Goal: Task Accomplishment & Management: Use online tool/utility

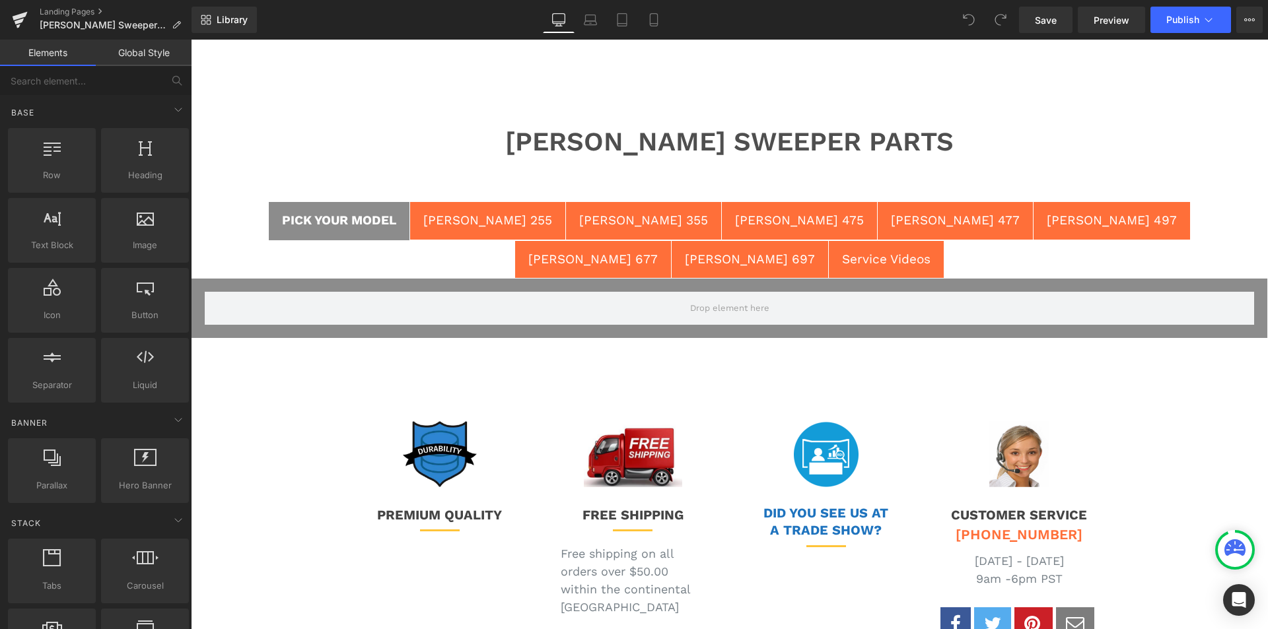
click at [458, 221] on div "HAAGA 255" at bounding box center [487, 220] width 129 height 19
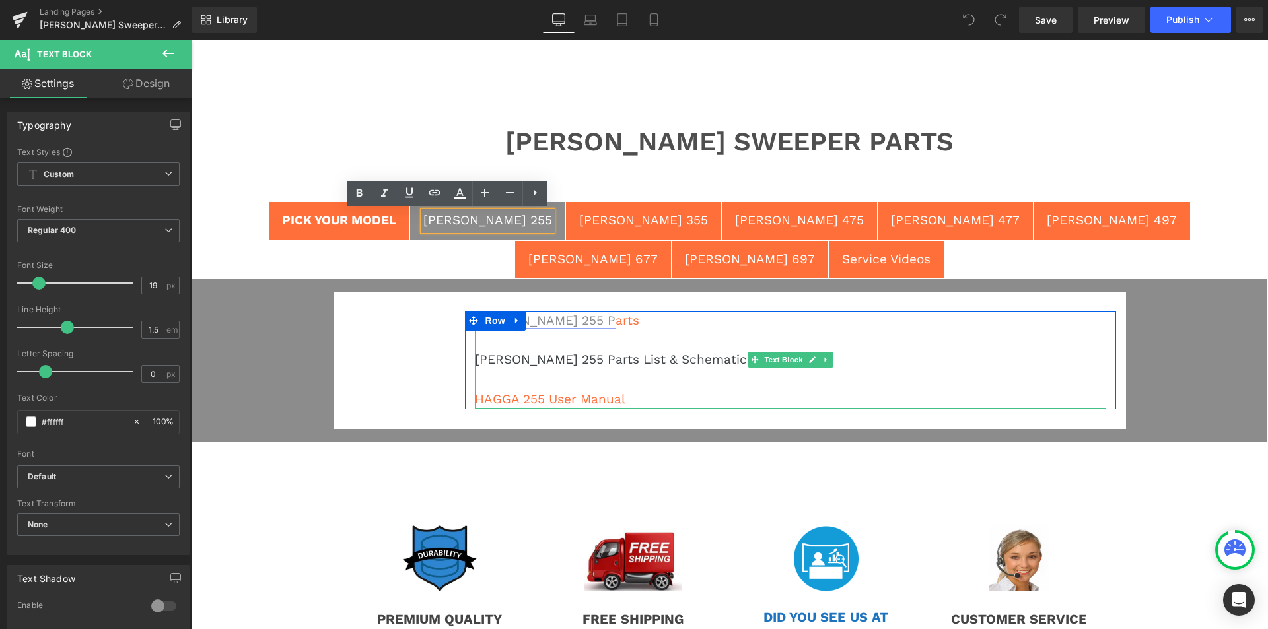
click at [538, 313] on link "HAAGA 255 P" at bounding box center [545, 320] width 141 height 15
click at [561, 313] on font "HAAGA 255 P arts" at bounding box center [557, 320] width 164 height 15
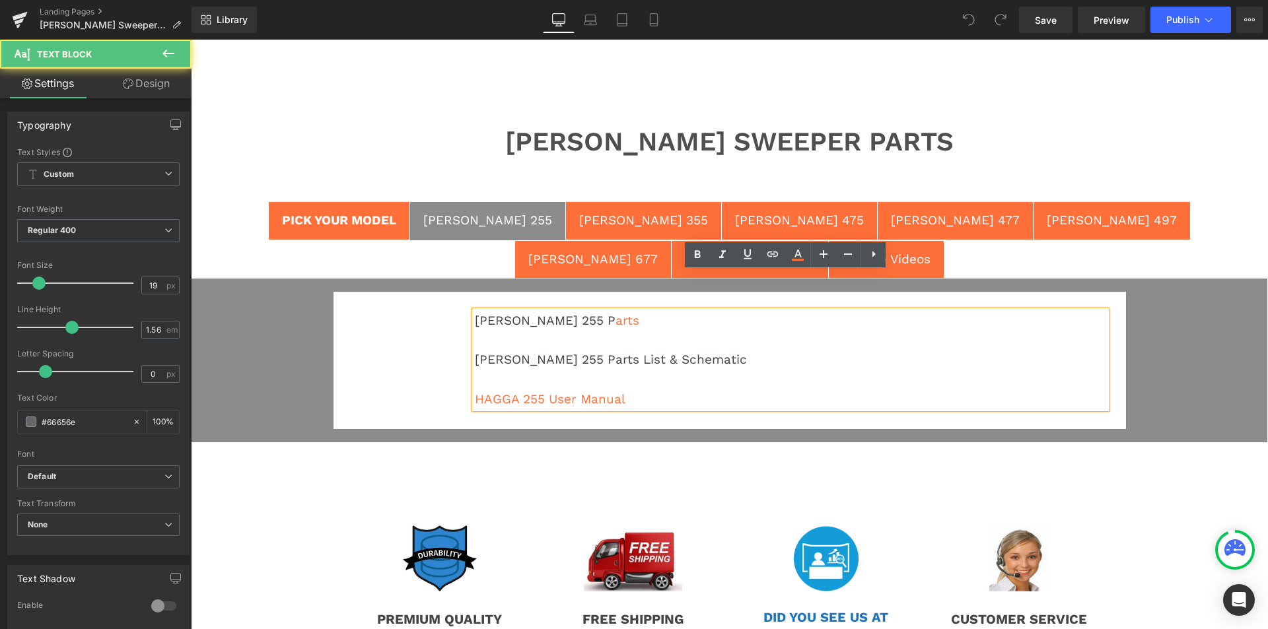
click at [579, 224] on div "HAAGA 355" at bounding box center [643, 220] width 129 height 19
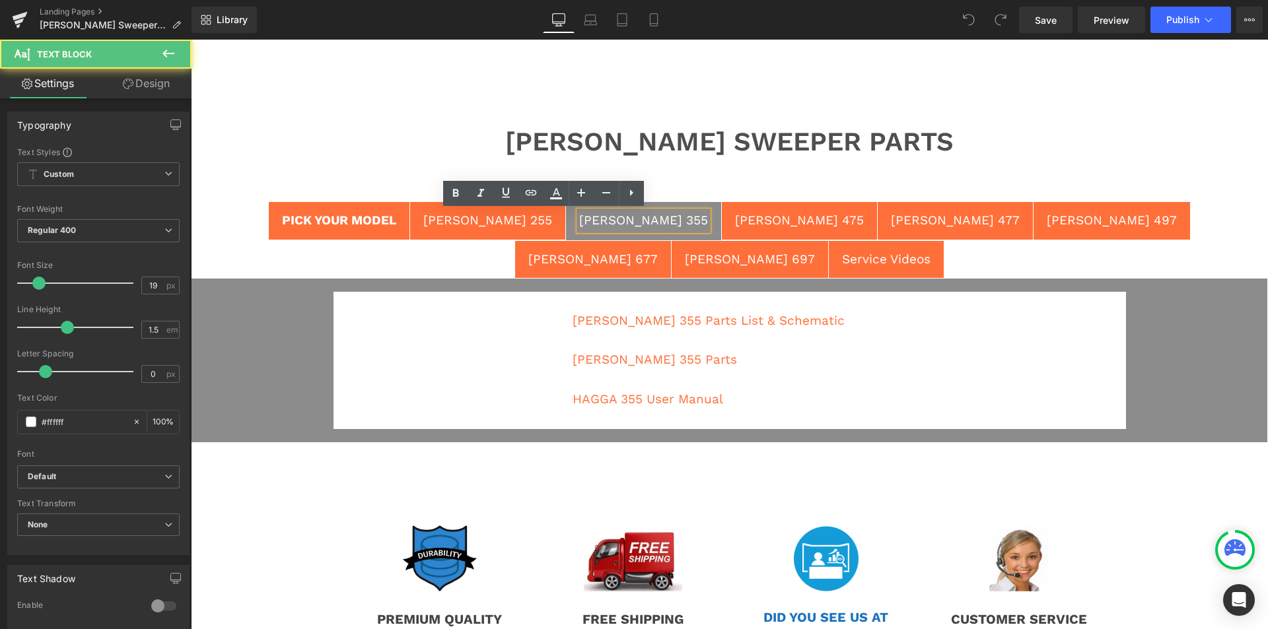
click at [735, 217] on div "HAAGA 475" at bounding box center [799, 220] width 129 height 19
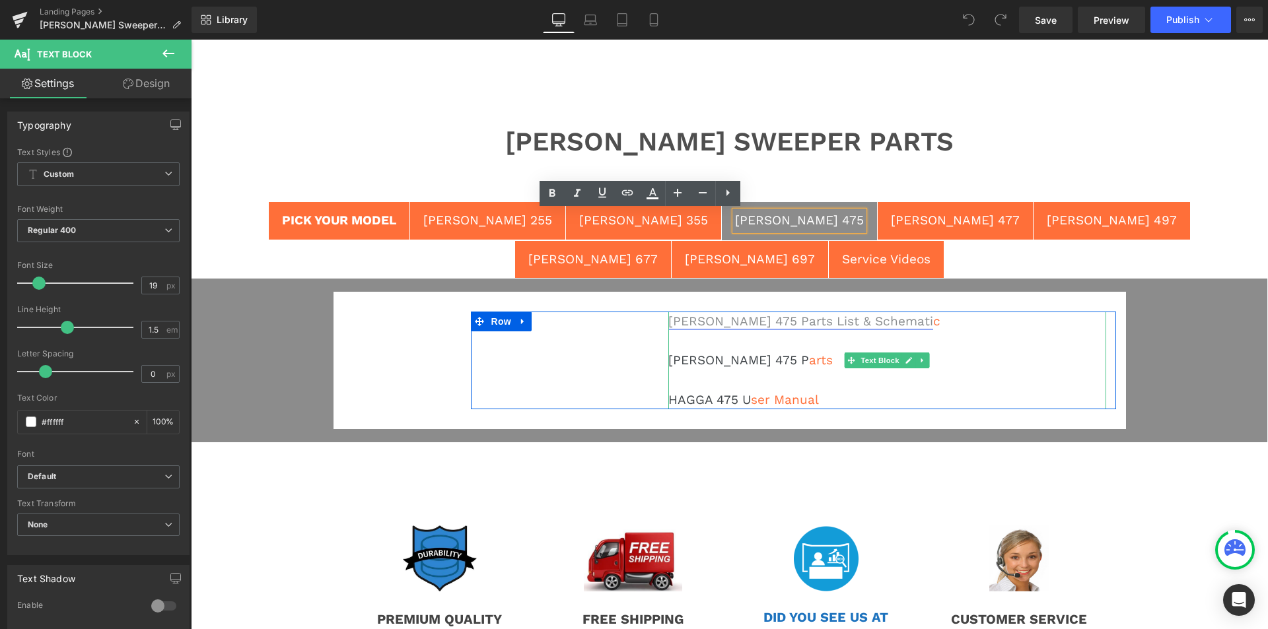
click at [742, 314] on link "HAAGA 475 Parts List & Schemati" at bounding box center [800, 321] width 265 height 15
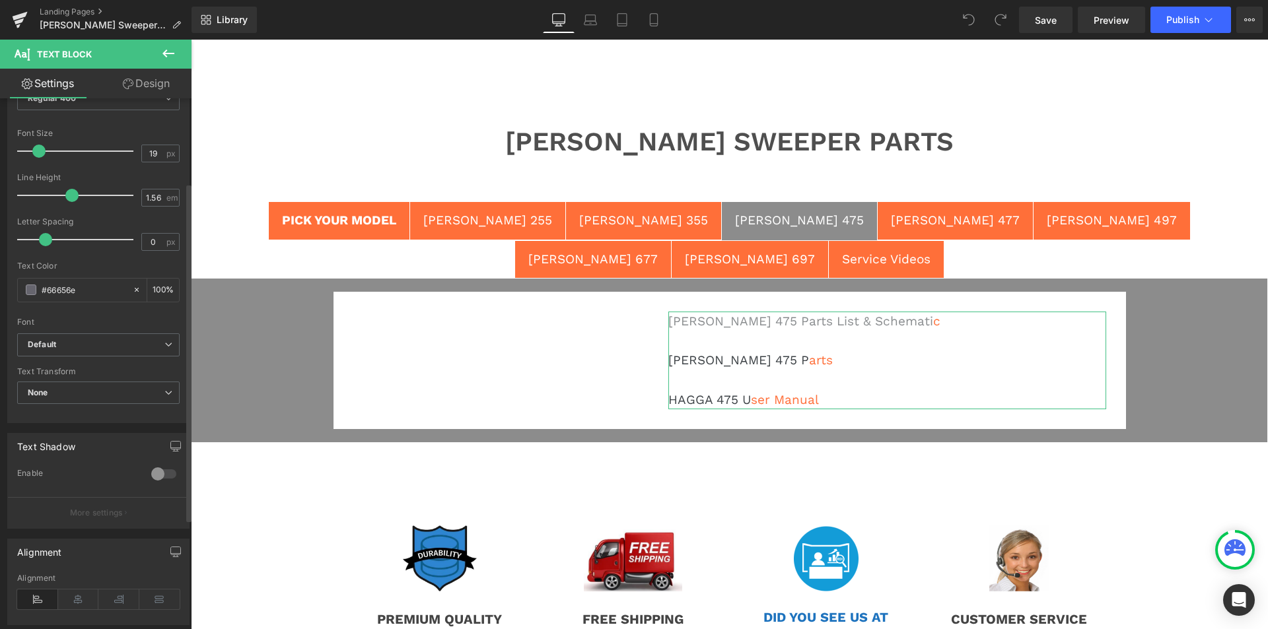
scroll to position [304, 0]
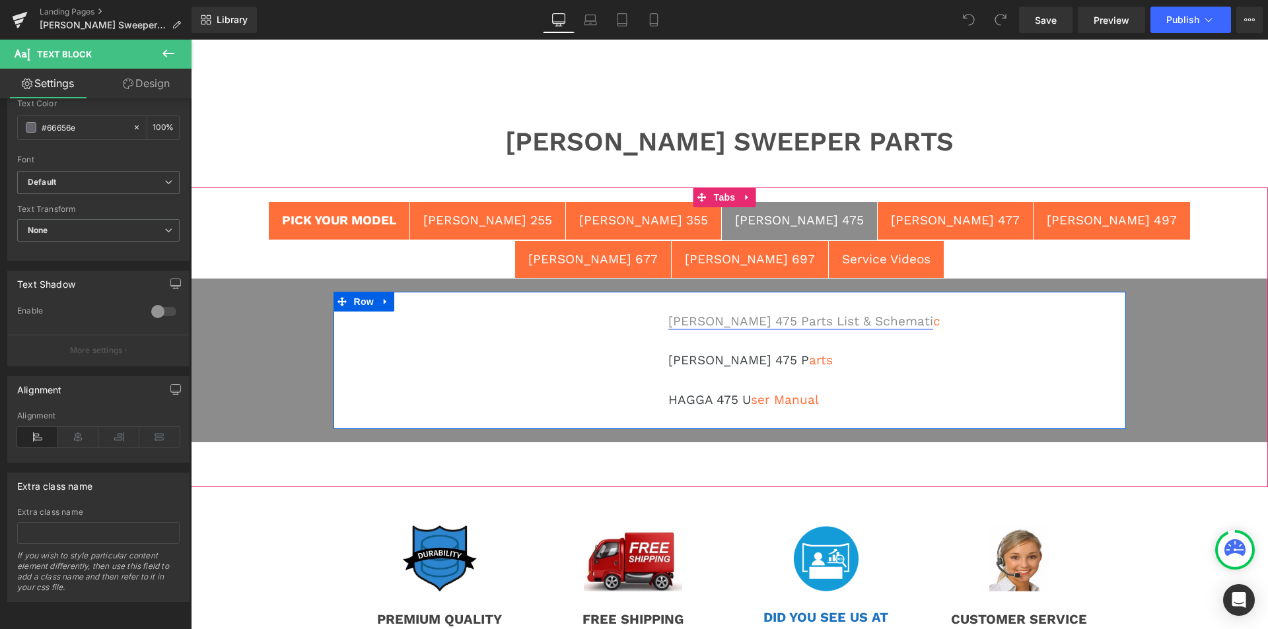
click at [757, 314] on link "HAAGA 475 Parts List & Schemati" at bounding box center [800, 321] width 265 height 15
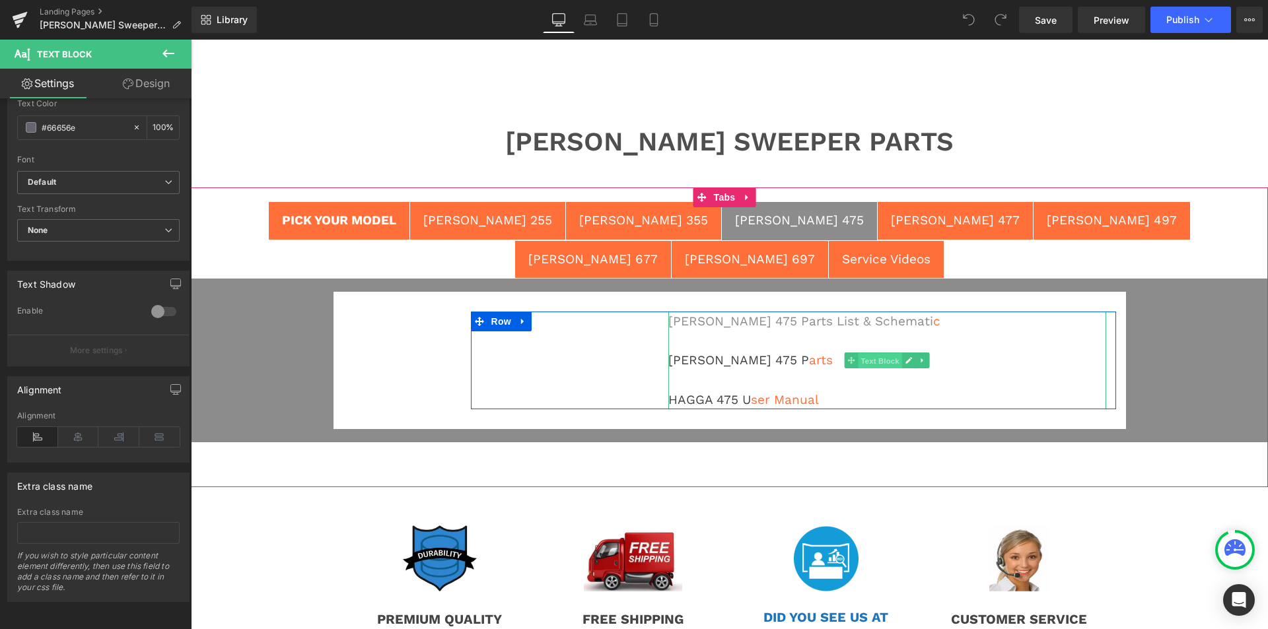
click at [878, 353] on span "Text Block" at bounding box center [880, 361] width 44 height 16
click at [921, 359] on icon at bounding box center [922, 361] width 2 height 5
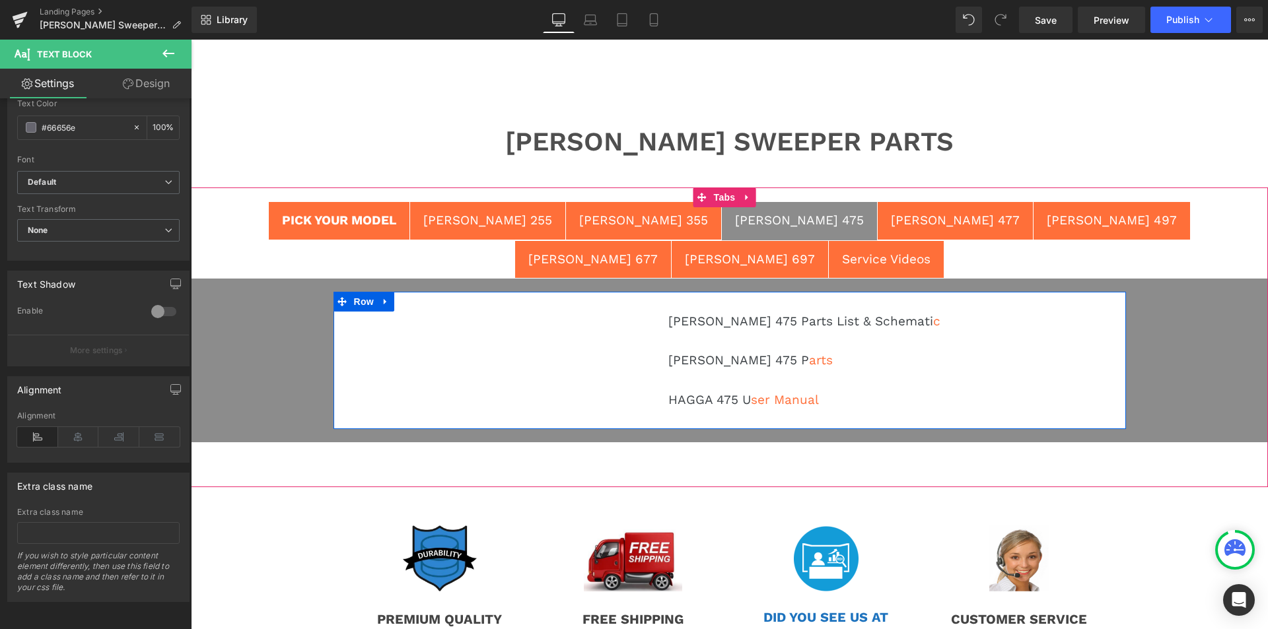
click at [405, 306] on div "HAAGA 475 Parts List & Schemati c HAAGA 475 P arts HAGGA 475 U ser Manual Text …" at bounding box center [729, 360] width 792 height 137
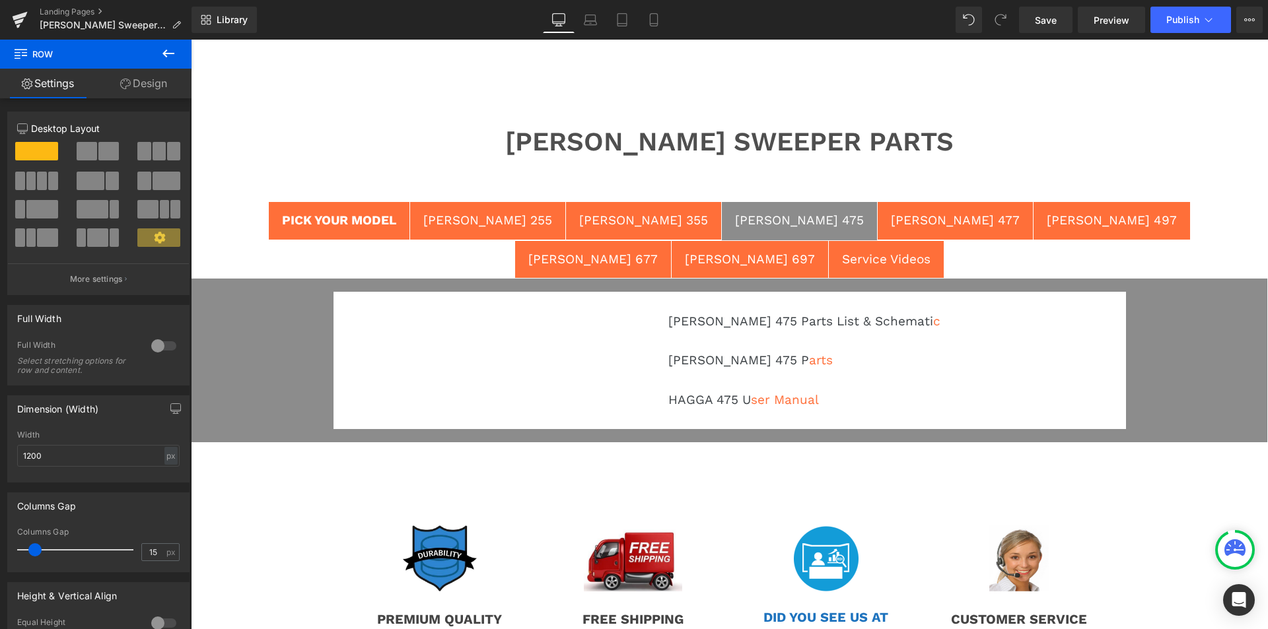
click at [160, 52] on button at bounding box center [168, 54] width 46 height 29
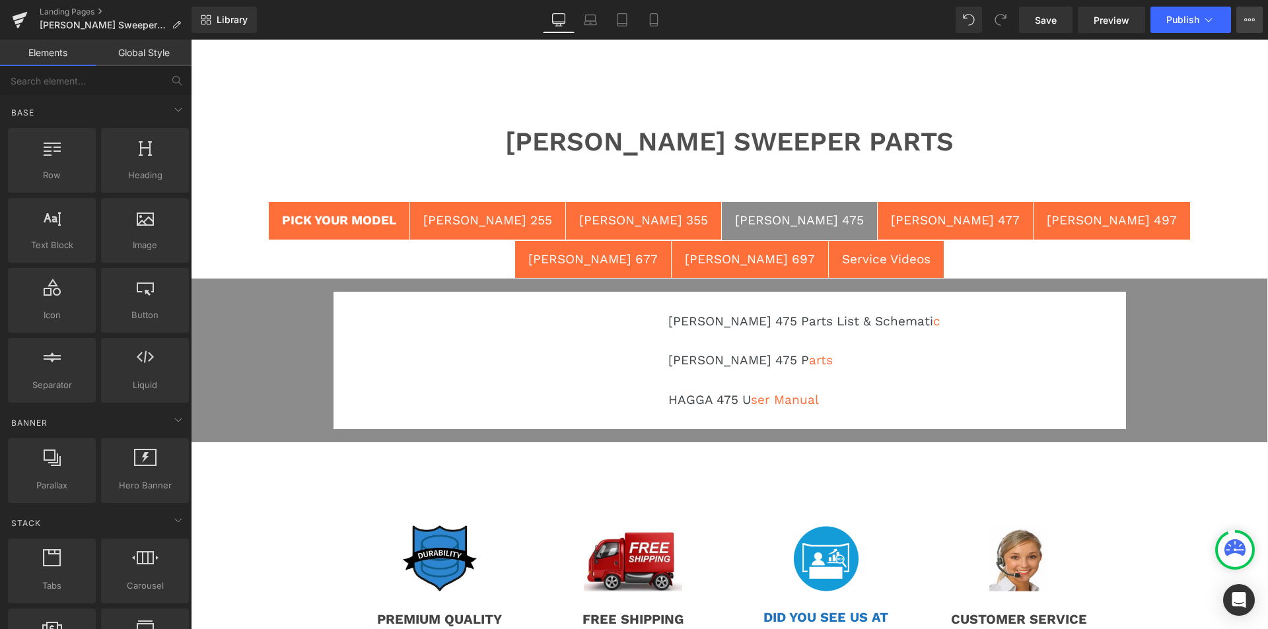
click at [1249, 21] on icon at bounding box center [1249, 19] width 3 height 3
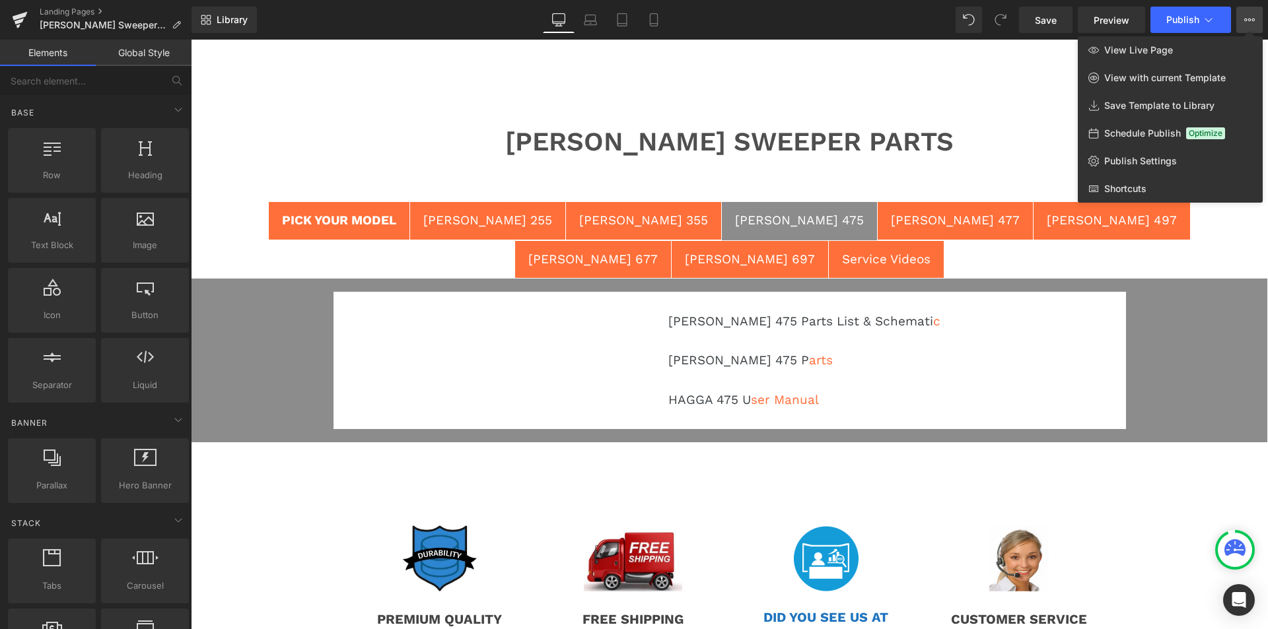
click at [800, 156] on div at bounding box center [729, 335] width 1077 height 590
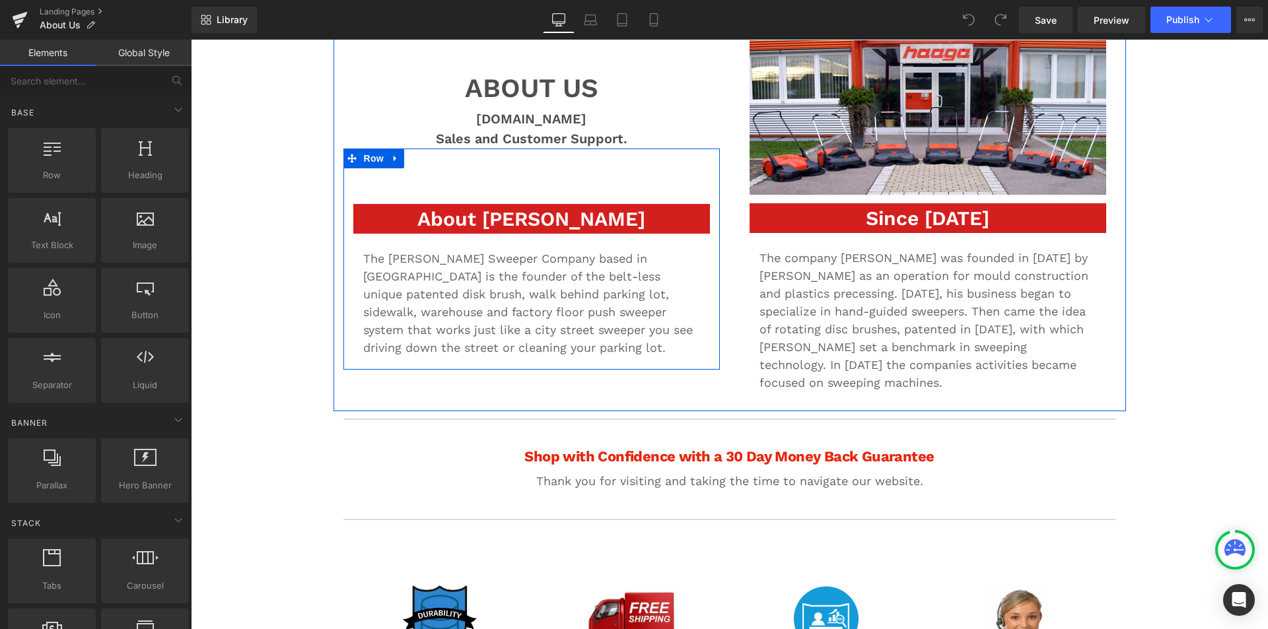
scroll to position [396, 0]
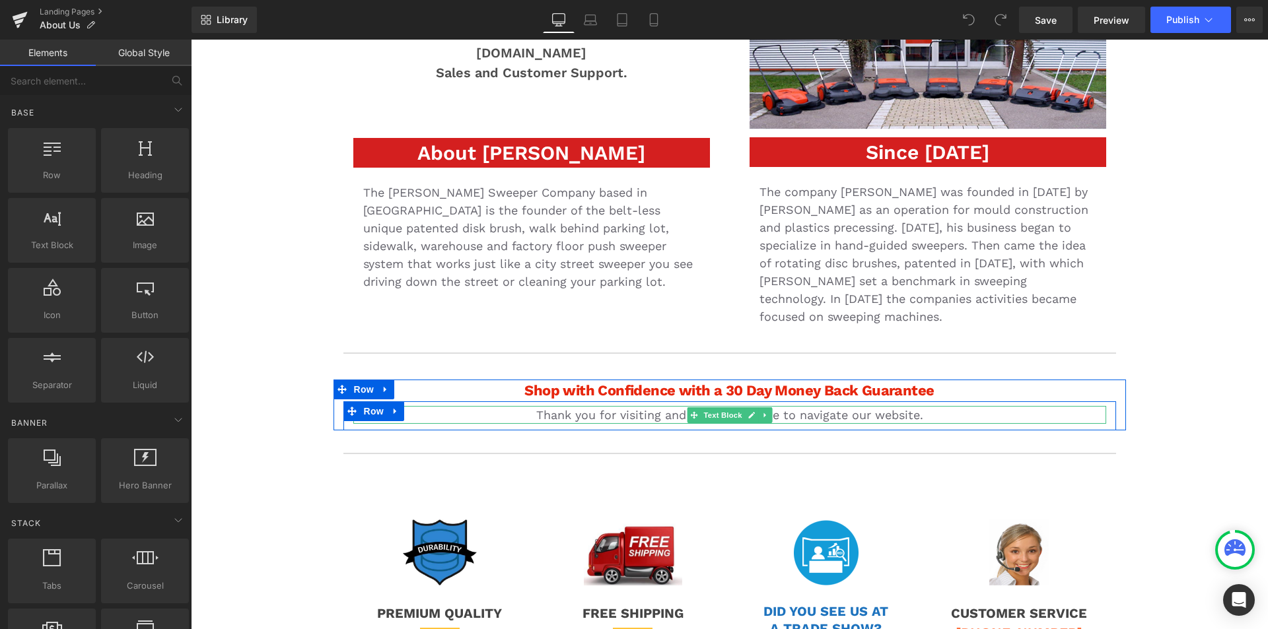
click at [928, 416] on p "Thank you for visiting and taking the time to navigate our website." at bounding box center [729, 415] width 753 height 18
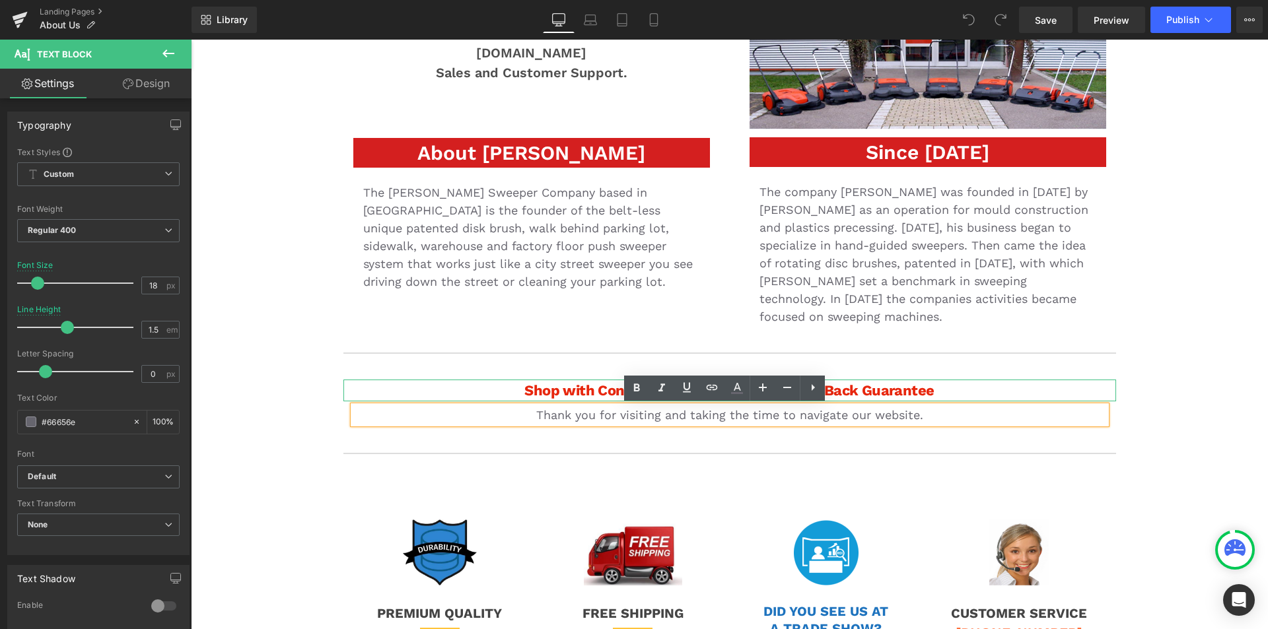
click at [936, 391] on h1 "Shop with Confidence with a 30 Day Money Back Guarantee" at bounding box center [729, 391] width 773 height 22
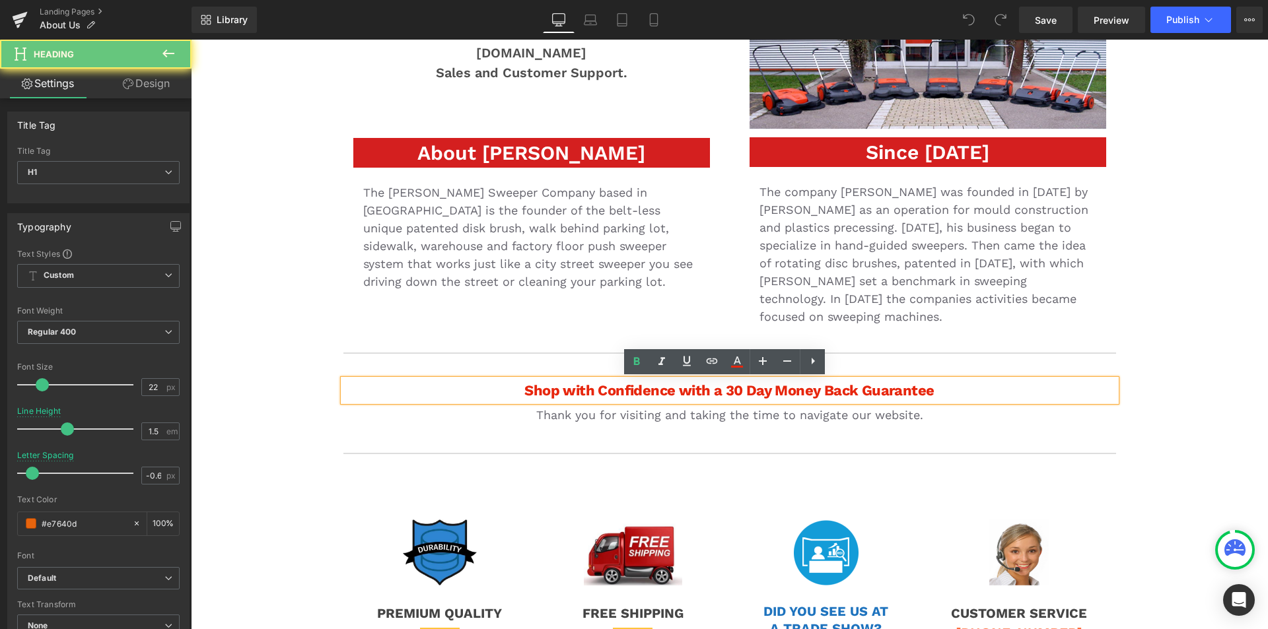
click at [926, 386] on strong "Shop with Confidence with a 30 Day Money Back Guarantee" at bounding box center [728, 390] width 409 height 17
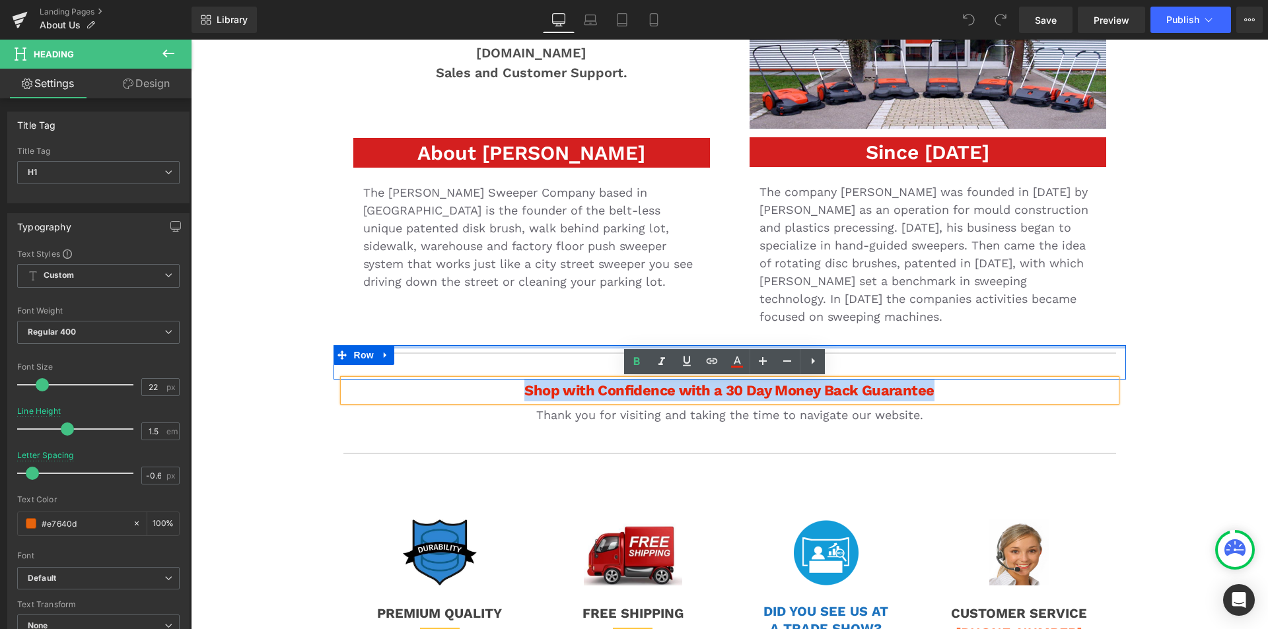
drag, startPoint x: 926, startPoint y: 386, endPoint x: 505, endPoint y: 348, distance: 423.0
click at [505, 348] on div "Image Row ABOUT US Heading HaagaStore.com Sales and Customer Support. Heading A…" at bounding box center [729, 320] width 1077 height 1281
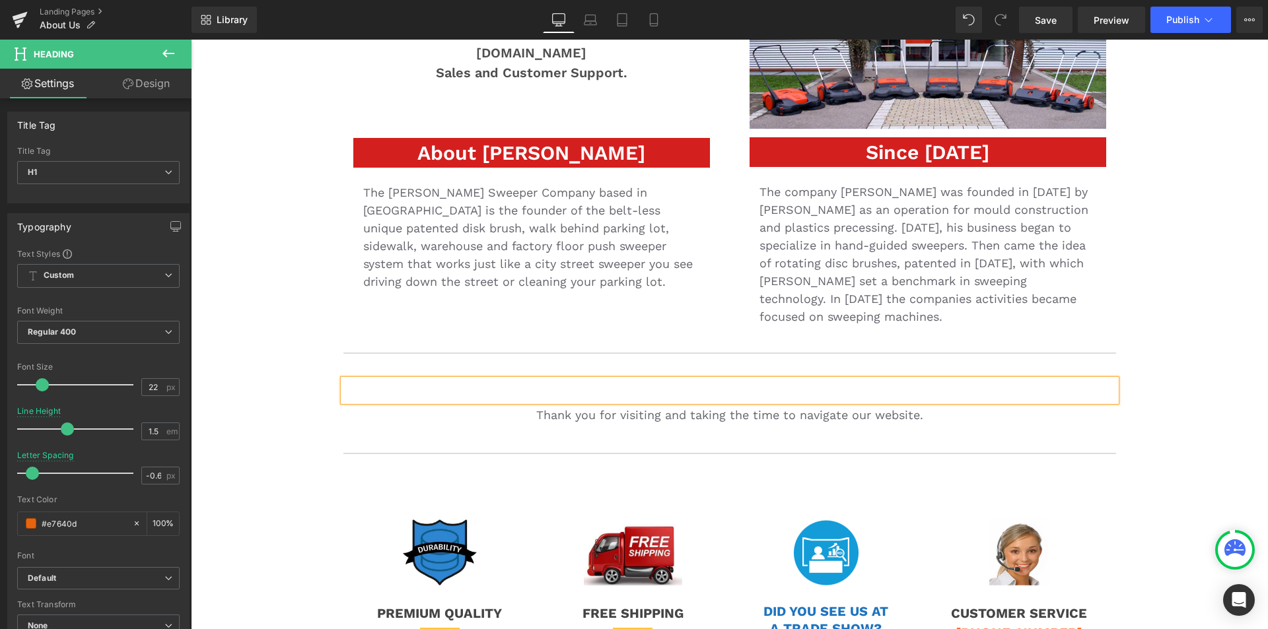
click at [1094, 388] on h1 at bounding box center [729, 391] width 773 height 22
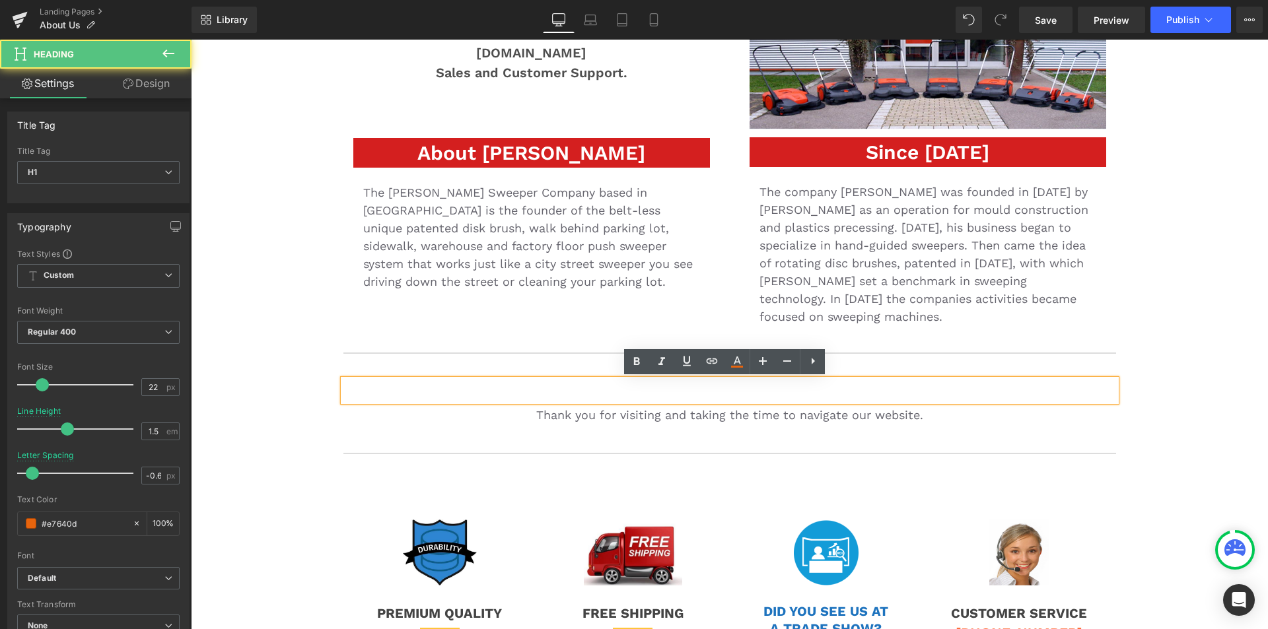
click at [1103, 380] on div at bounding box center [729, 391] width 773 height 22
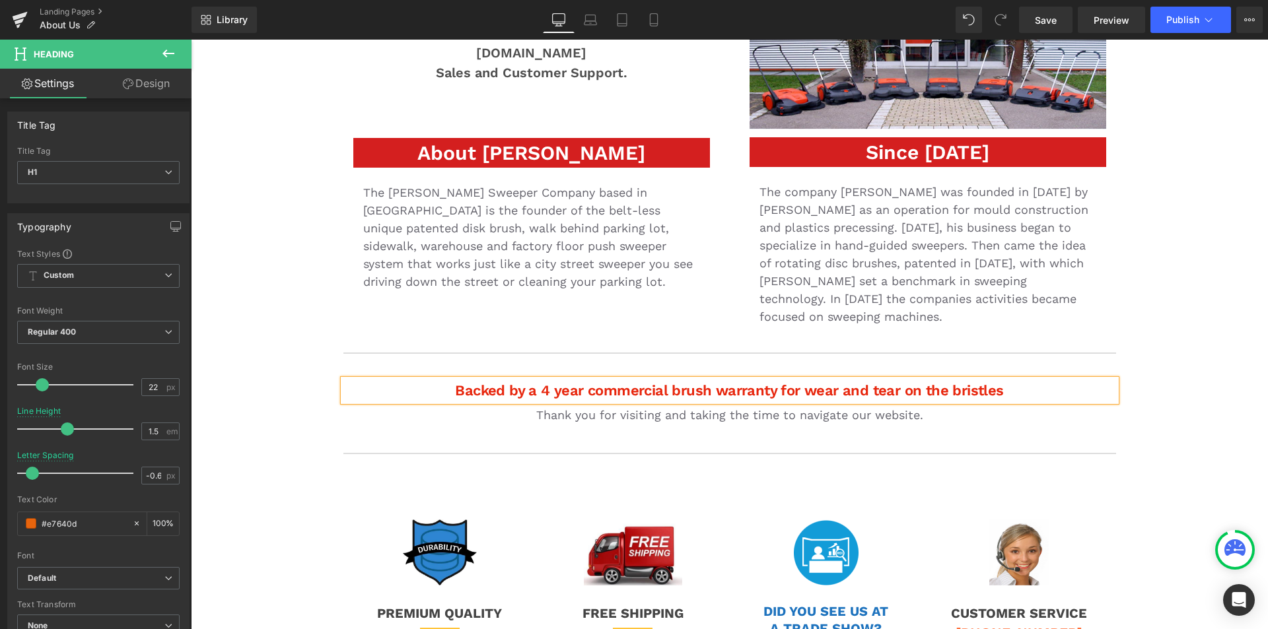
click at [1174, 409] on div "Image Row ABOUT US Heading HaagaStore.com Sales and Customer Support. Heading A…" at bounding box center [729, 320] width 1077 height 1281
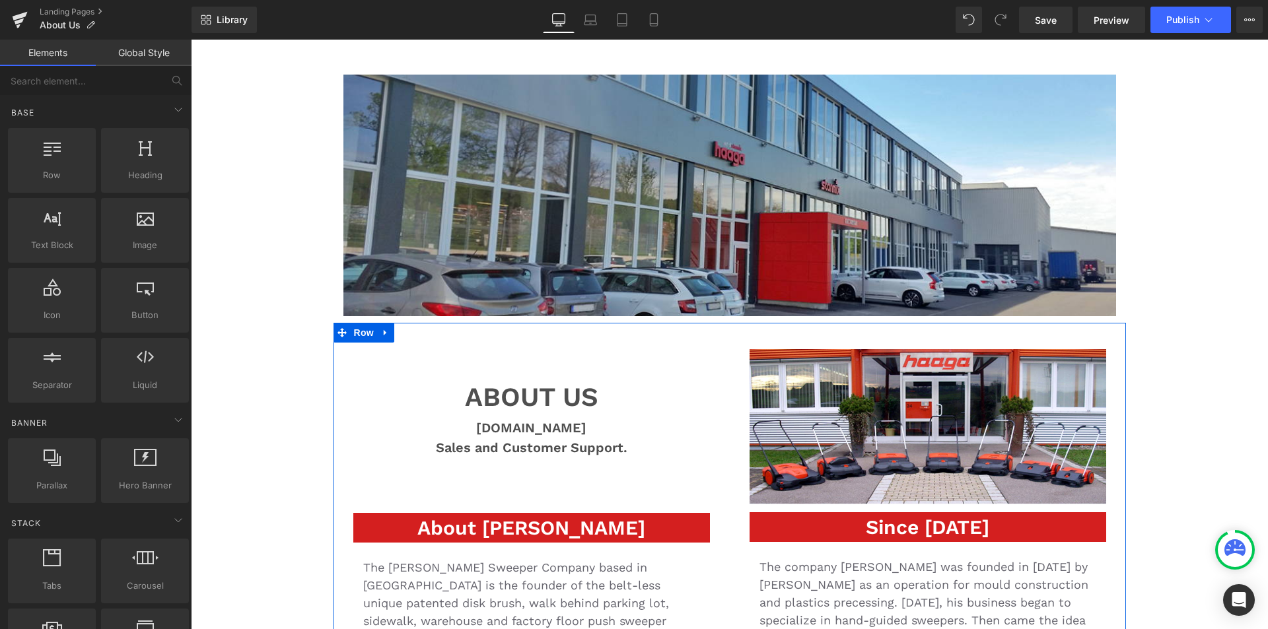
scroll to position [0, 0]
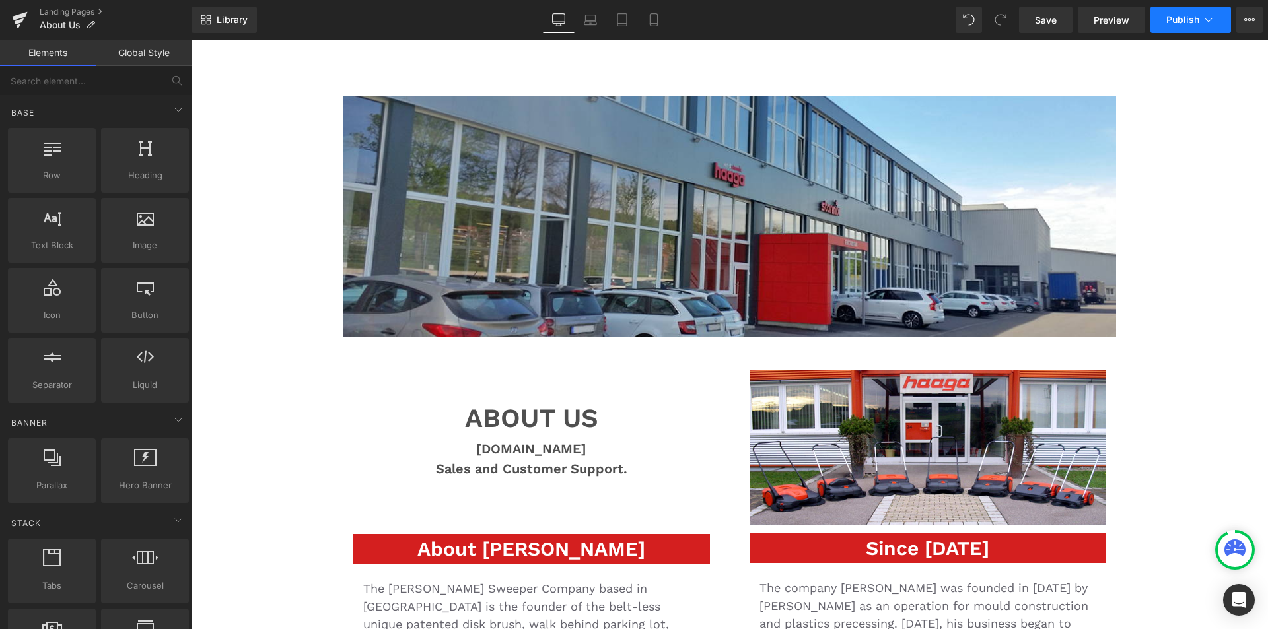
click at [1174, 17] on span "Publish" at bounding box center [1182, 20] width 33 height 11
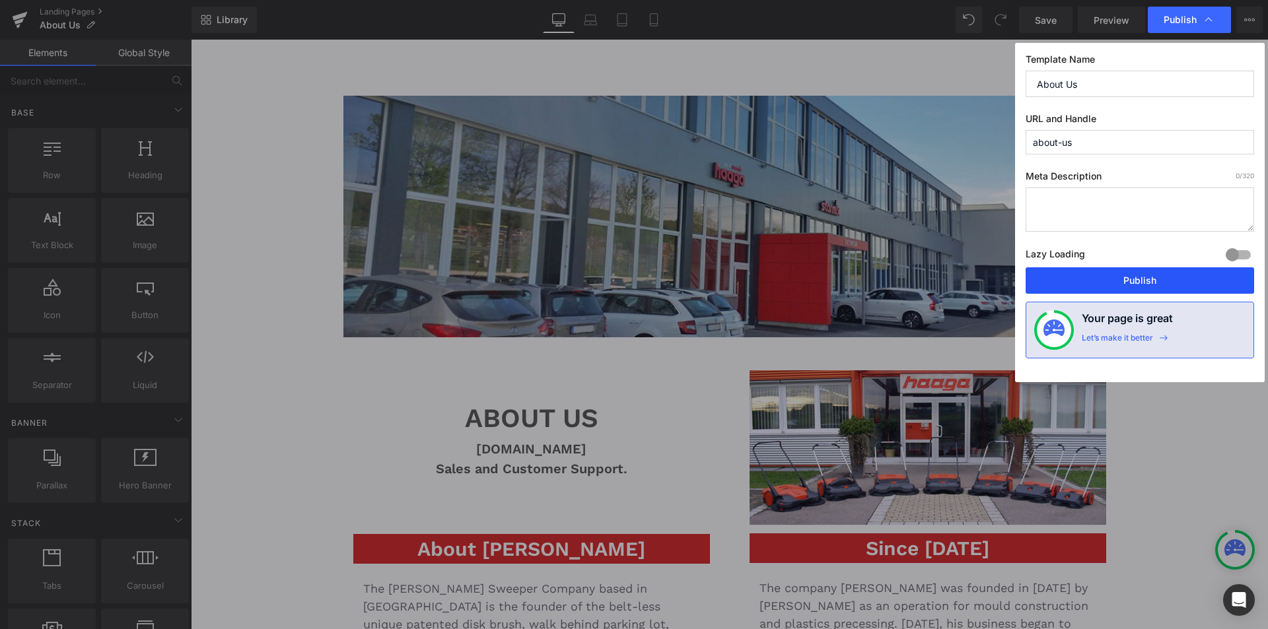
click at [1175, 284] on button "Publish" at bounding box center [1140, 280] width 228 height 26
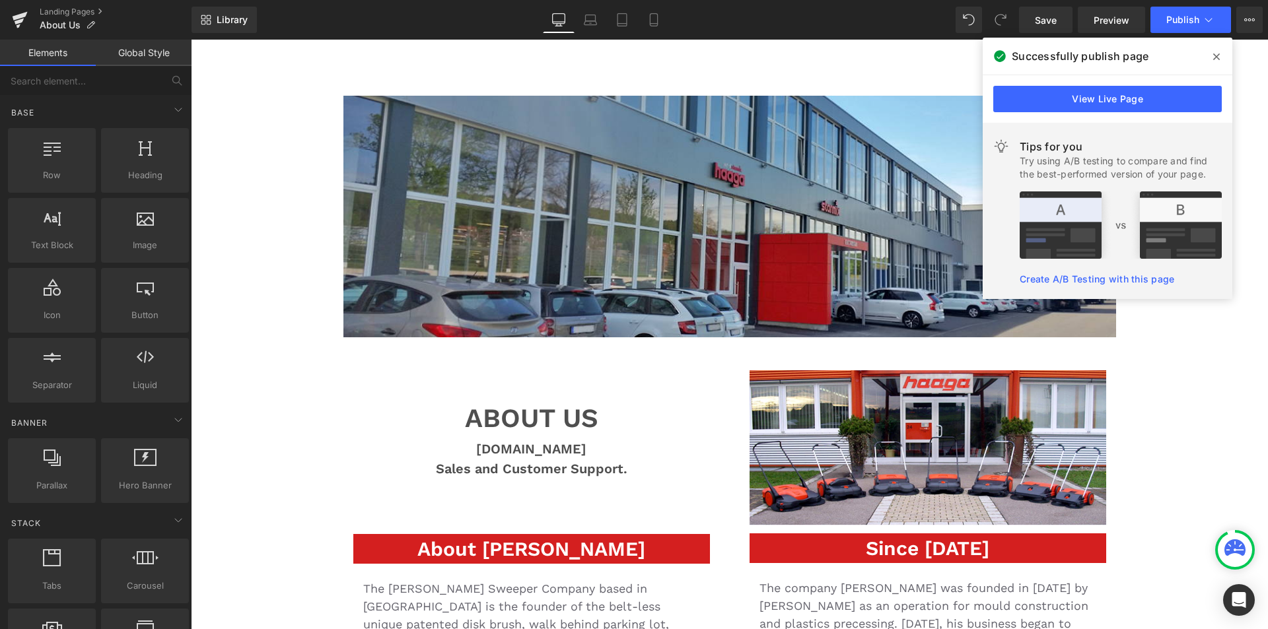
click at [1218, 53] on icon at bounding box center [1216, 57] width 7 height 11
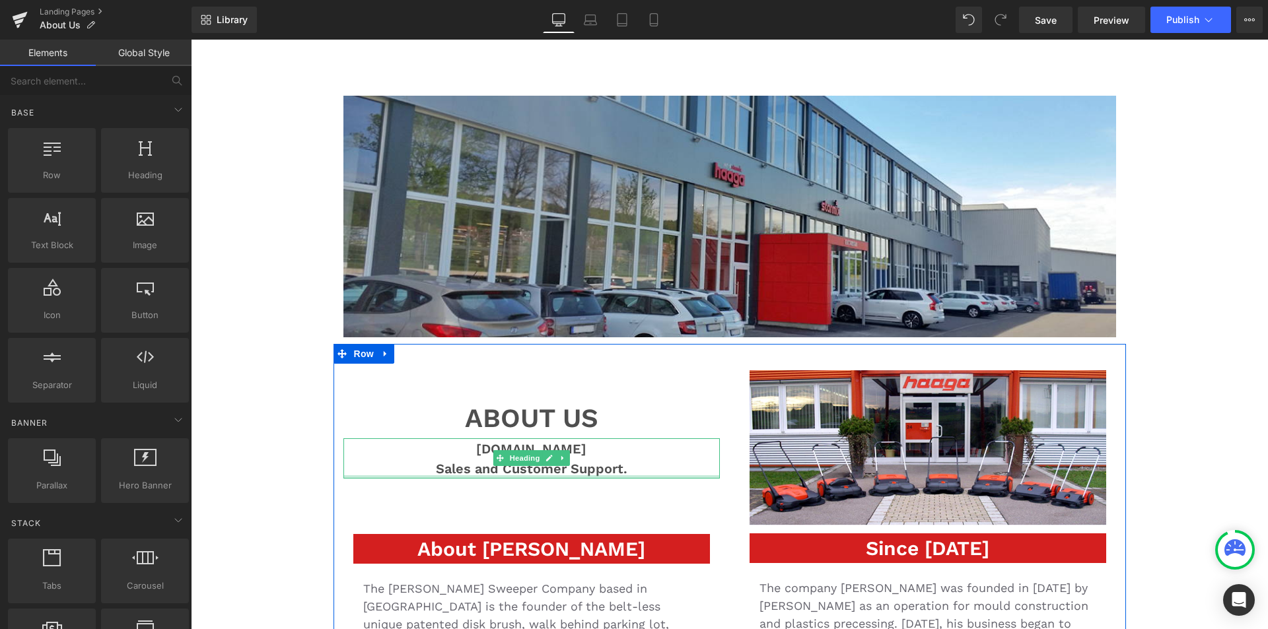
click at [600, 473] on h1 "Sales and Customer Support." at bounding box center [531, 469] width 376 height 20
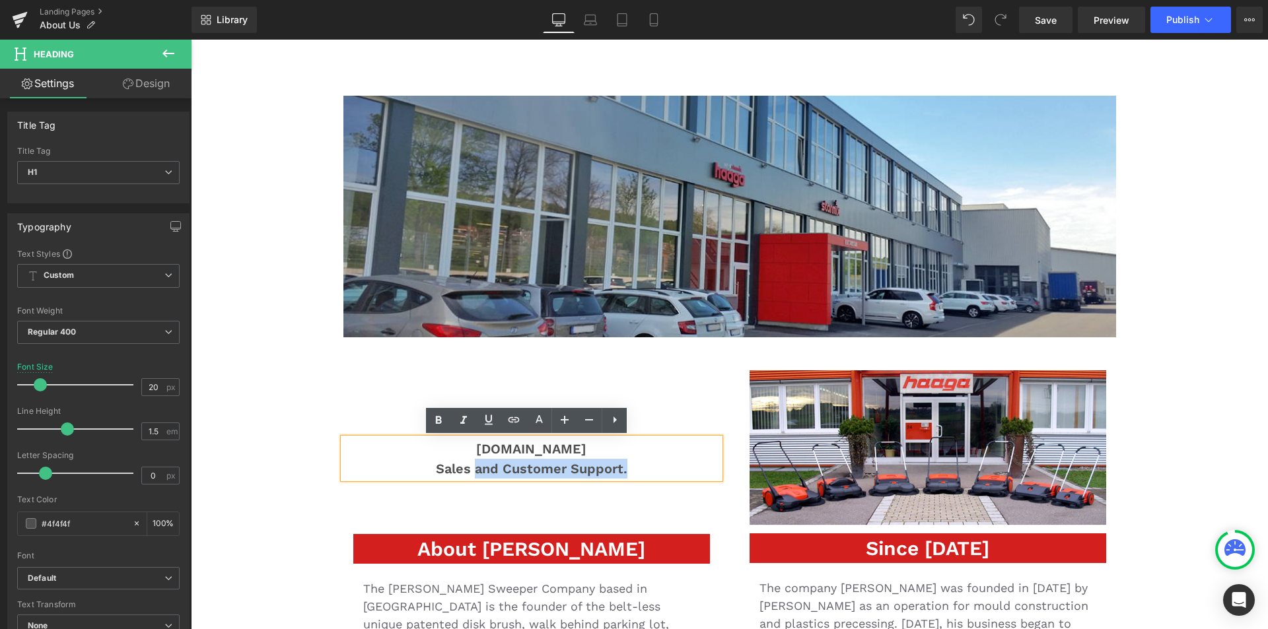
drag, startPoint x: 623, startPoint y: 471, endPoint x: 471, endPoint y: 466, distance: 152.0
click at [471, 466] on h1 "Sales and Customer Support." at bounding box center [531, 469] width 376 height 20
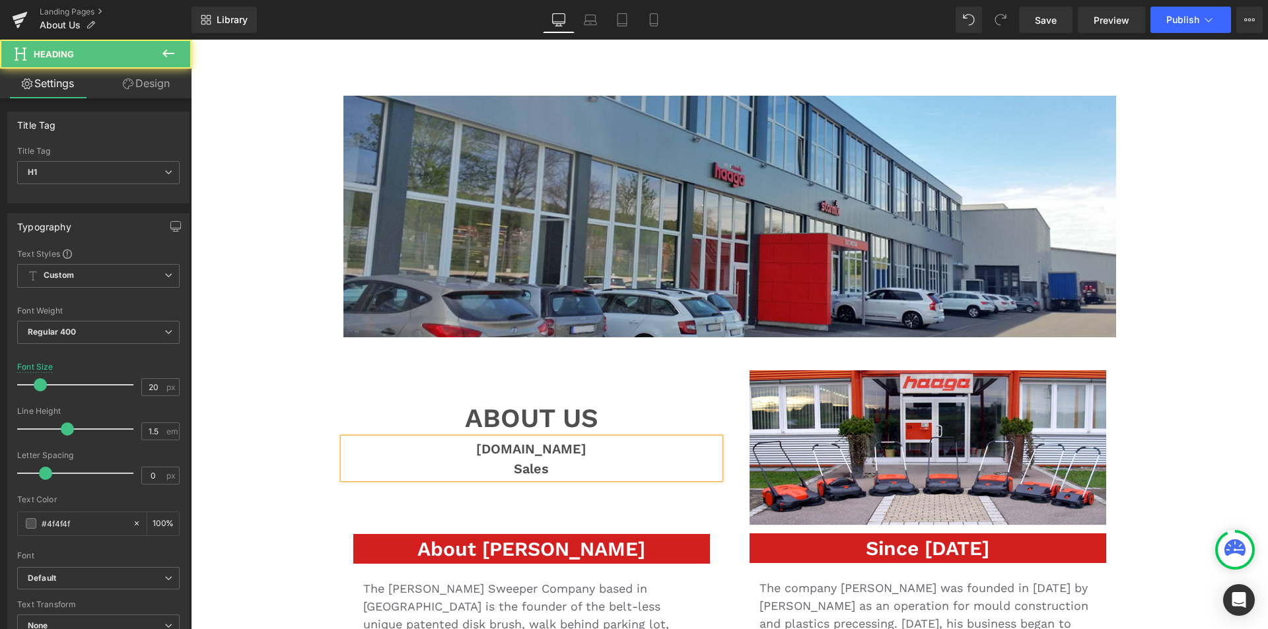
click at [502, 470] on h1 "Sales" at bounding box center [531, 469] width 376 height 20
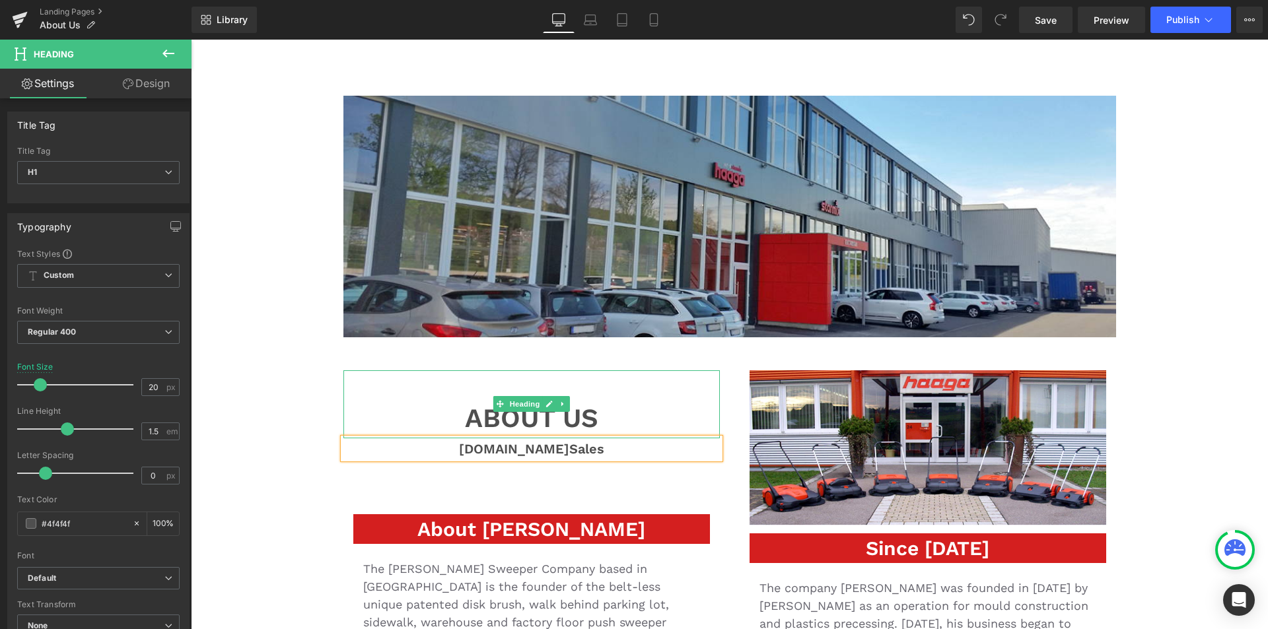
scroll to position [66, 0]
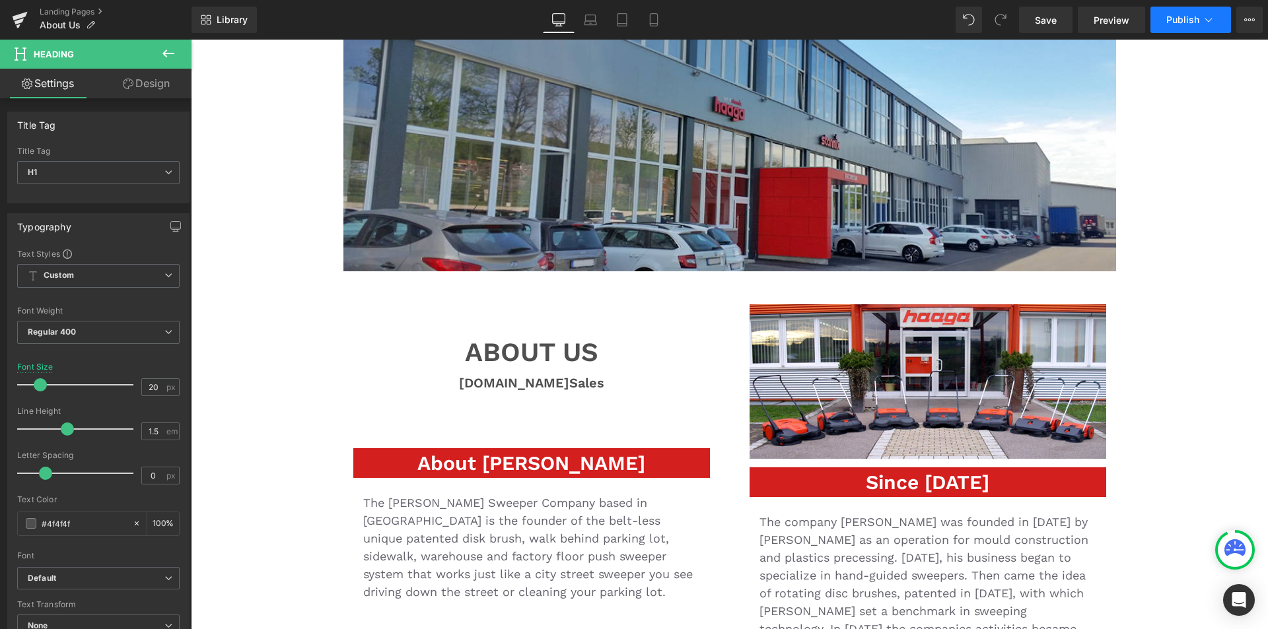
click at [1199, 16] on button "Publish" at bounding box center [1190, 20] width 81 height 26
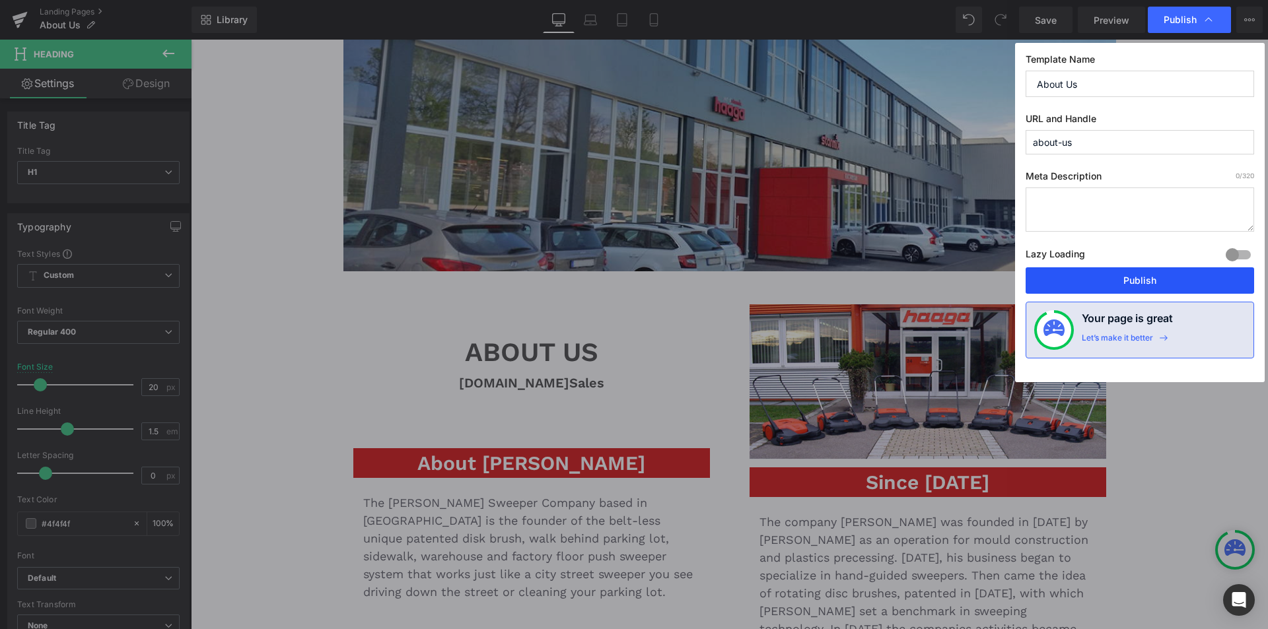
drag, startPoint x: 945, startPoint y: 238, endPoint x: 1136, endPoint y: 277, distance: 194.9
click at [1136, 277] on button "Publish" at bounding box center [1140, 280] width 228 height 26
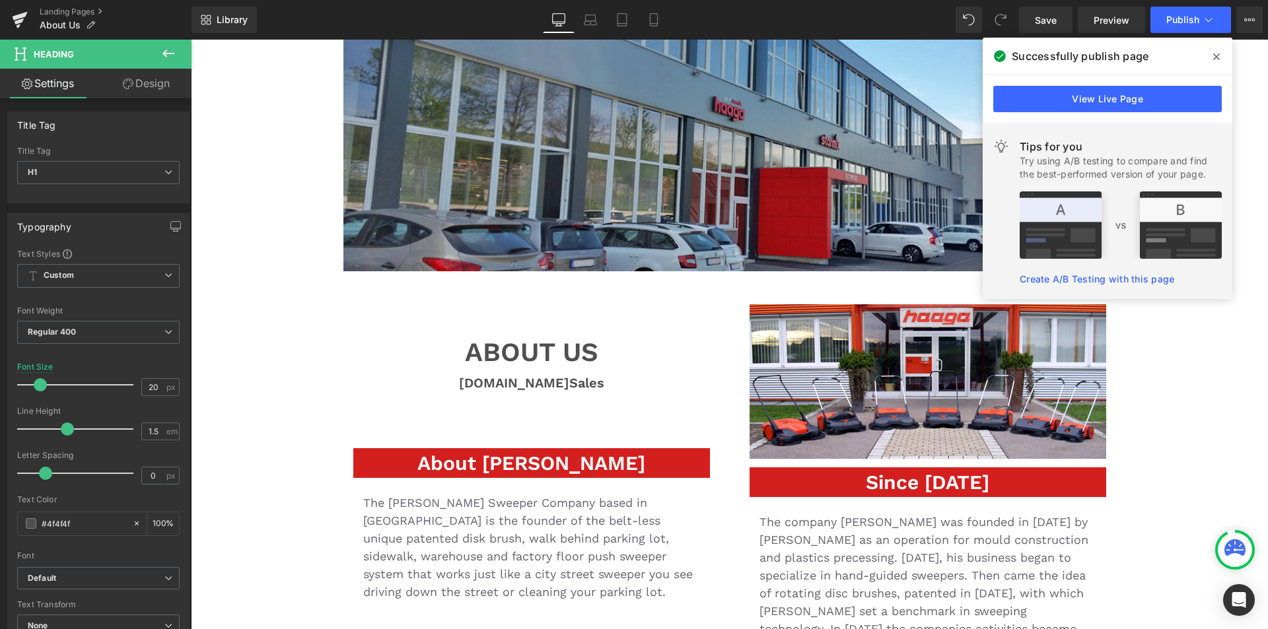
click at [1211, 59] on span at bounding box center [1216, 56] width 21 height 21
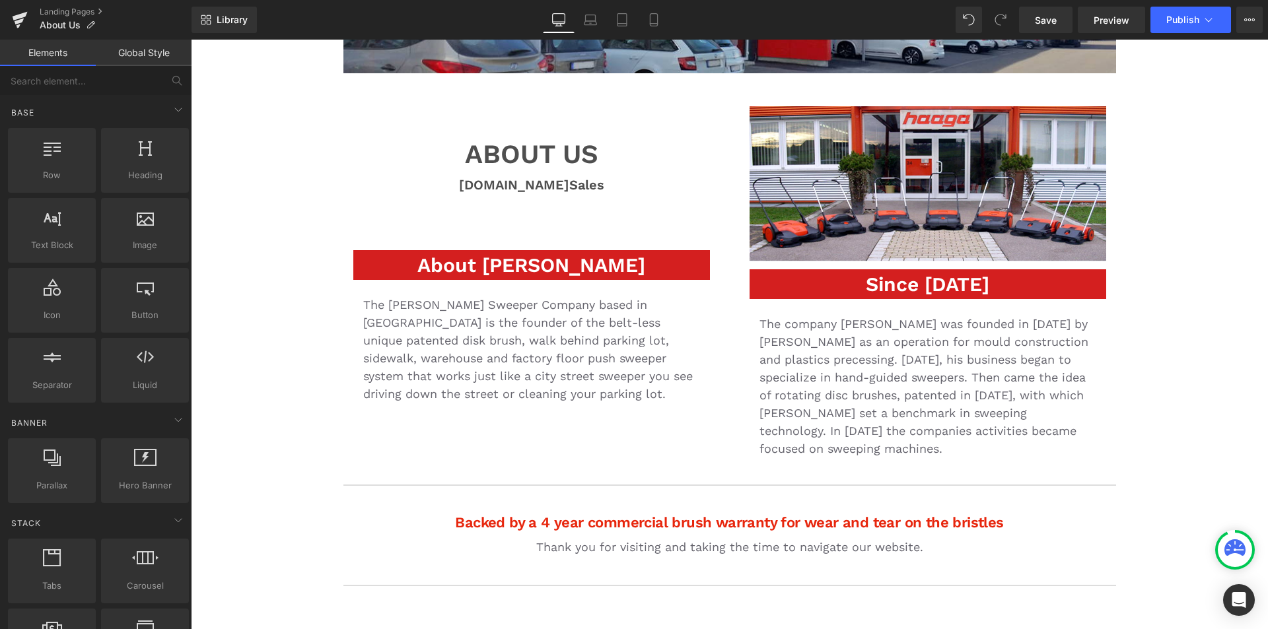
scroll to position [198, 0]
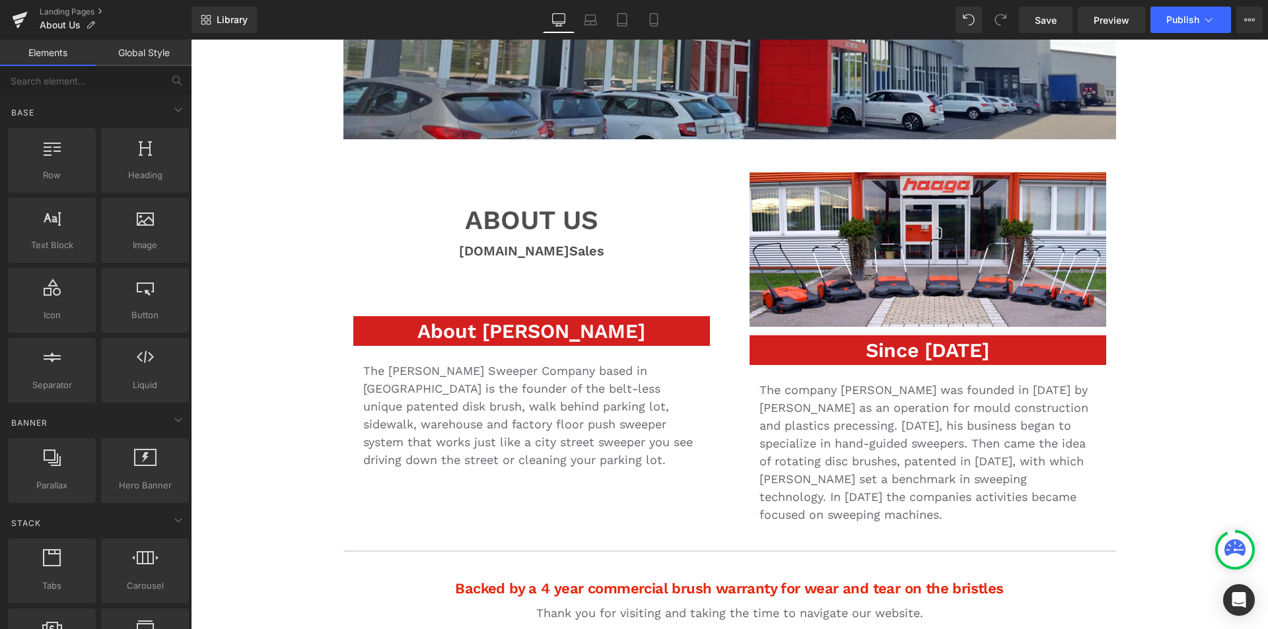
click at [1176, 36] on div "Library Desktop Desktop Laptop Tablet Mobile Save Preview Publish Scheduled Vie…" at bounding box center [729, 20] width 1076 height 40
click at [1179, 23] on span "Publish" at bounding box center [1182, 20] width 33 height 11
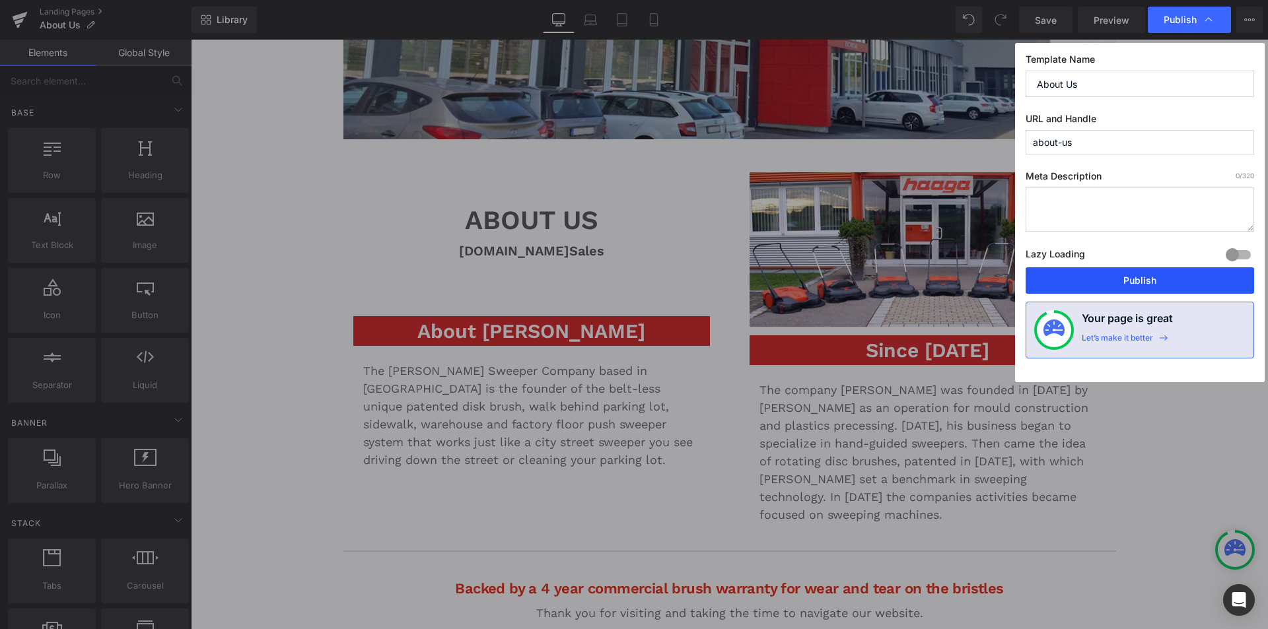
click at [1140, 279] on button "Publish" at bounding box center [1140, 280] width 228 height 26
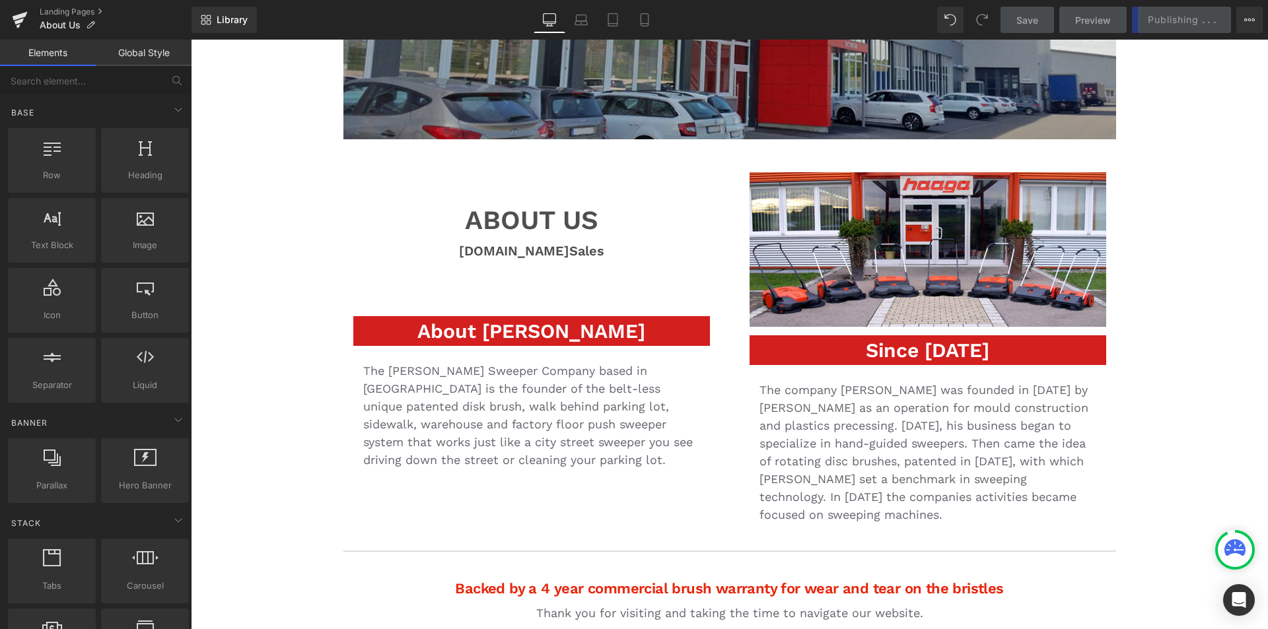
scroll to position [0, 0]
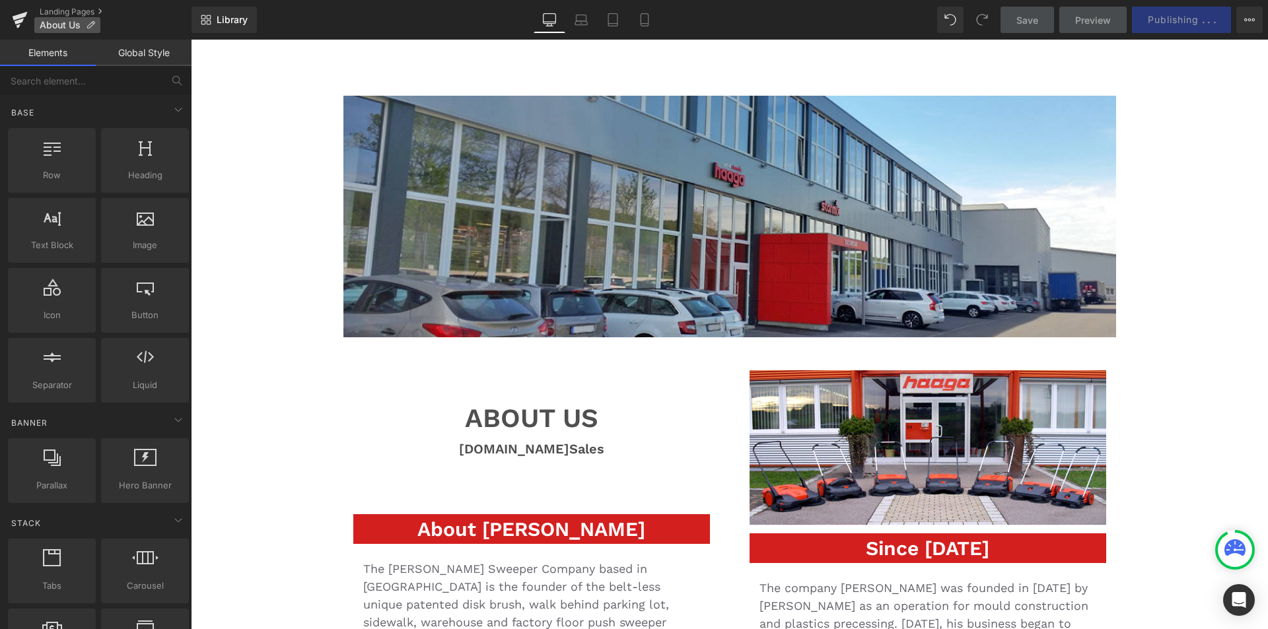
click at [61, 18] on p "About Us" at bounding box center [67, 25] width 66 height 16
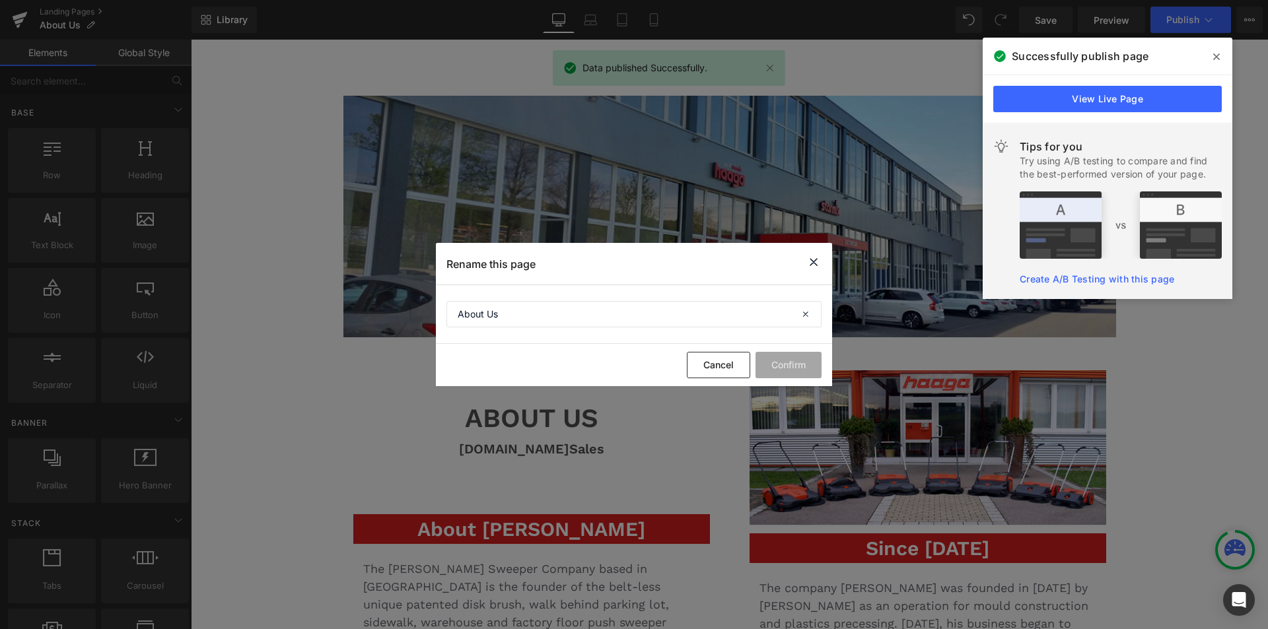
drag, startPoint x: 1218, startPoint y: 54, endPoint x: 1156, endPoint y: 58, distance: 62.9
click at [1220, 54] on span at bounding box center [1216, 56] width 21 height 21
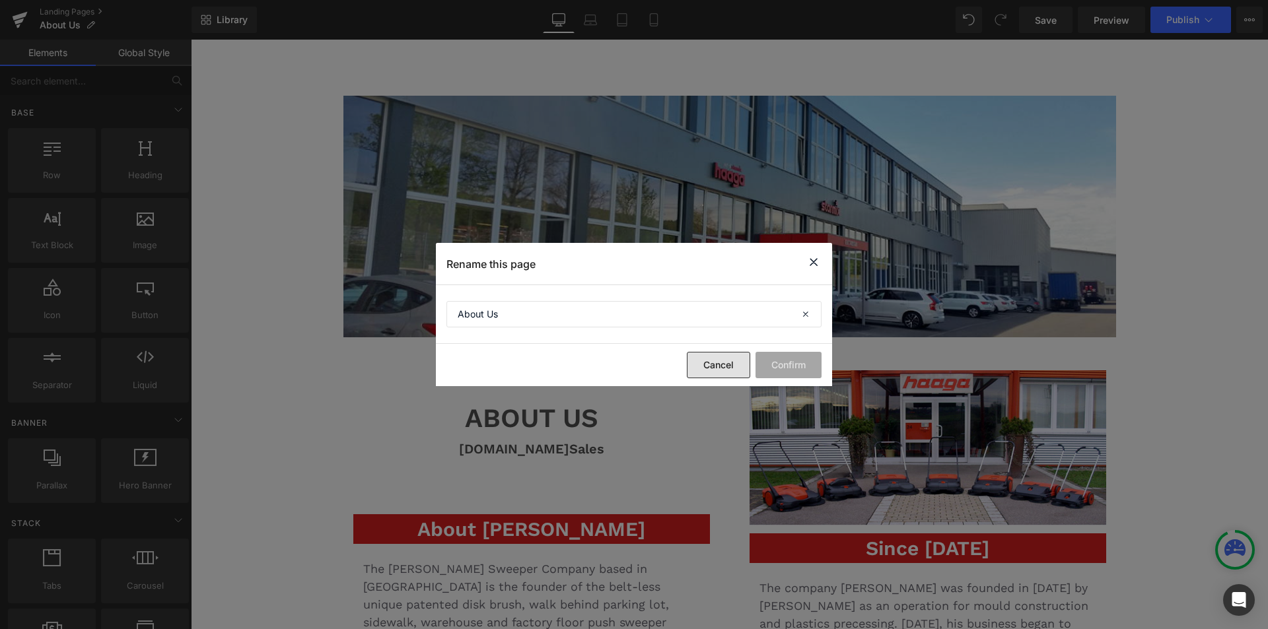
click at [720, 361] on button "Cancel" at bounding box center [718, 365] width 63 height 26
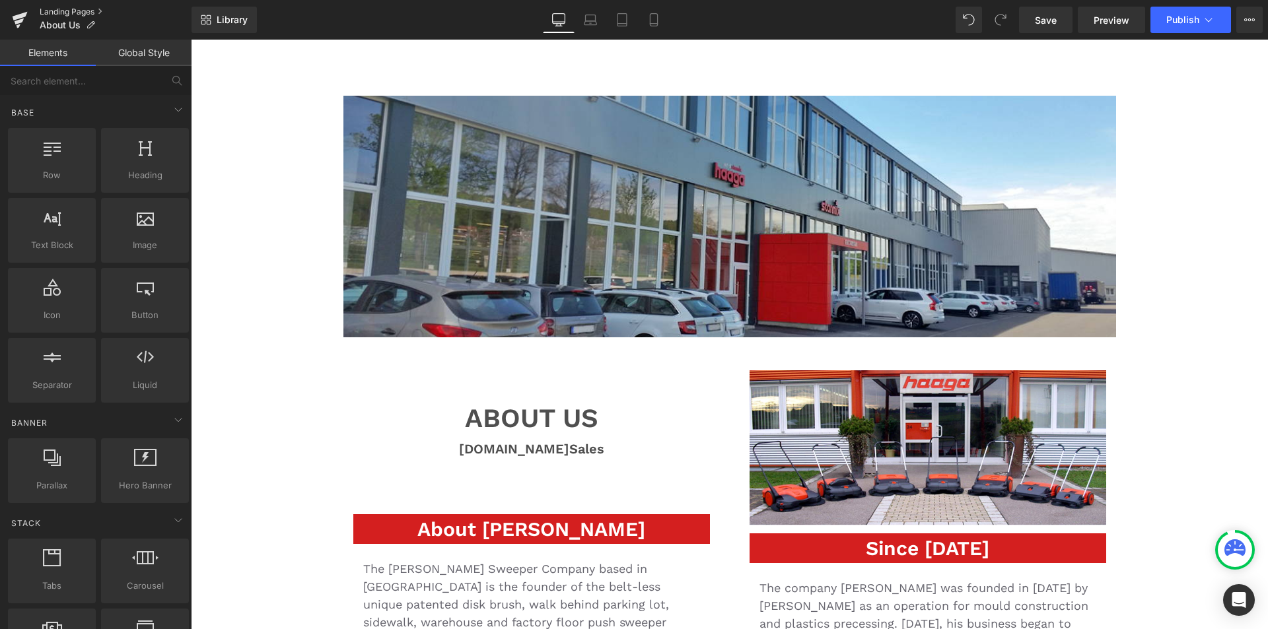
click at [90, 11] on link "Landing Pages" at bounding box center [116, 12] width 152 height 11
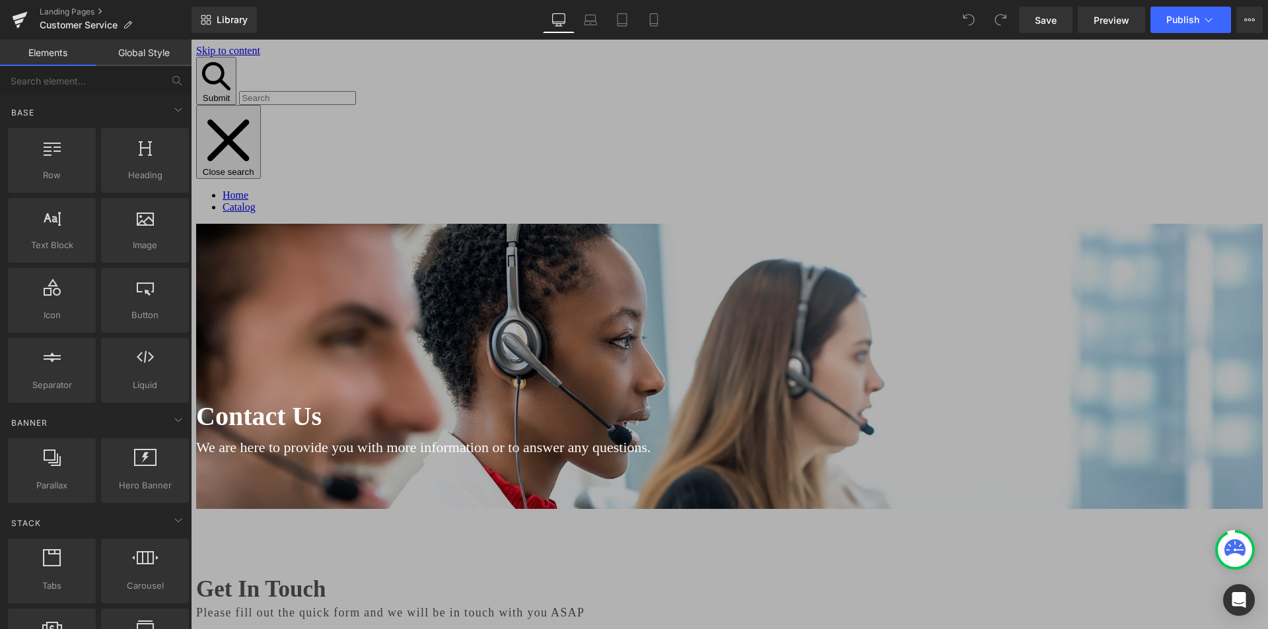
scroll to position [66, 0]
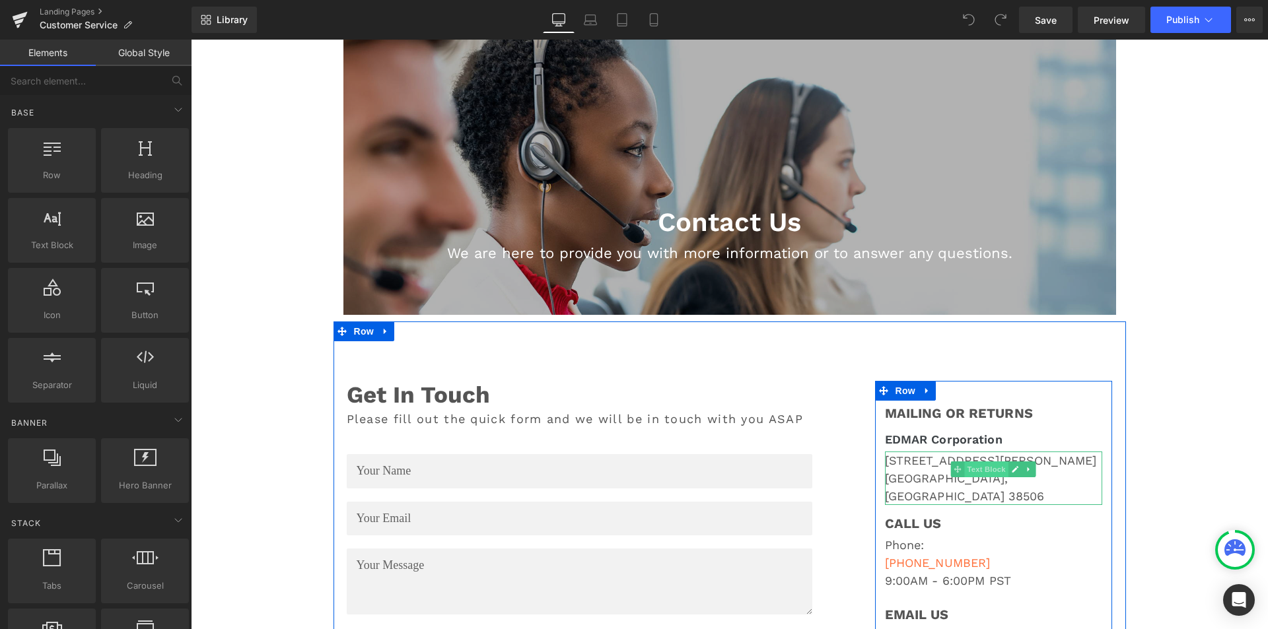
click at [978, 465] on span "Text Block" at bounding box center [987, 470] width 44 height 16
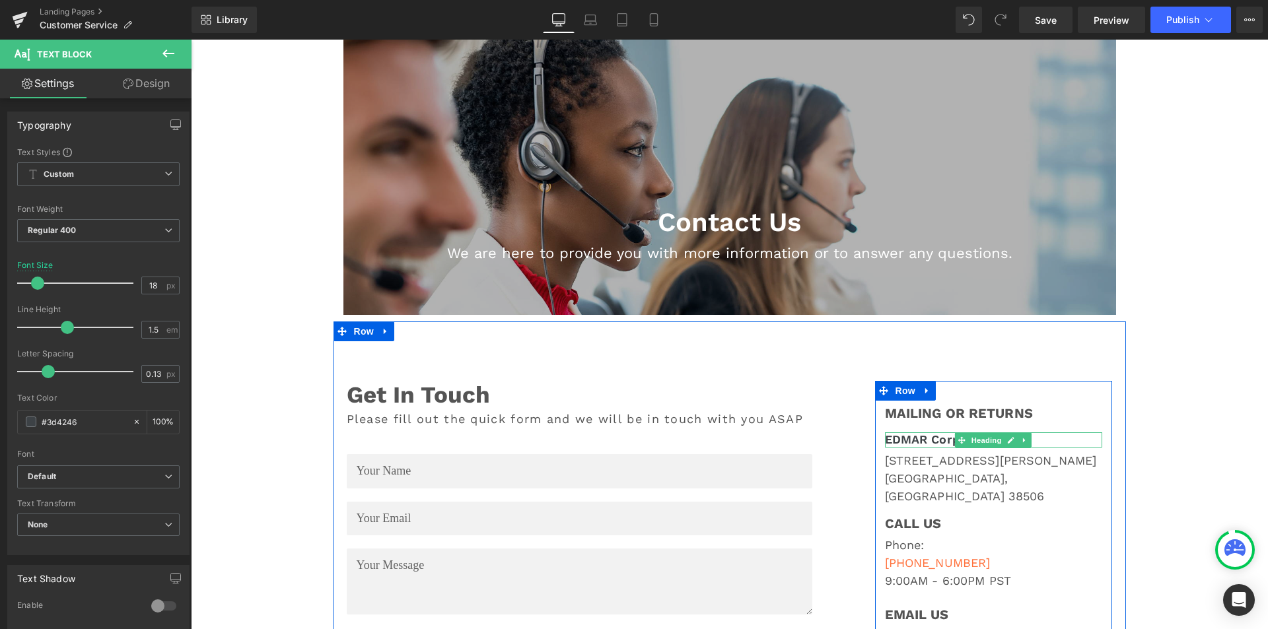
click at [895, 440] on h1 "EDMAR Corporation" at bounding box center [994, 440] width 218 height 15
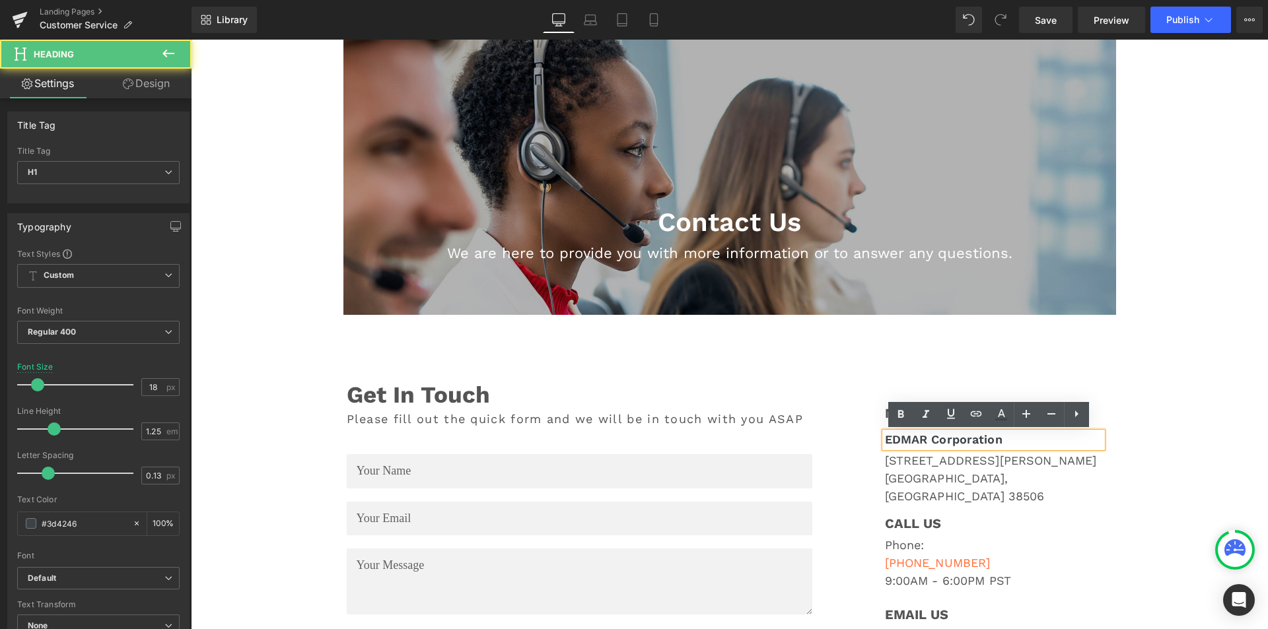
click at [885, 440] on h1 "EDMAR Corporation" at bounding box center [994, 440] width 218 height 15
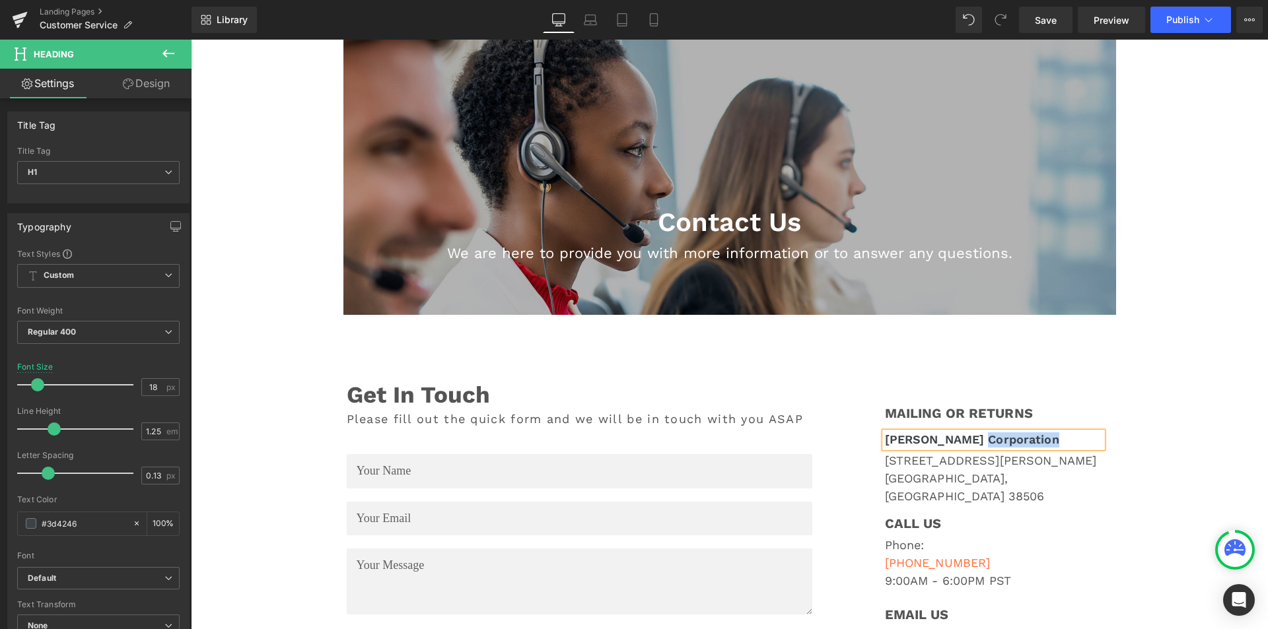
drag, startPoint x: 1051, startPoint y: 437, endPoint x: 969, endPoint y: 441, distance: 82.6
click at [978, 441] on h1 "BISSELL EDMAR Corporation" at bounding box center [994, 440] width 218 height 15
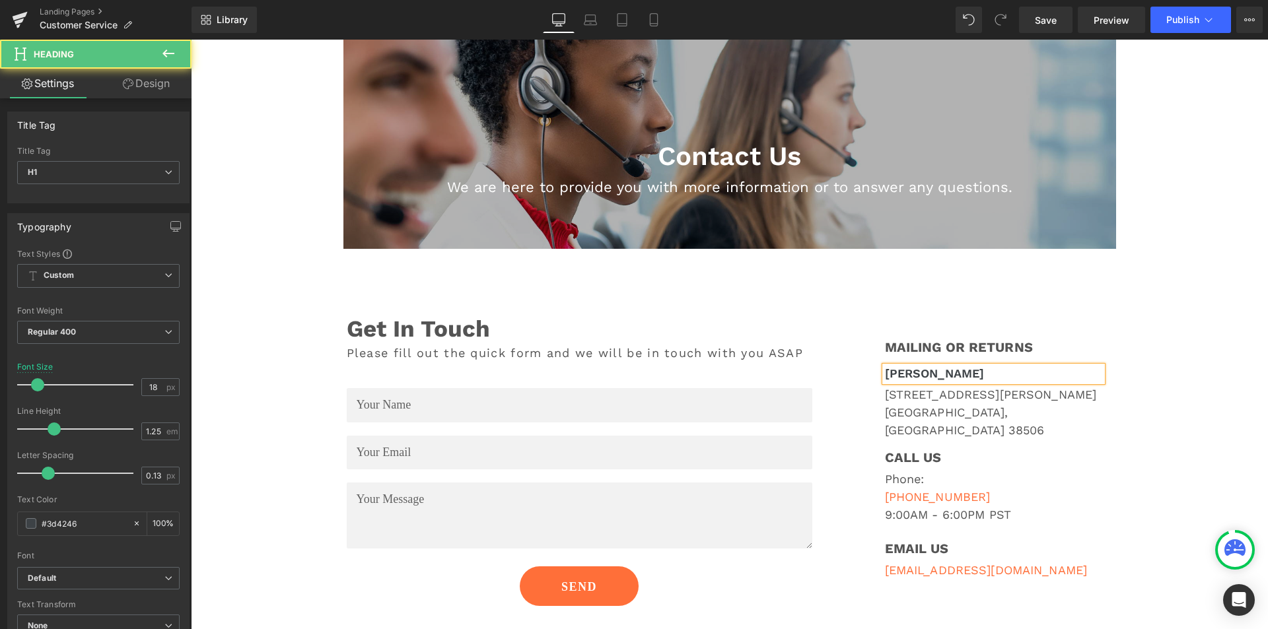
click at [987, 374] on h1 "BISSELL EDMAR" at bounding box center [994, 373] width 218 height 15
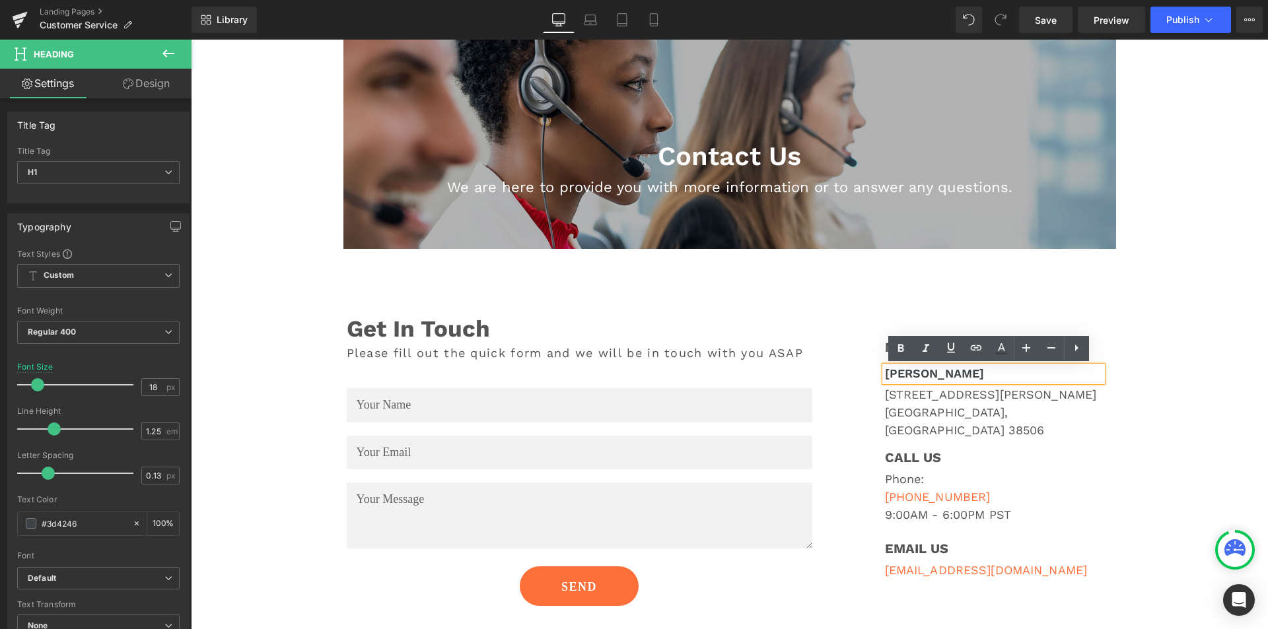
drag, startPoint x: 987, startPoint y: 374, endPoint x: 870, endPoint y: 370, distance: 117.0
click at [875, 370] on div "MAILING OR RETURNS Heading BISSELL EDMAR Heading 1580 Holladay Road Cookeville,…" at bounding box center [994, 457] width 238 height 257
click at [1181, 314] on div "Contact Us Heading We are here to provide you with more information or to answe…" at bounding box center [729, 548] width 1077 height 1208
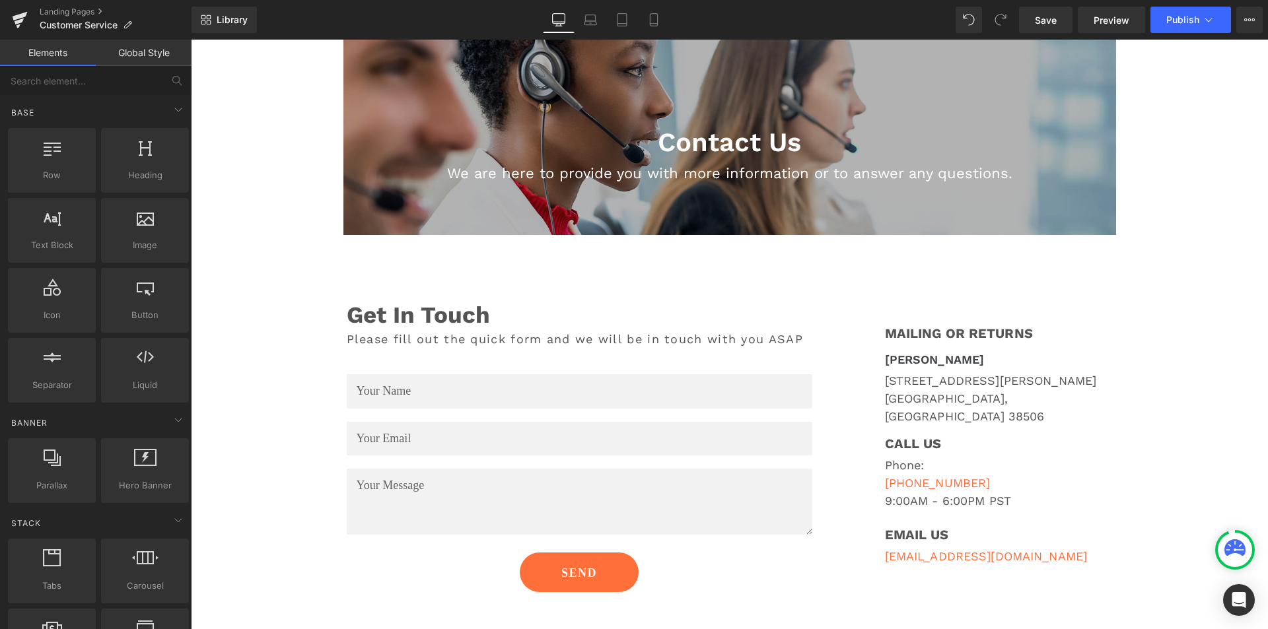
scroll to position [0, 0]
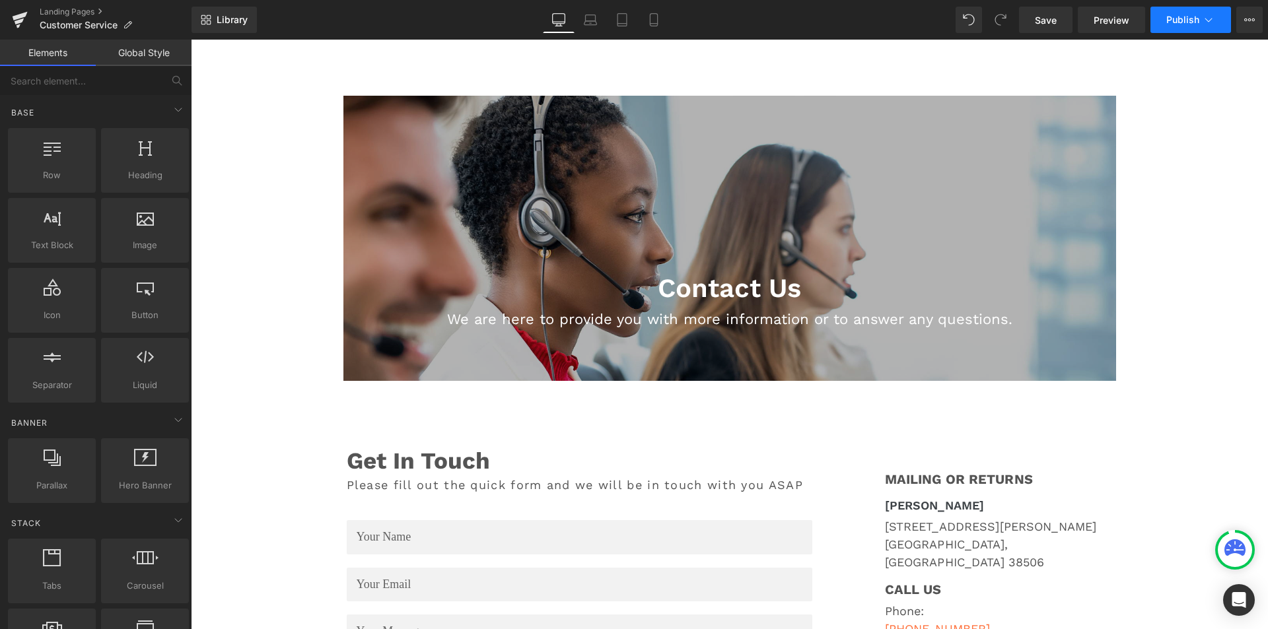
click at [1177, 13] on button "Publish" at bounding box center [1190, 20] width 81 height 26
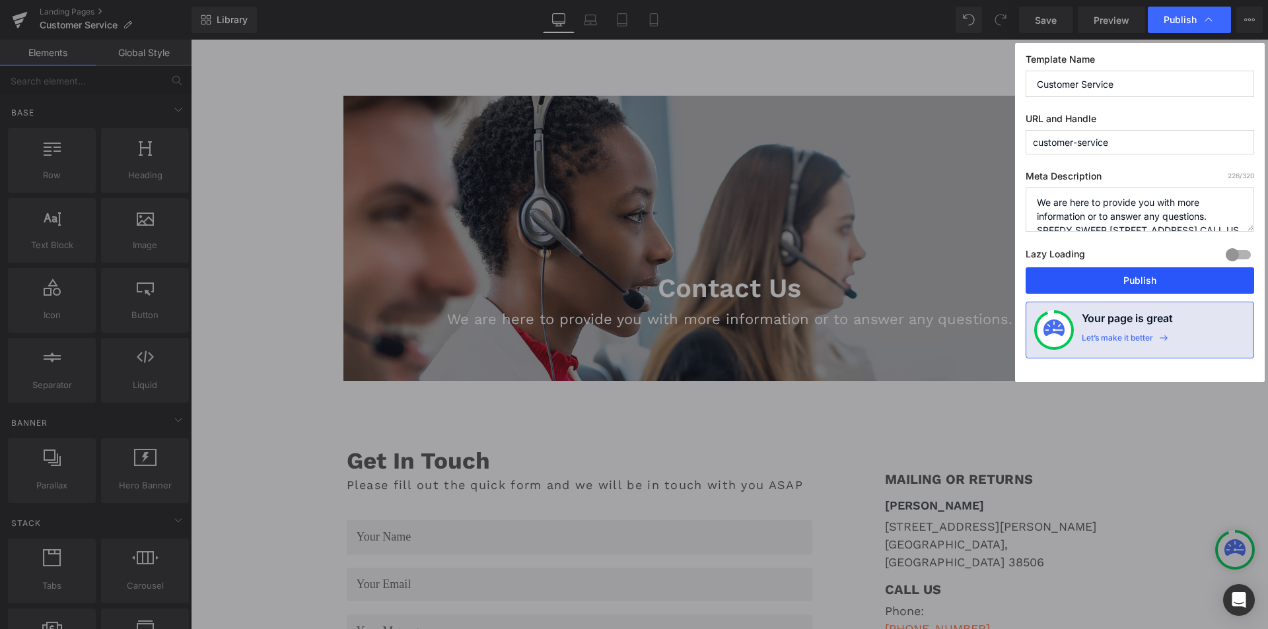
click at [1117, 286] on button "Publish" at bounding box center [1140, 280] width 228 height 26
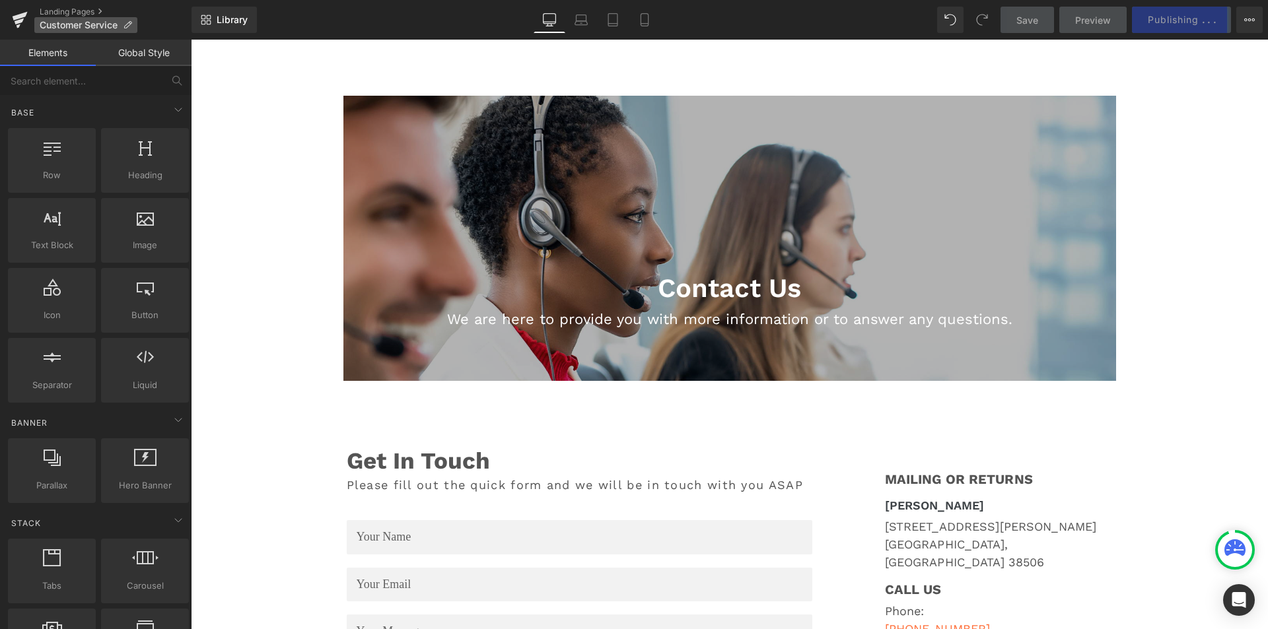
click at [100, 18] on p "Customer Service" at bounding box center [85, 25] width 103 height 16
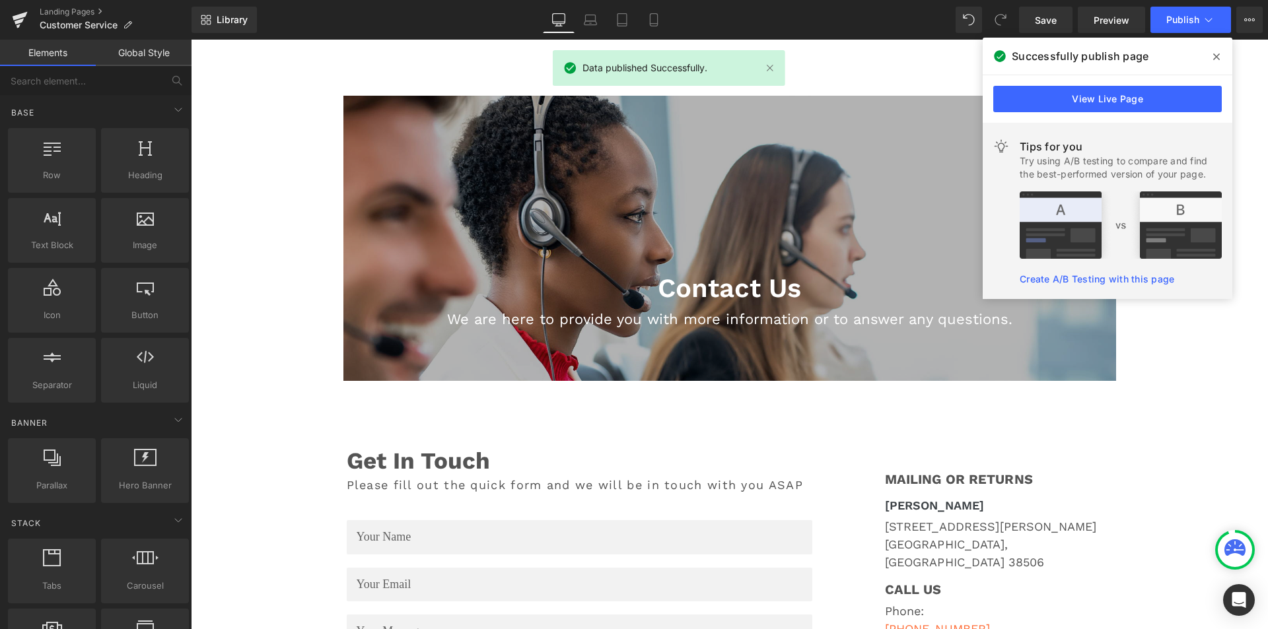
click at [1215, 58] on icon at bounding box center [1216, 56] width 7 height 7
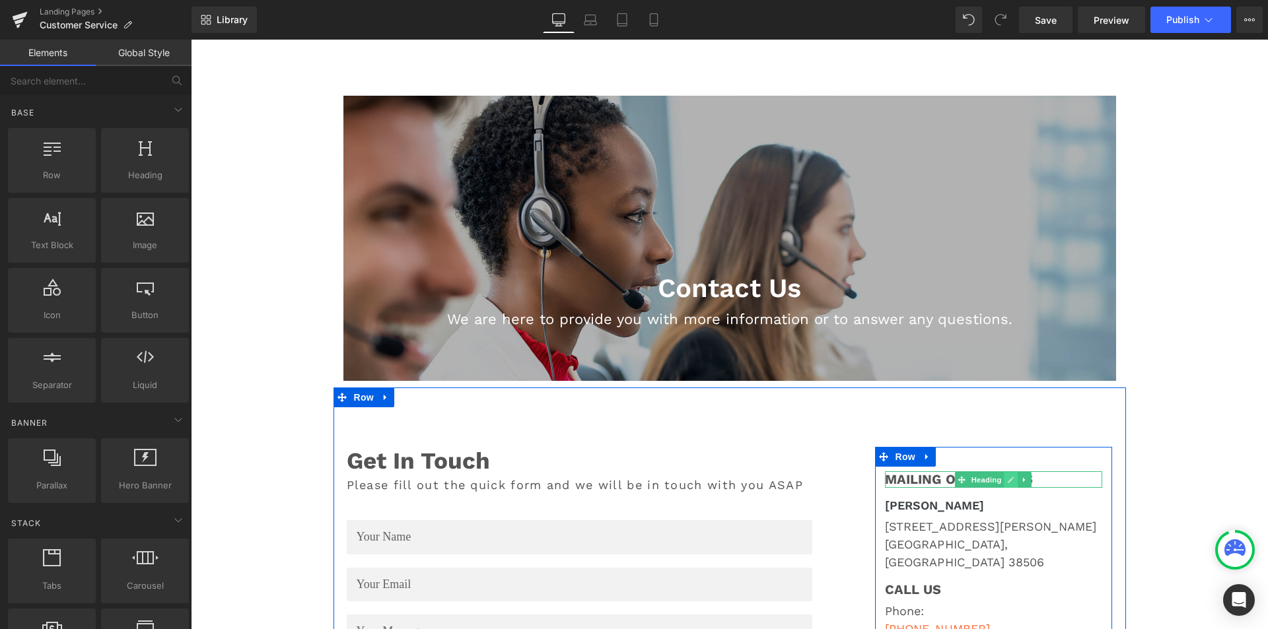
click at [1008, 477] on icon at bounding box center [1011, 480] width 7 height 8
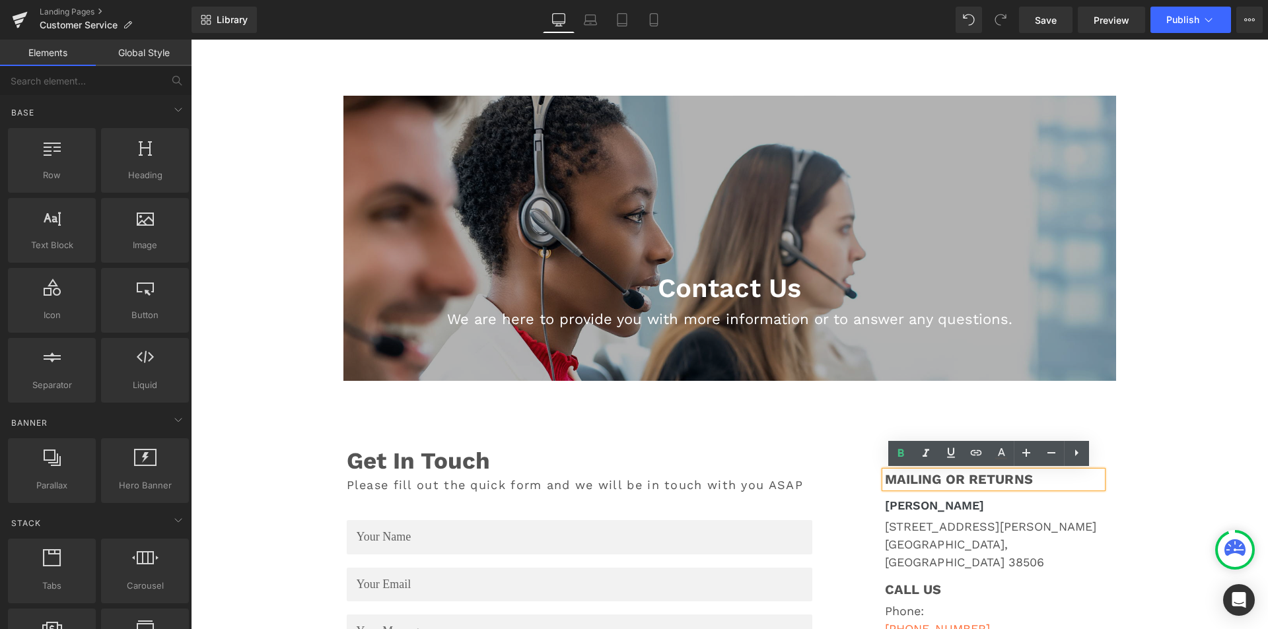
click at [1035, 482] on h1 "MAILING OR RETURNS" at bounding box center [994, 479] width 218 height 17
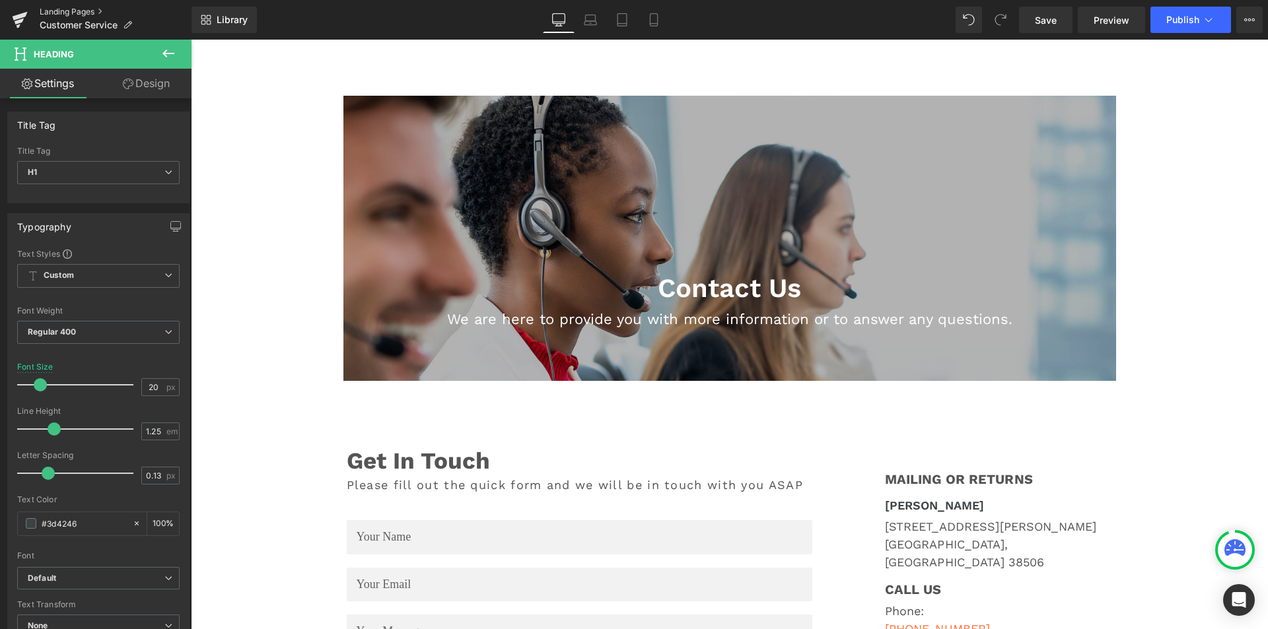
click at [59, 8] on link "Landing Pages" at bounding box center [116, 12] width 152 height 11
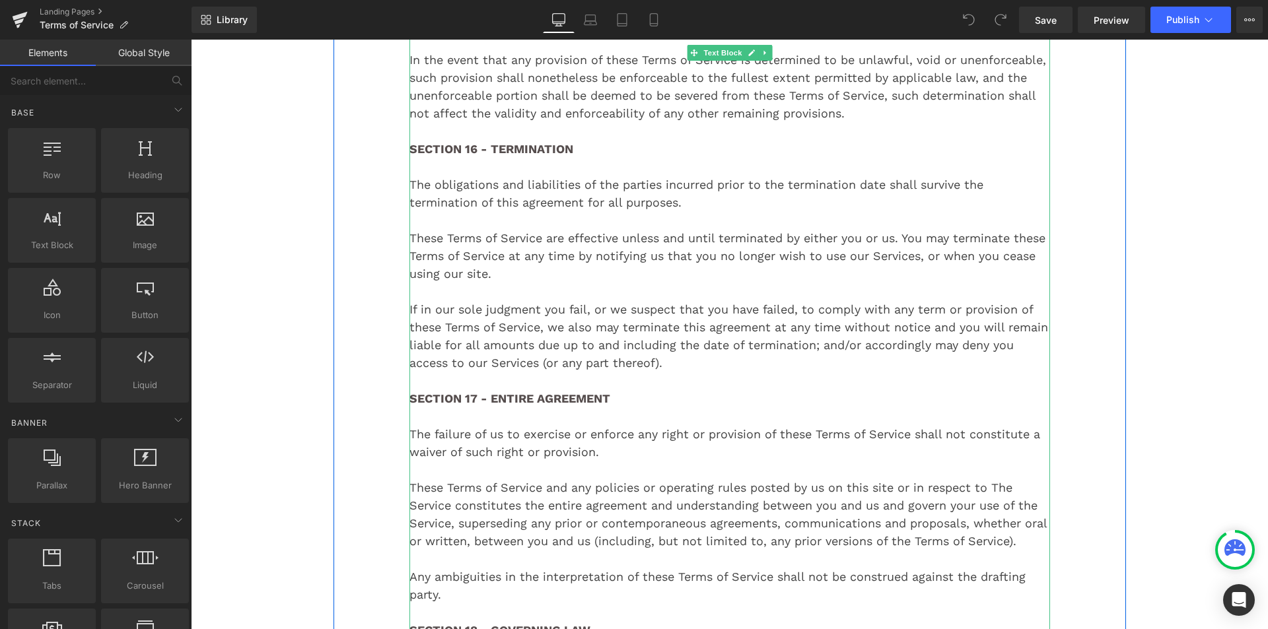
scroll to position [4226, 0]
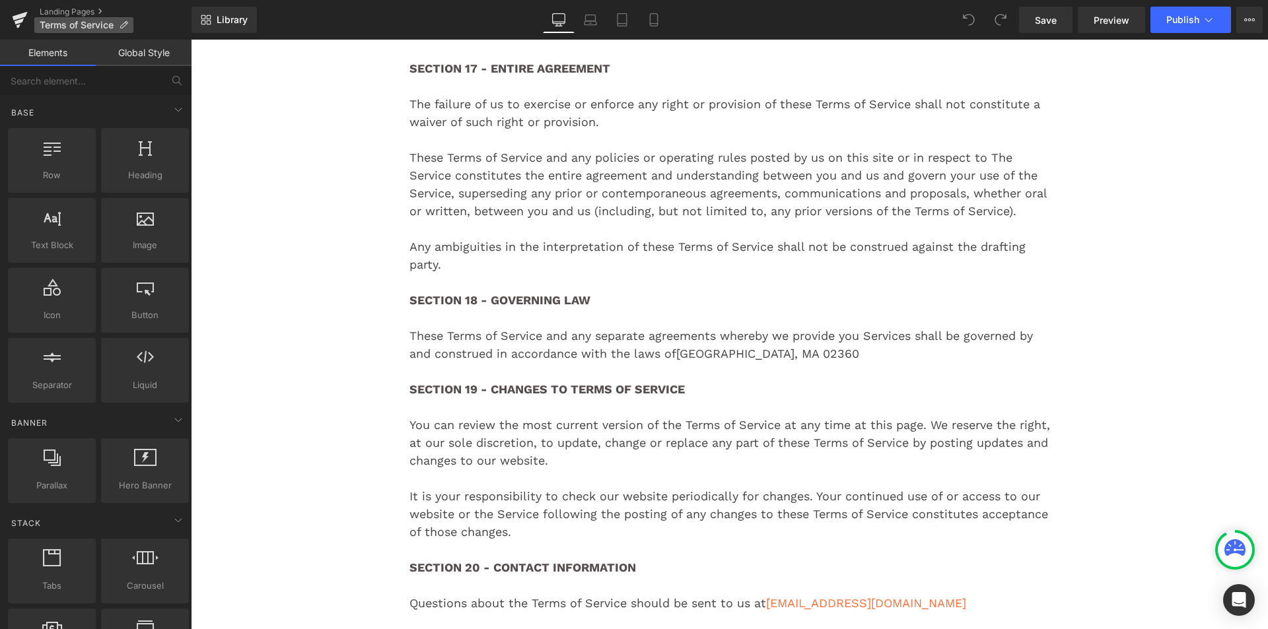
click at [75, 23] on span "Terms of Service" at bounding box center [77, 25] width 74 height 11
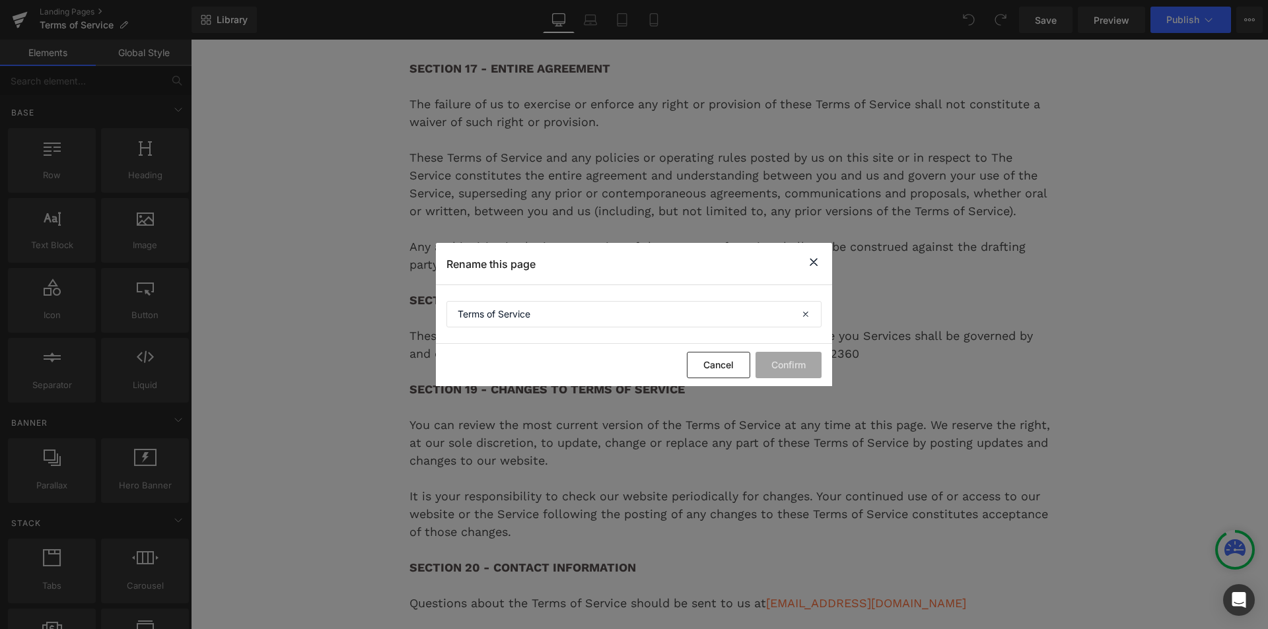
click at [816, 263] on icon at bounding box center [814, 262] width 16 height 17
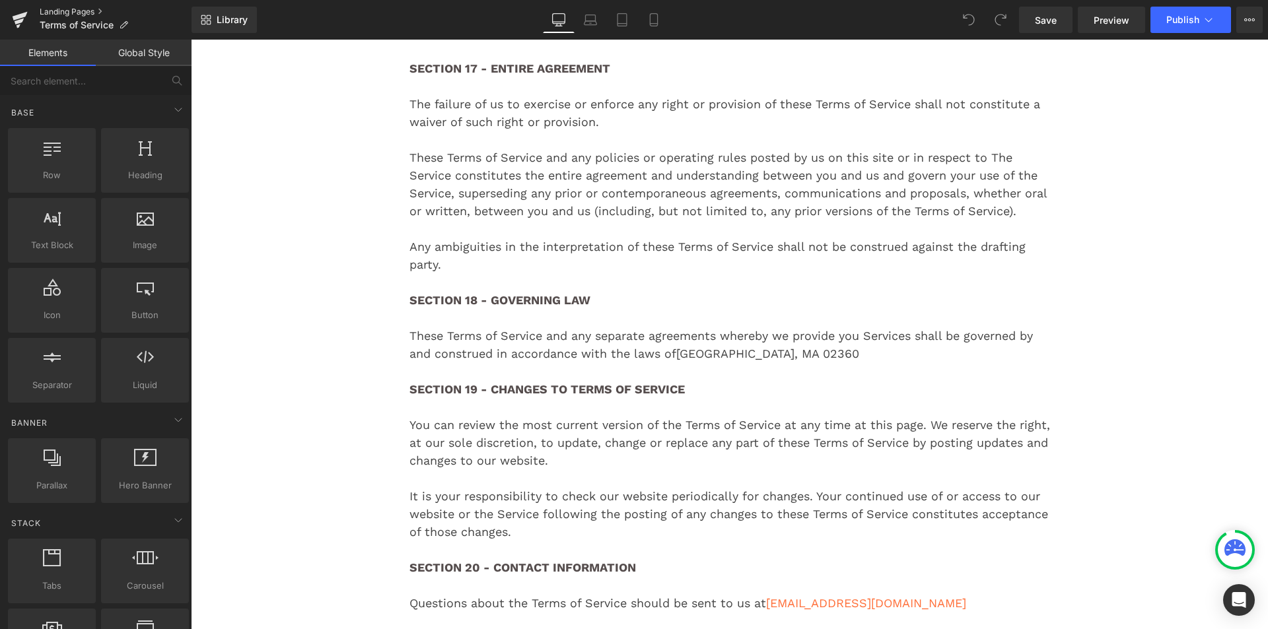
click at [73, 11] on link "Landing Pages" at bounding box center [116, 12] width 152 height 11
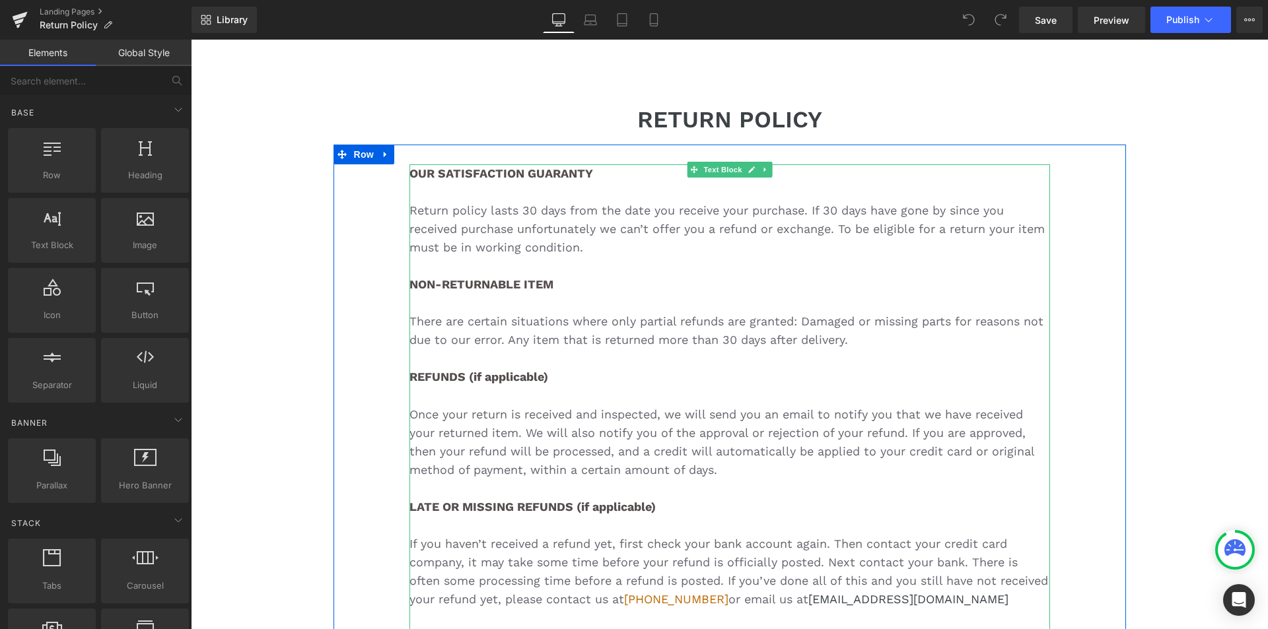
click at [565, 260] on div "NON-RETURNABLE ITEM There are certain situations where only partial refunds are…" at bounding box center [729, 526] width 641 height 538
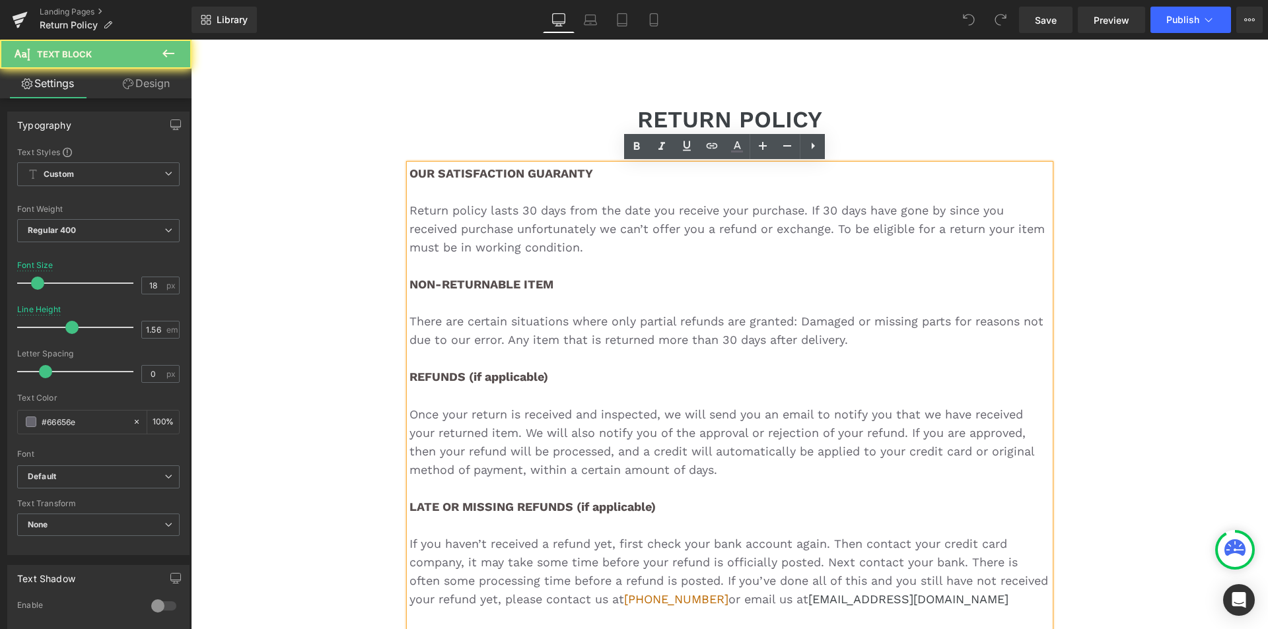
click at [522, 196] on div "Return policy lasts 30 days from the date you receive your purchase. If 30 days…" at bounding box center [729, 489] width 641 height 612
click at [590, 170] on div "OUR SATISFACTION GUARANTY Return policy lasts 30 days from the date you receive…" at bounding box center [729, 479] width 641 height 631
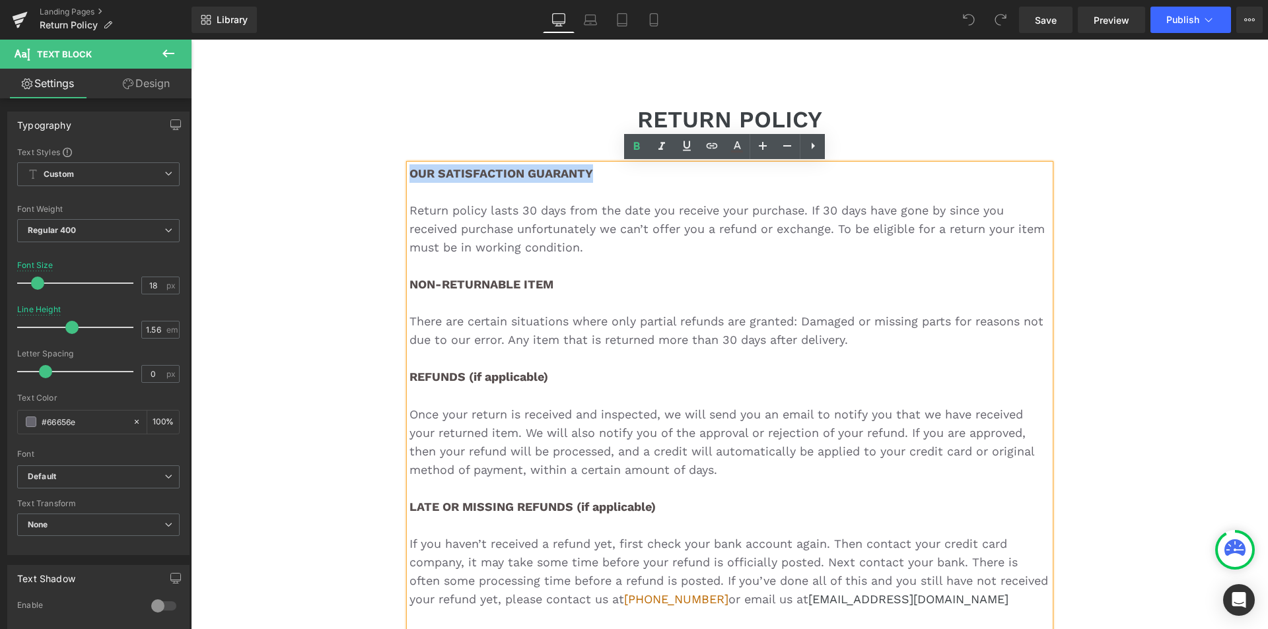
drag, startPoint x: 590, startPoint y: 170, endPoint x: 395, endPoint y: 158, distance: 195.1
click at [395, 158] on div "OUR SATISFACTION GUARANTY Return policy lasts 30 days from the date you receive…" at bounding box center [729, 470] width 792 height 650
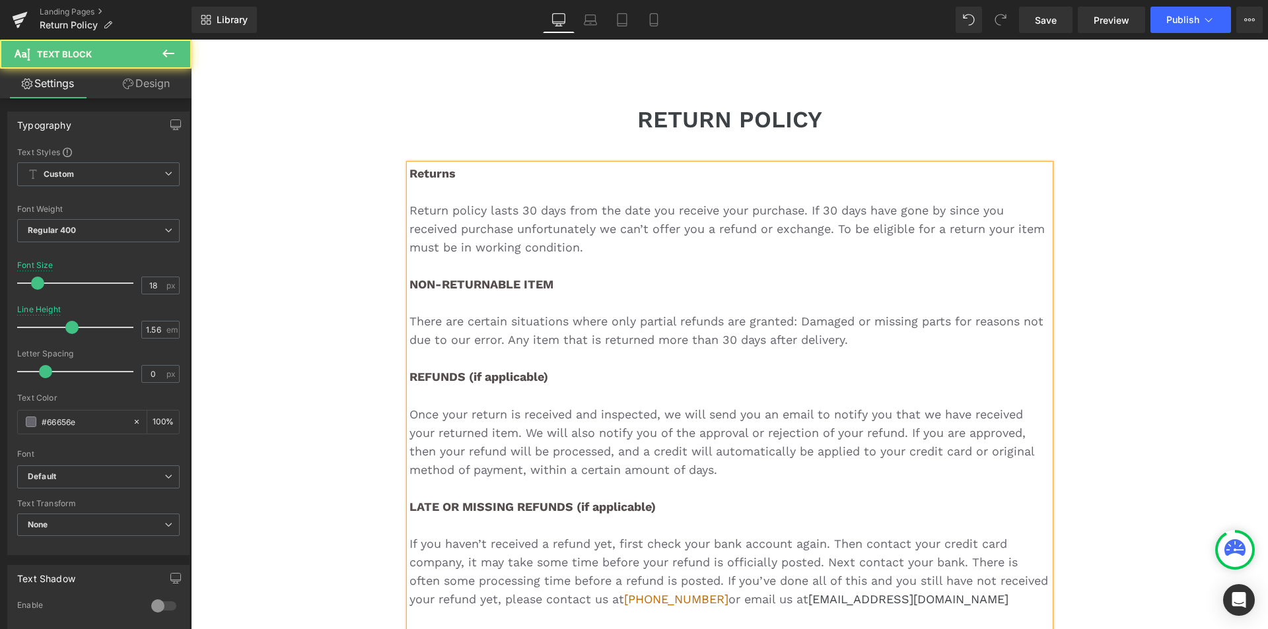
click at [601, 255] on div "Return policy lasts 30 days from the date you receive your purchase. If 30 days…" at bounding box center [729, 228] width 641 height 55
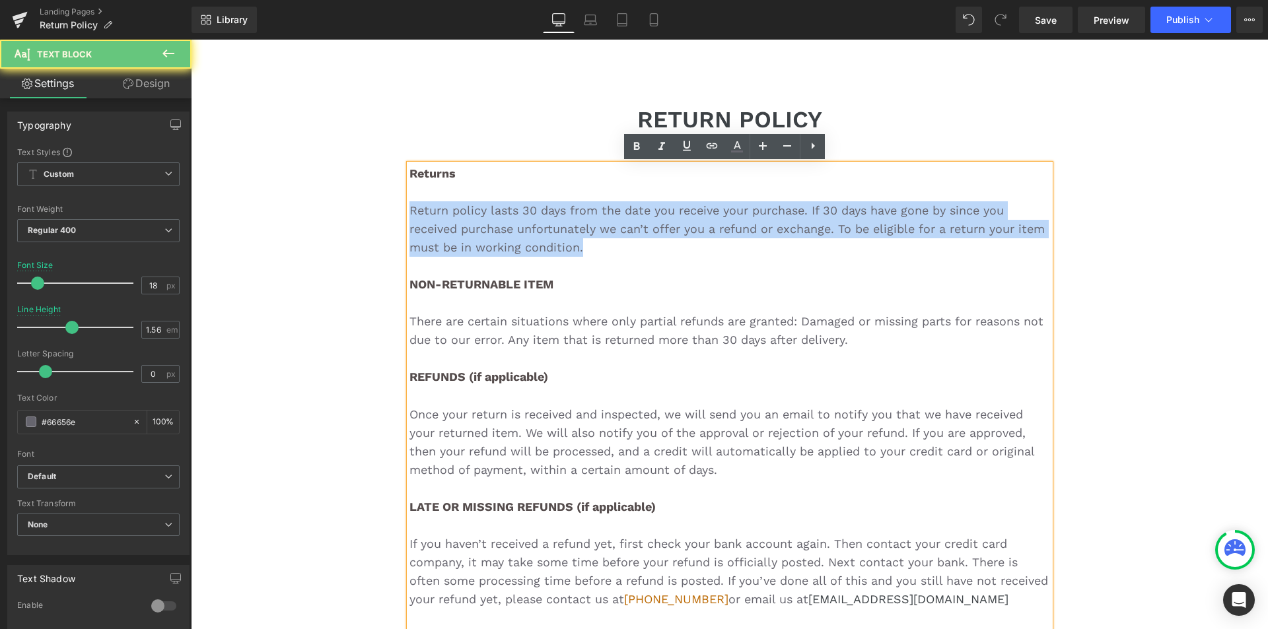
drag, startPoint x: 570, startPoint y: 244, endPoint x: 374, endPoint y: 203, distance: 199.8
click at [374, 203] on div "Returns Return policy lasts 30 days from the date you receive your purchase. If…" at bounding box center [729, 470] width 792 height 650
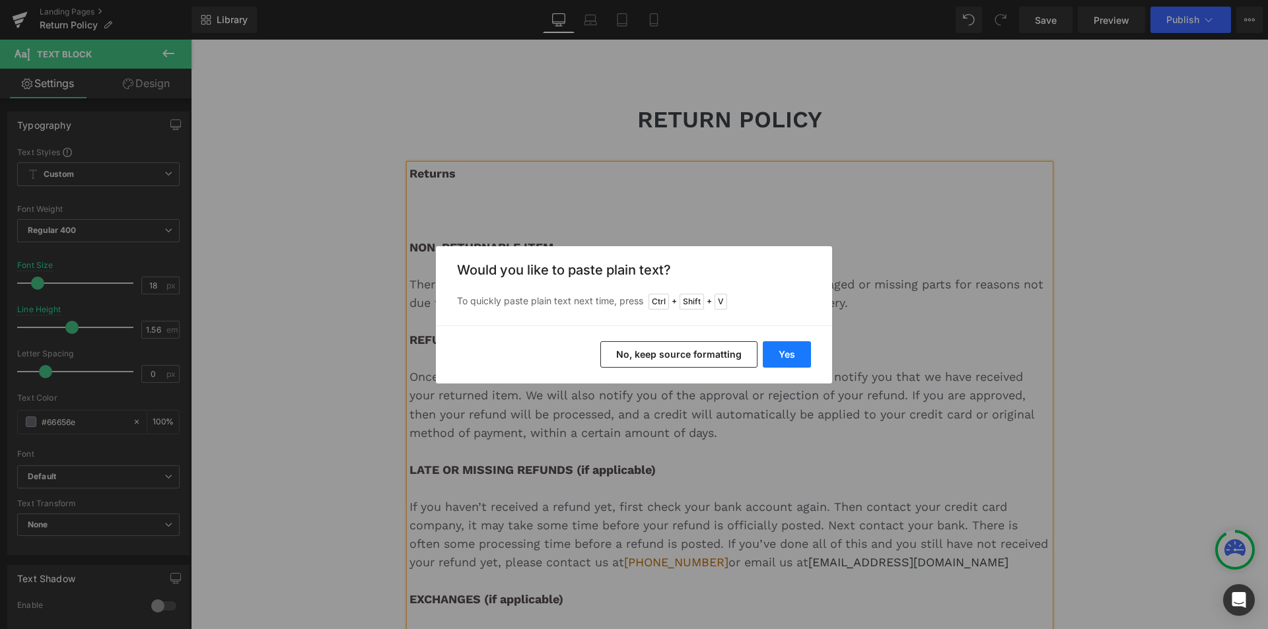
click at [783, 363] on button "Yes" at bounding box center [787, 354] width 48 height 26
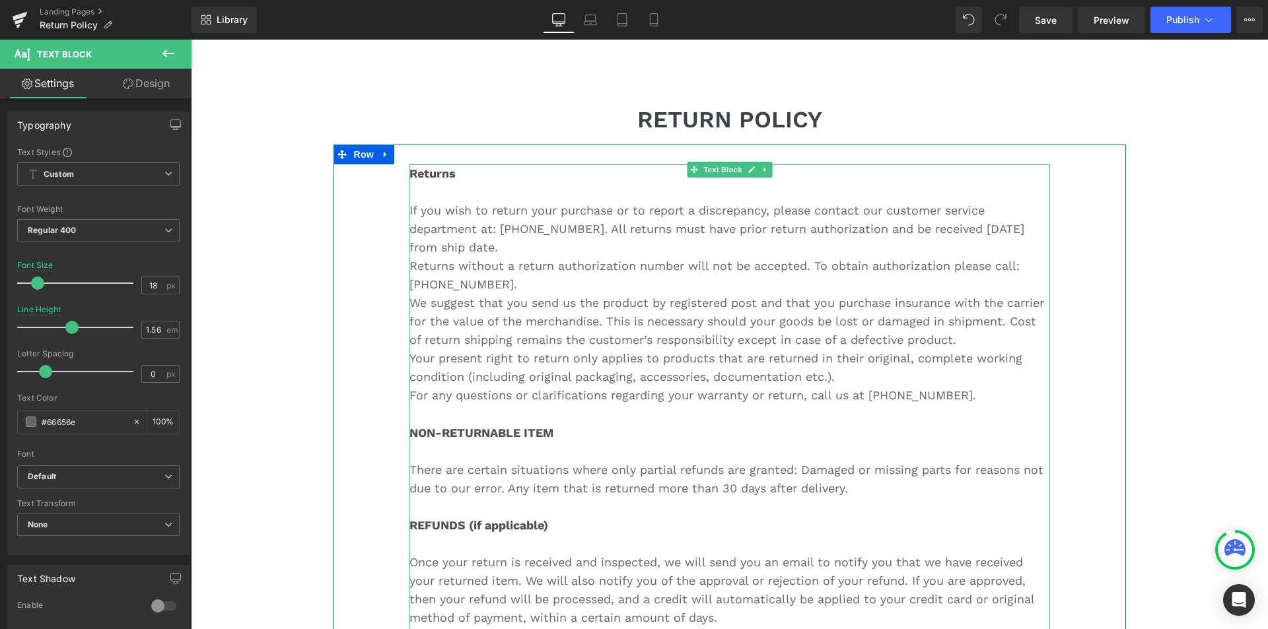
scroll to position [66, 0]
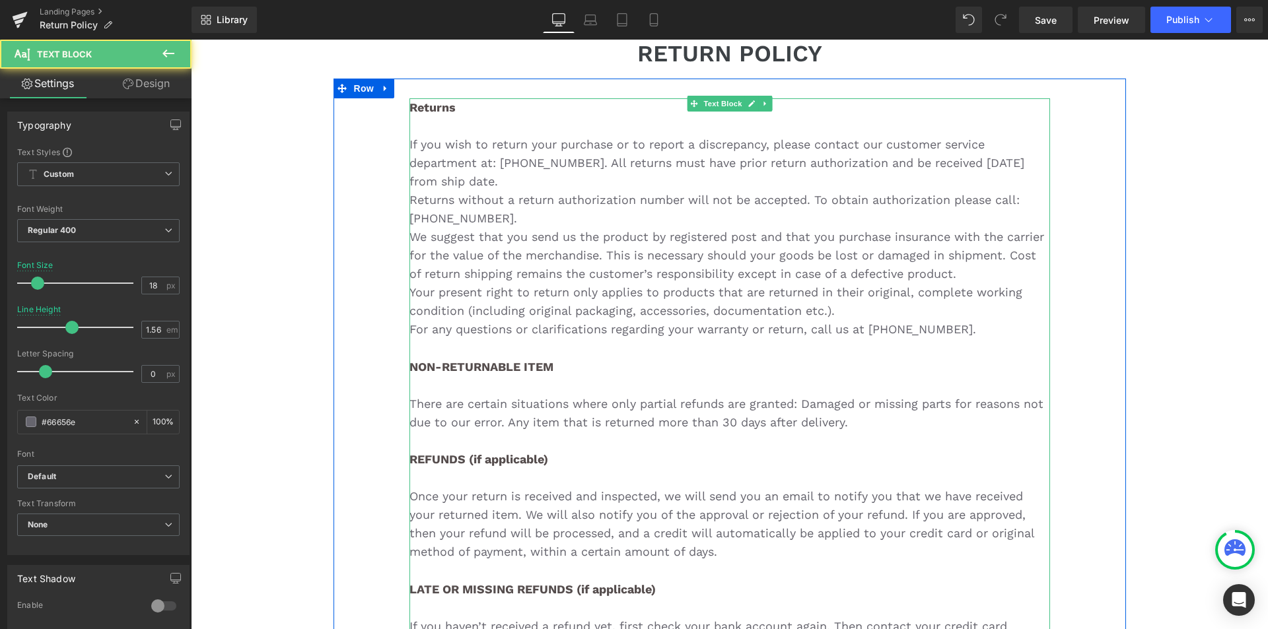
click at [864, 429] on div "There are certain situations where only partial refunds are granted: Damaged or…" at bounding box center [729, 413] width 641 height 37
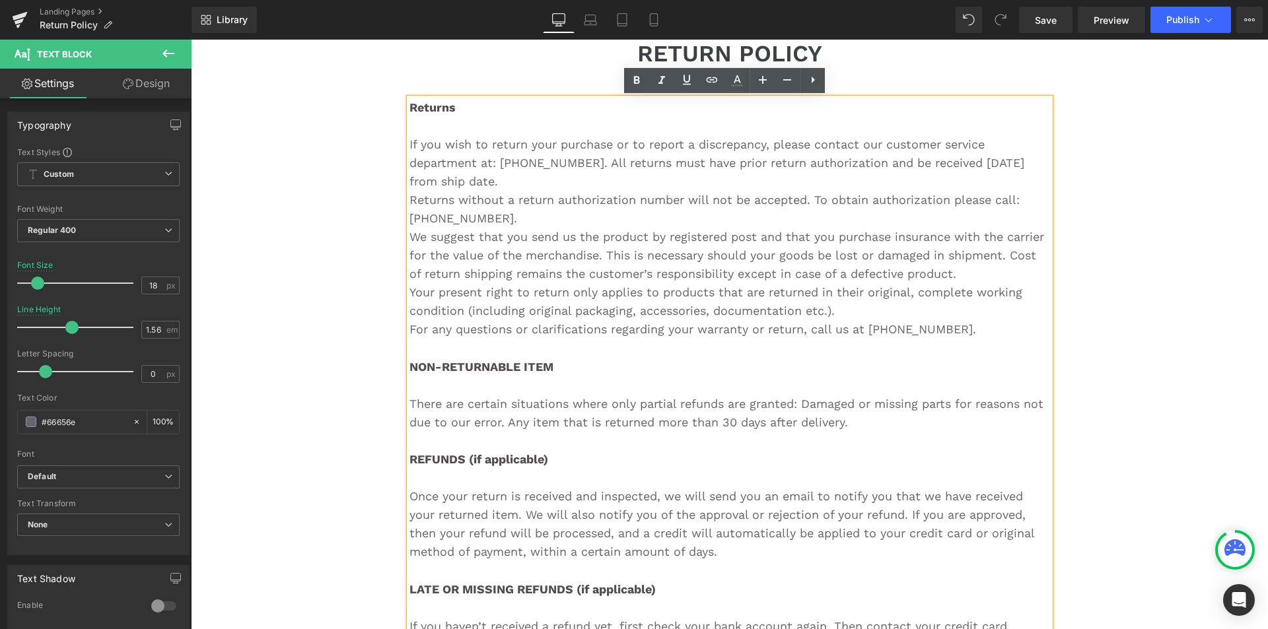
click at [848, 425] on div "There are certain situations where only partial refunds are granted: Damaged or…" at bounding box center [729, 413] width 641 height 37
drag, startPoint x: 848, startPoint y: 425, endPoint x: 715, endPoint y: 419, distance: 132.9
click at [715, 419] on div "There are certain situations where only partial refunds are granted: Damaged or…" at bounding box center [729, 413] width 641 height 37
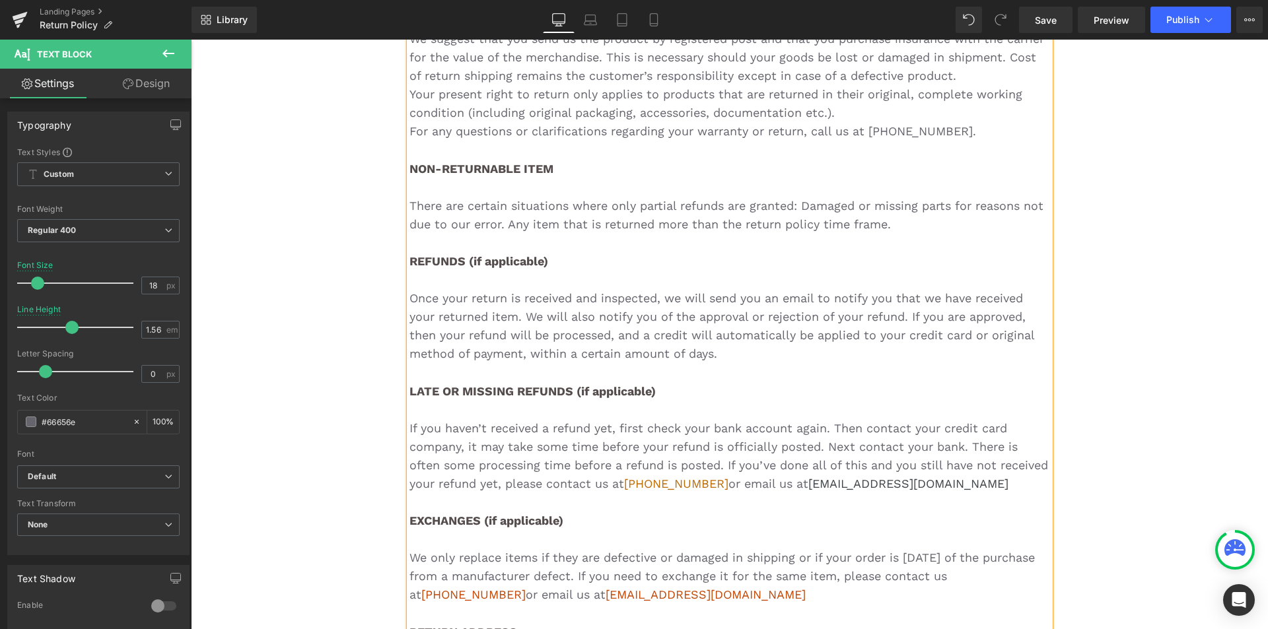
scroll to position [396, 0]
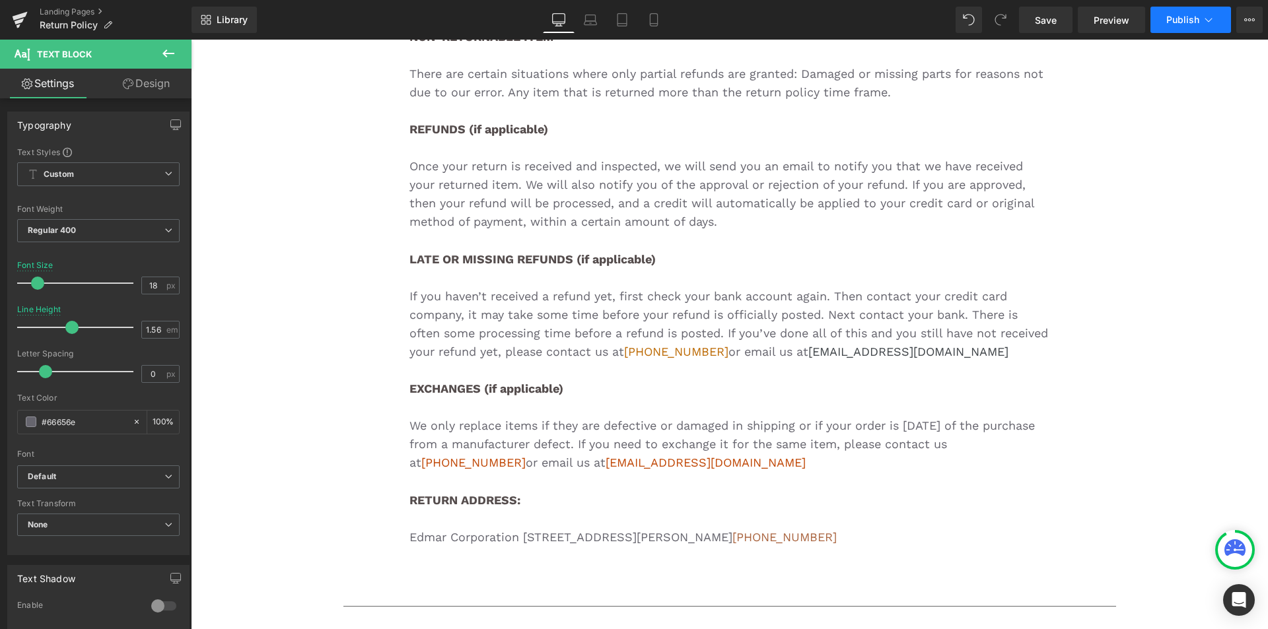
click at [1167, 17] on span "Publish" at bounding box center [1182, 20] width 33 height 11
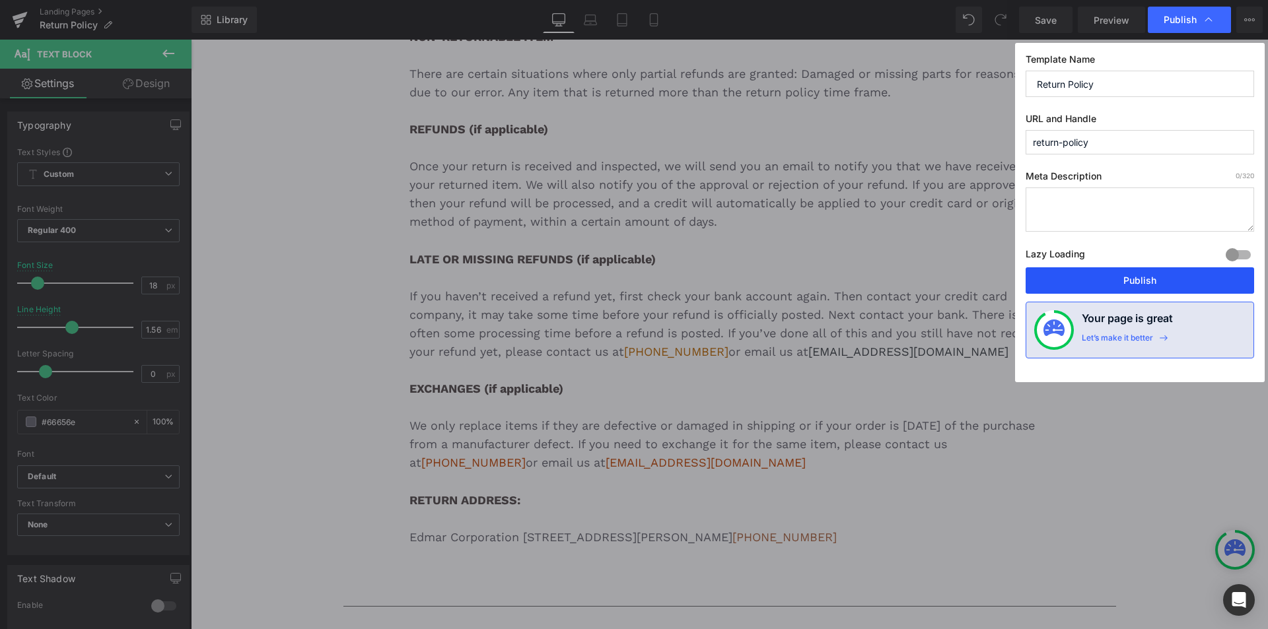
click at [1187, 270] on button "Publish" at bounding box center [1140, 280] width 228 height 26
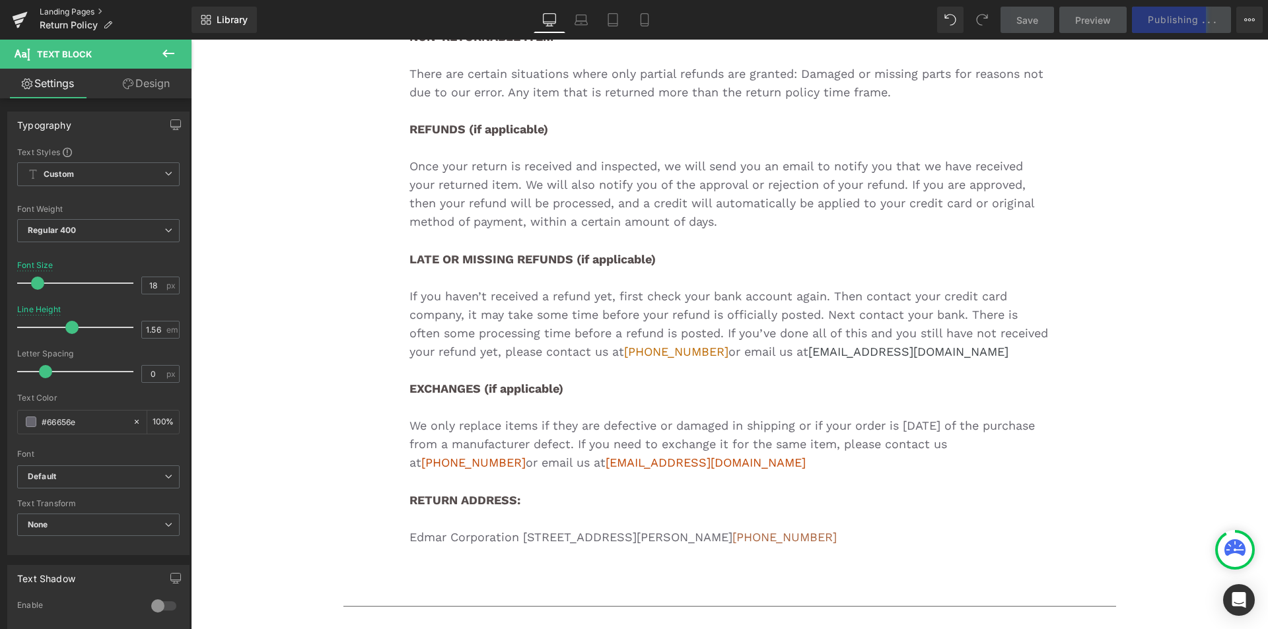
click at [79, 12] on link "Landing Pages" at bounding box center [116, 12] width 152 height 11
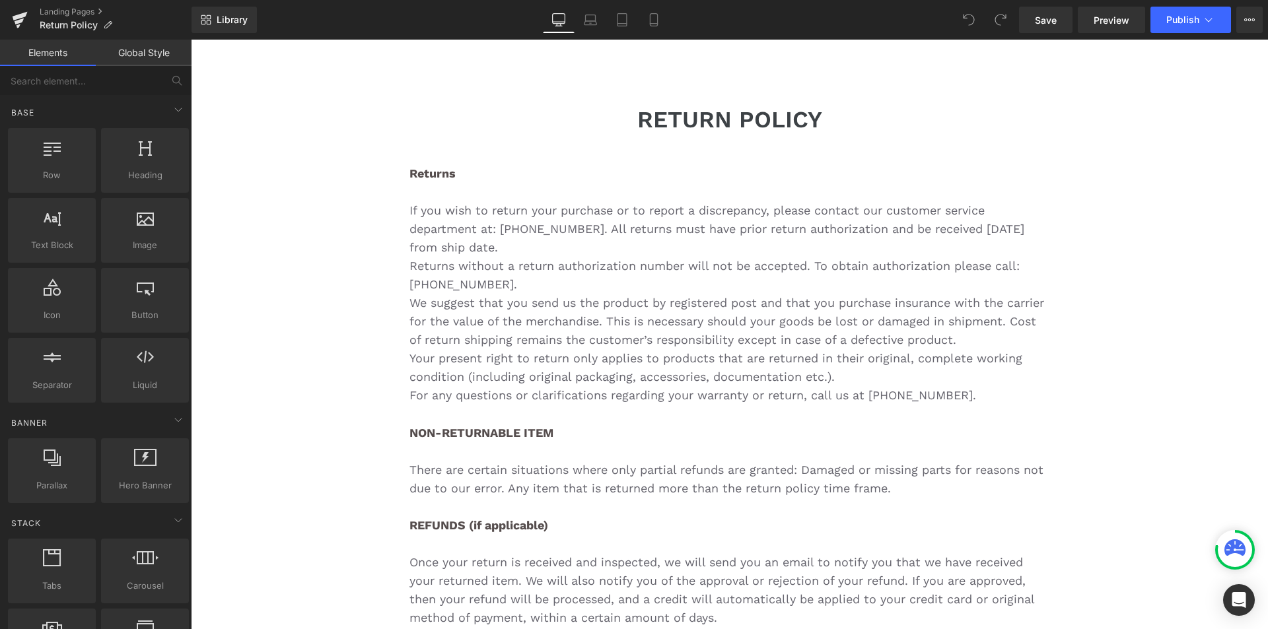
click at [63, 5] on div "Landing Pages Return Policy" at bounding box center [95, 20] width 191 height 40
click at [63, 9] on link "Landing Pages" at bounding box center [116, 12] width 152 height 11
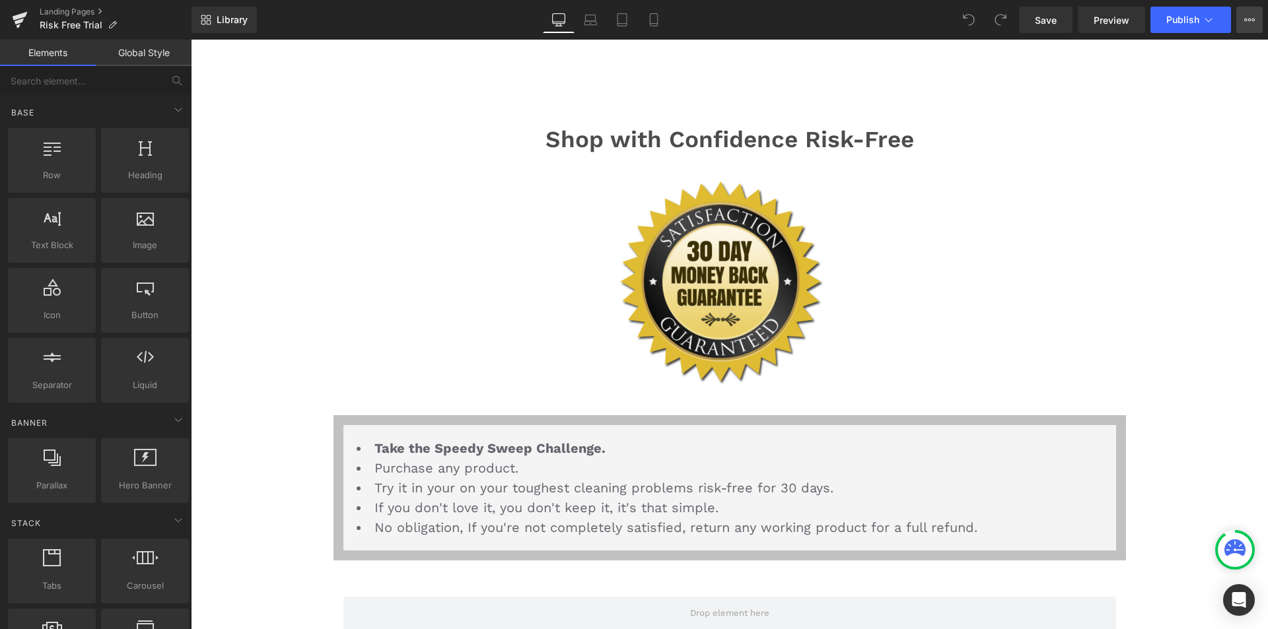
click at [1257, 17] on button "View Live Page View with current Template Save Template to Library Schedule Pub…" at bounding box center [1249, 20] width 26 height 26
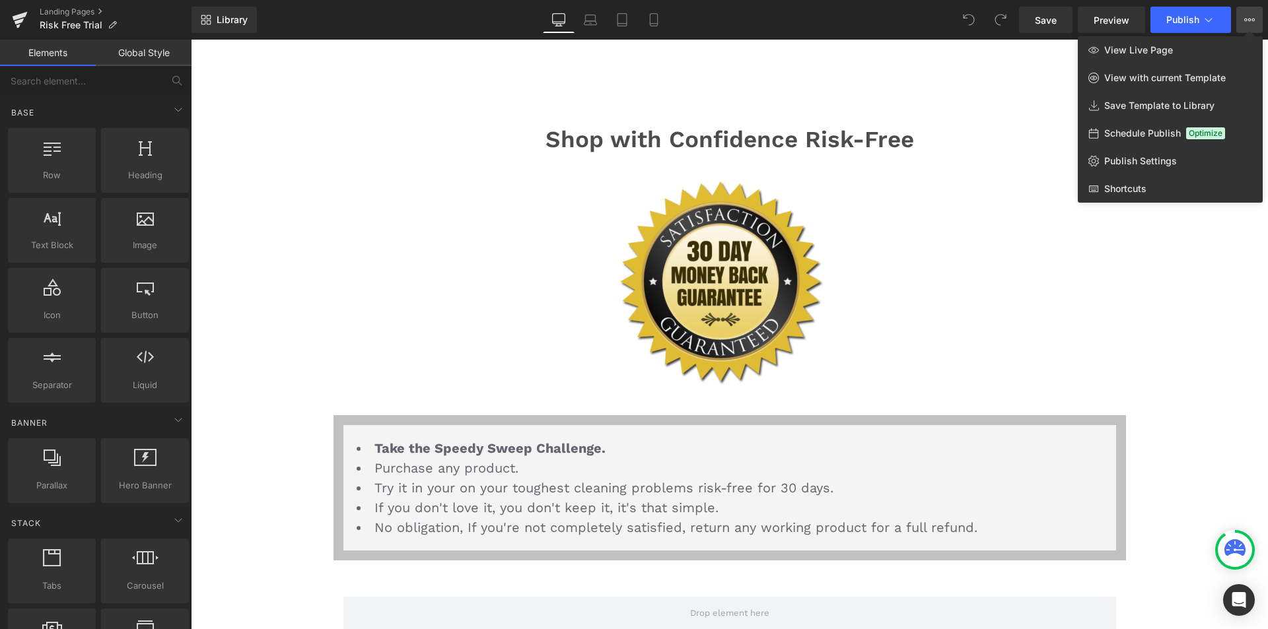
click at [1019, 136] on div at bounding box center [729, 335] width 1077 height 590
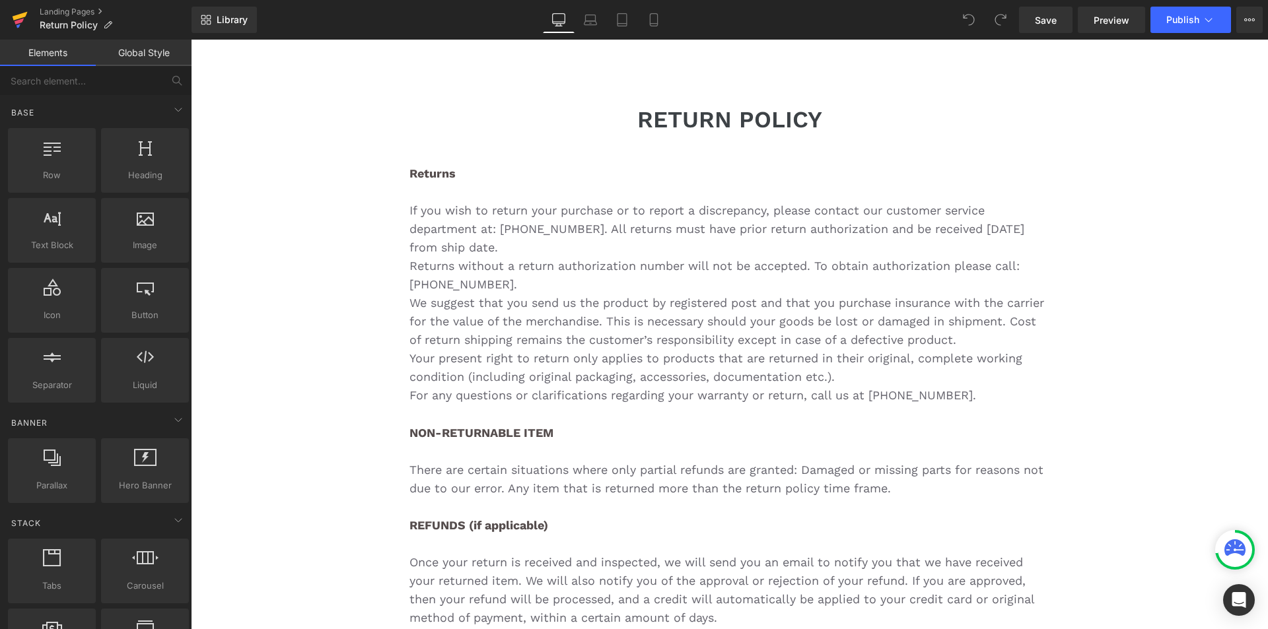
click at [39, 8] on link at bounding box center [20, 20] width 40 height 40
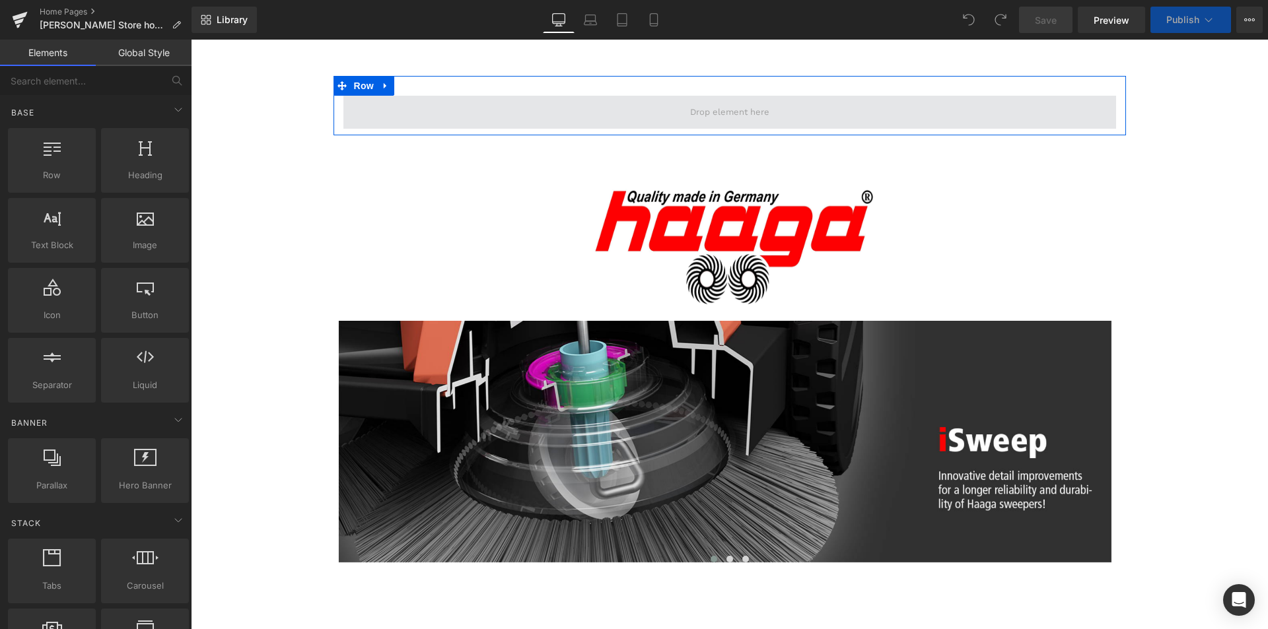
click at [735, 117] on span at bounding box center [729, 112] width 88 height 20
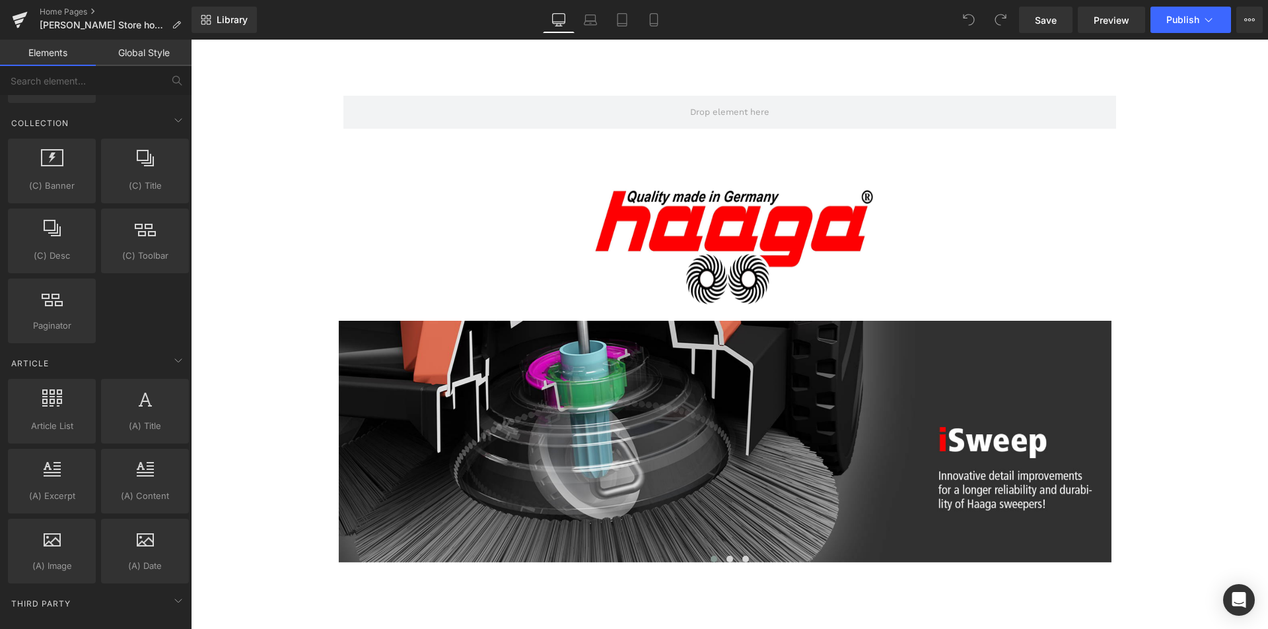
scroll to position [2239, 0]
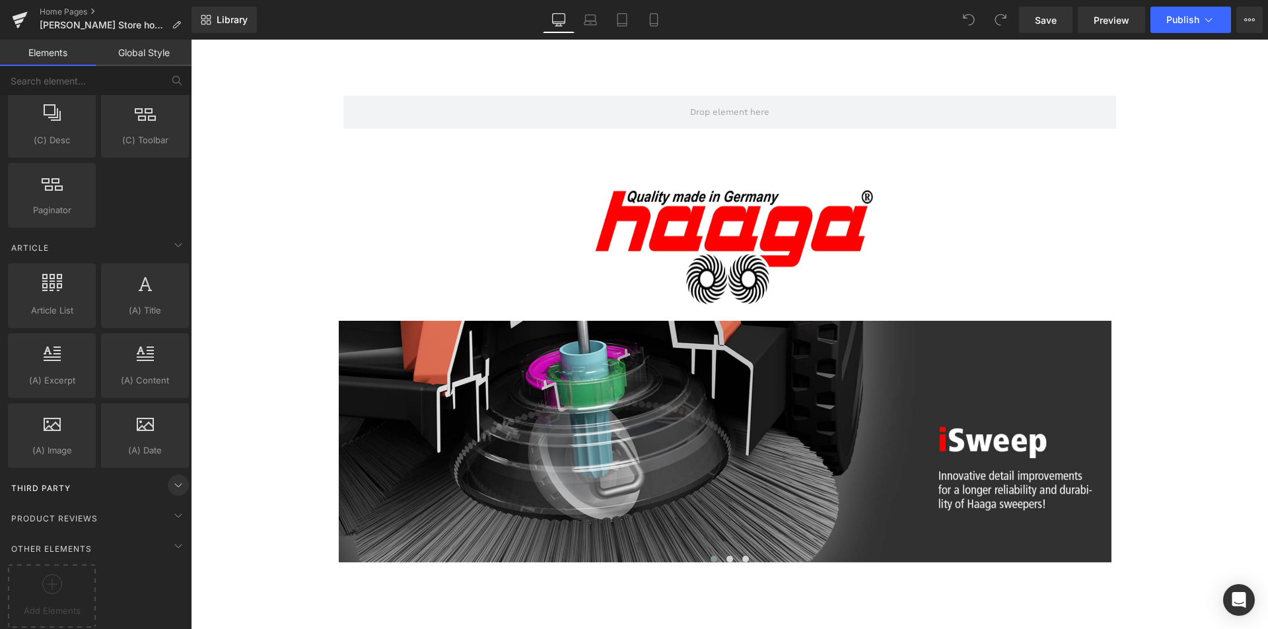
click at [173, 477] on icon at bounding box center [178, 485] width 16 height 16
click at [160, 476] on div "Third Party" at bounding box center [98, 488] width 186 height 26
click at [59, 482] on span "Third Party" at bounding box center [41, 488] width 62 height 13
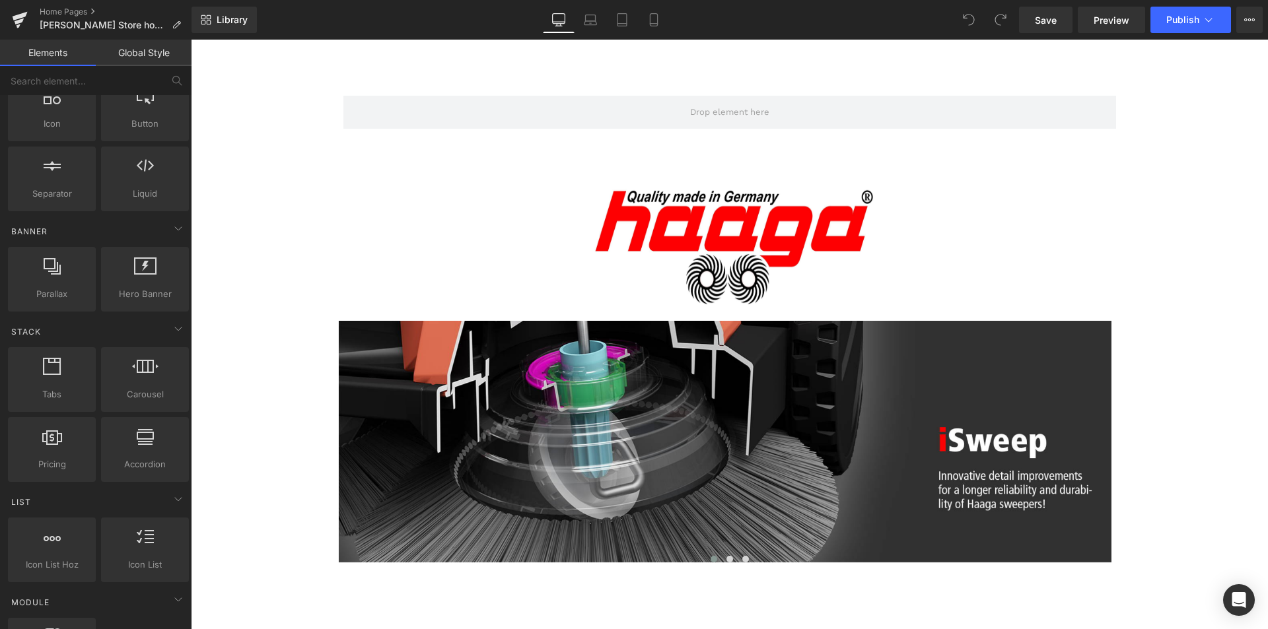
scroll to position [0, 0]
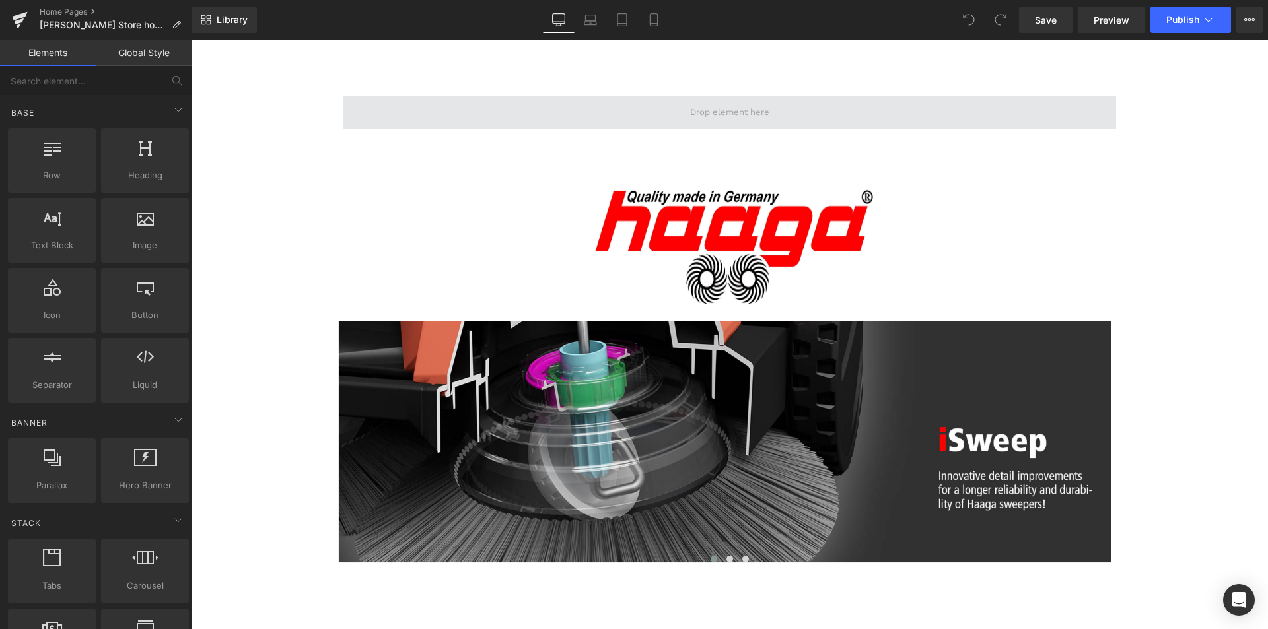
click at [650, 111] on span at bounding box center [729, 112] width 773 height 33
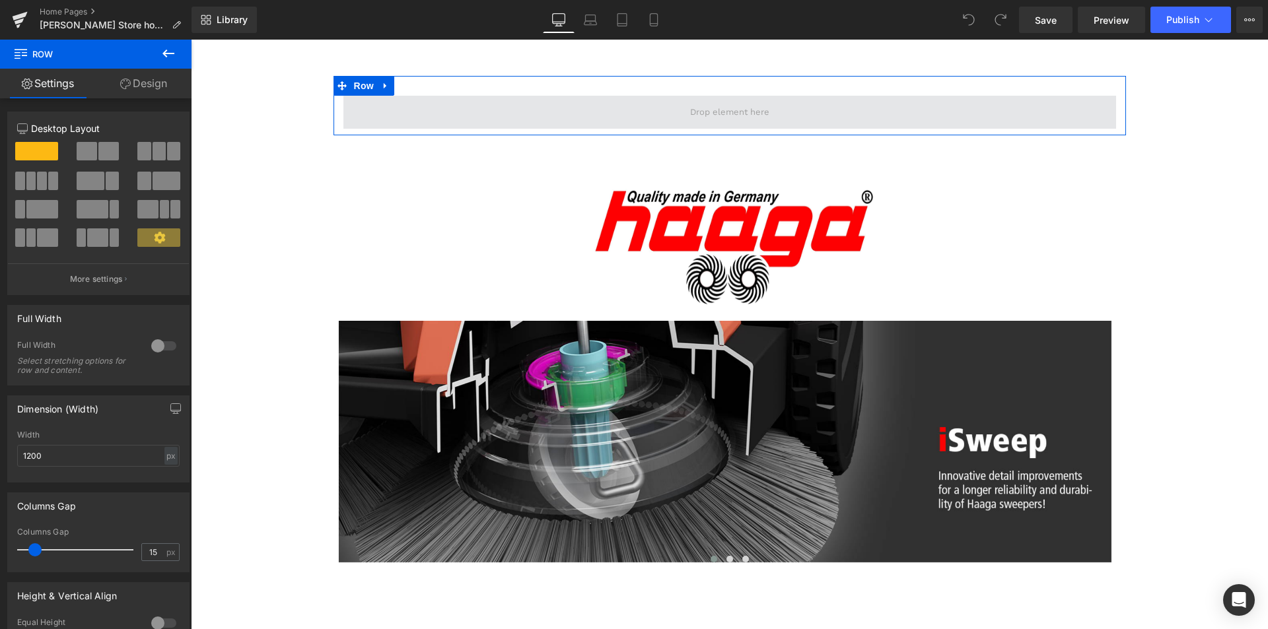
click at [471, 106] on span at bounding box center [729, 112] width 773 height 33
click at [697, 112] on span at bounding box center [729, 112] width 88 height 20
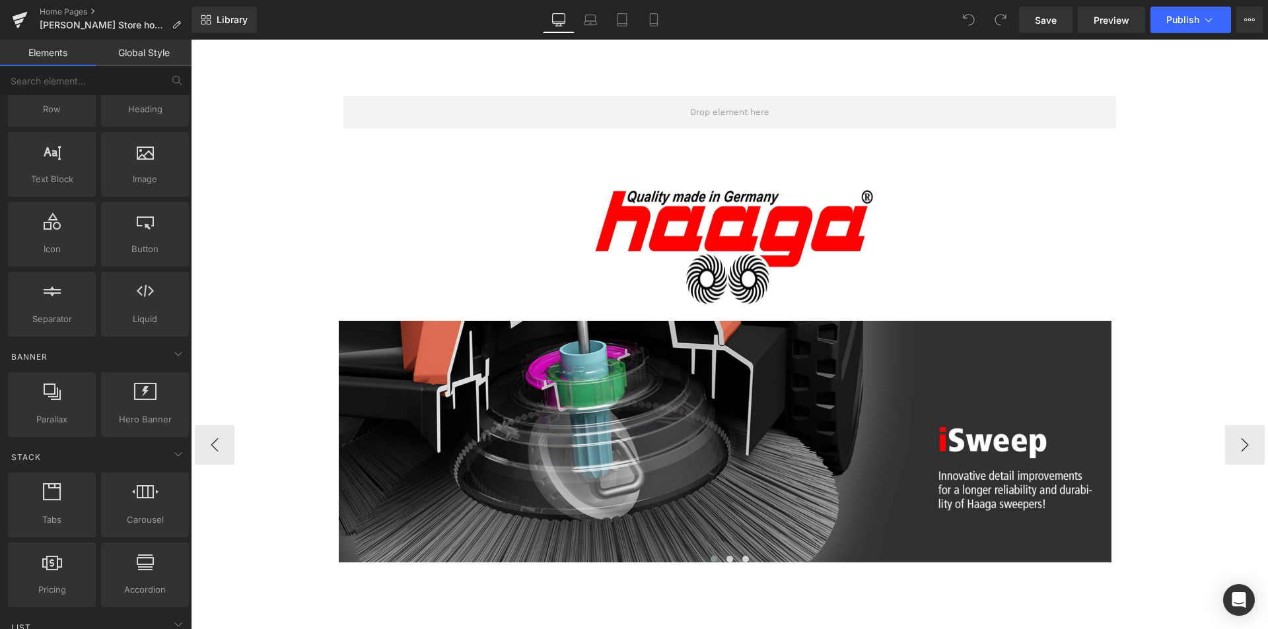
scroll to position [132, 0]
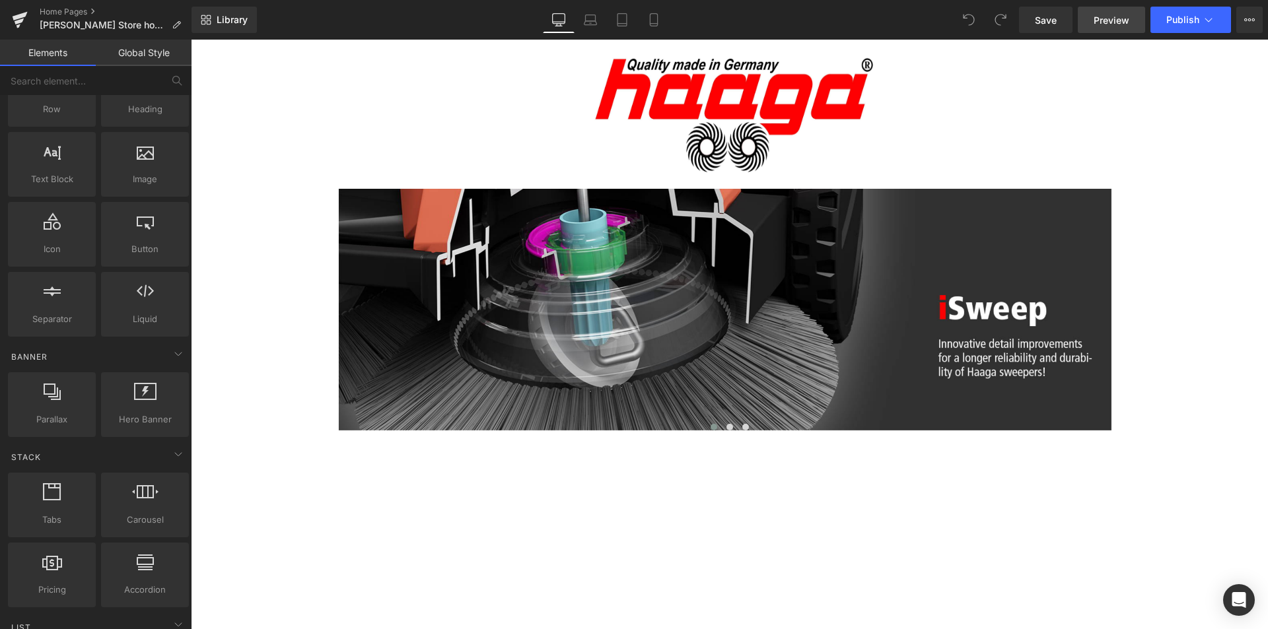
click at [1113, 24] on span "Preview" at bounding box center [1112, 20] width 36 height 14
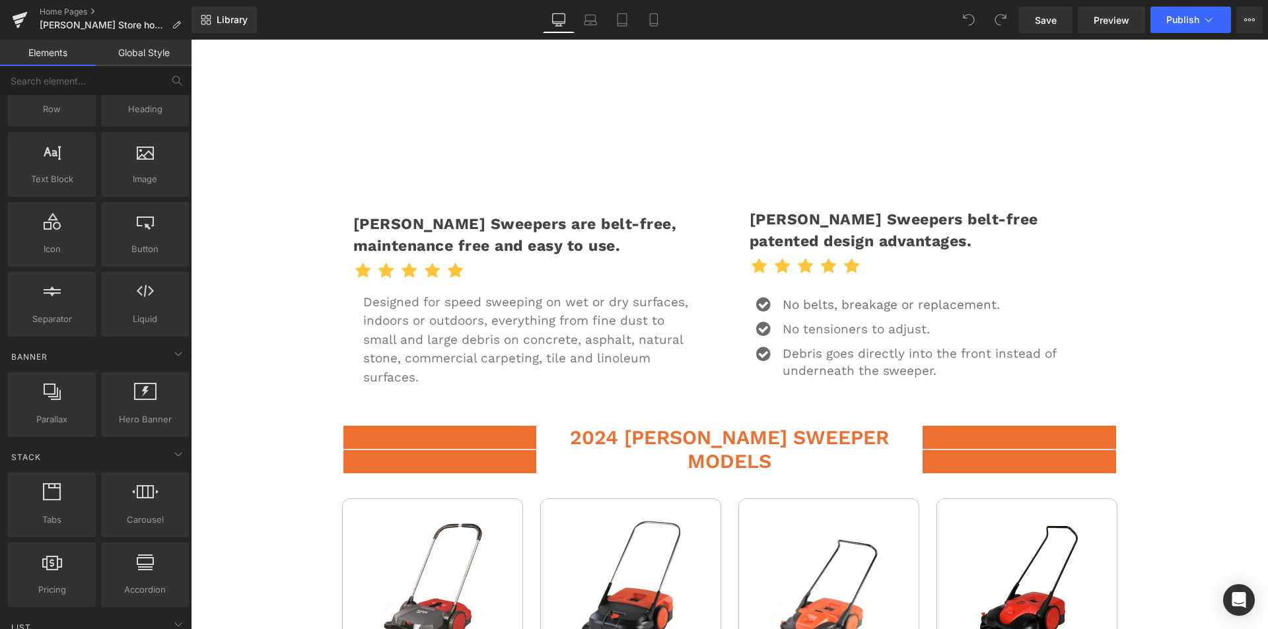
scroll to position [991, 0]
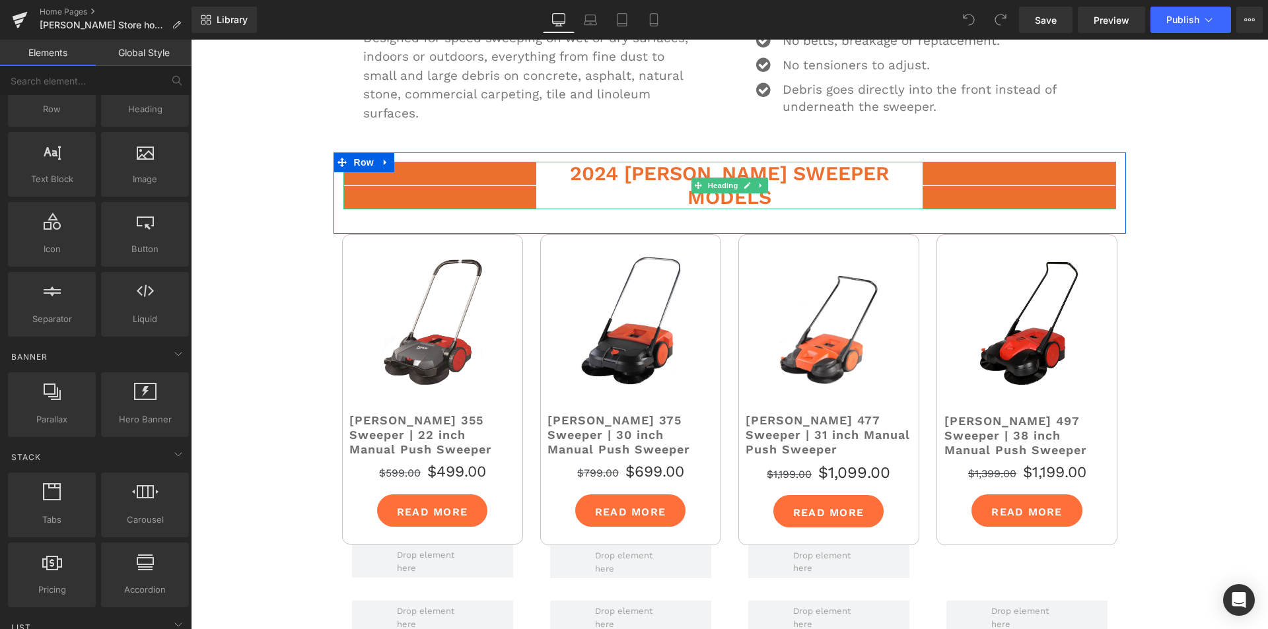
click at [612, 162] on font "2024 HAAGA SWEEPER MODELS" at bounding box center [729, 185] width 319 height 47
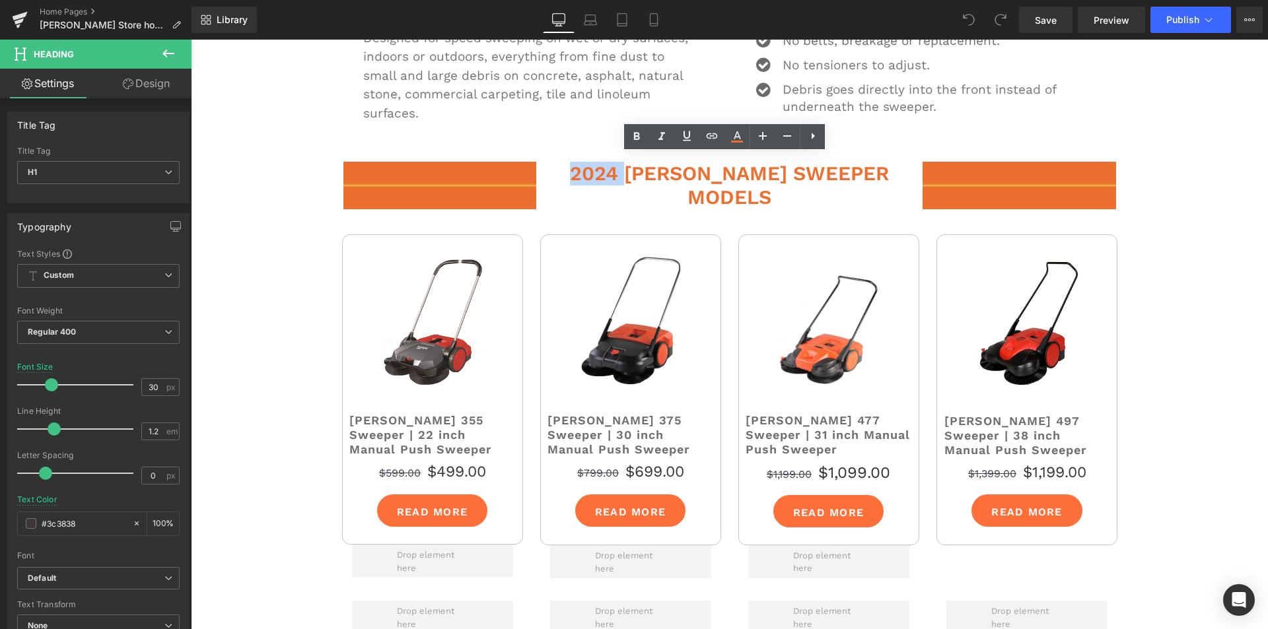
drag, startPoint x: 621, startPoint y: 161, endPoint x: 568, endPoint y: 165, distance: 53.6
click at [570, 165] on font "2024 HAAGA SWEEPER MODELS" at bounding box center [729, 185] width 319 height 47
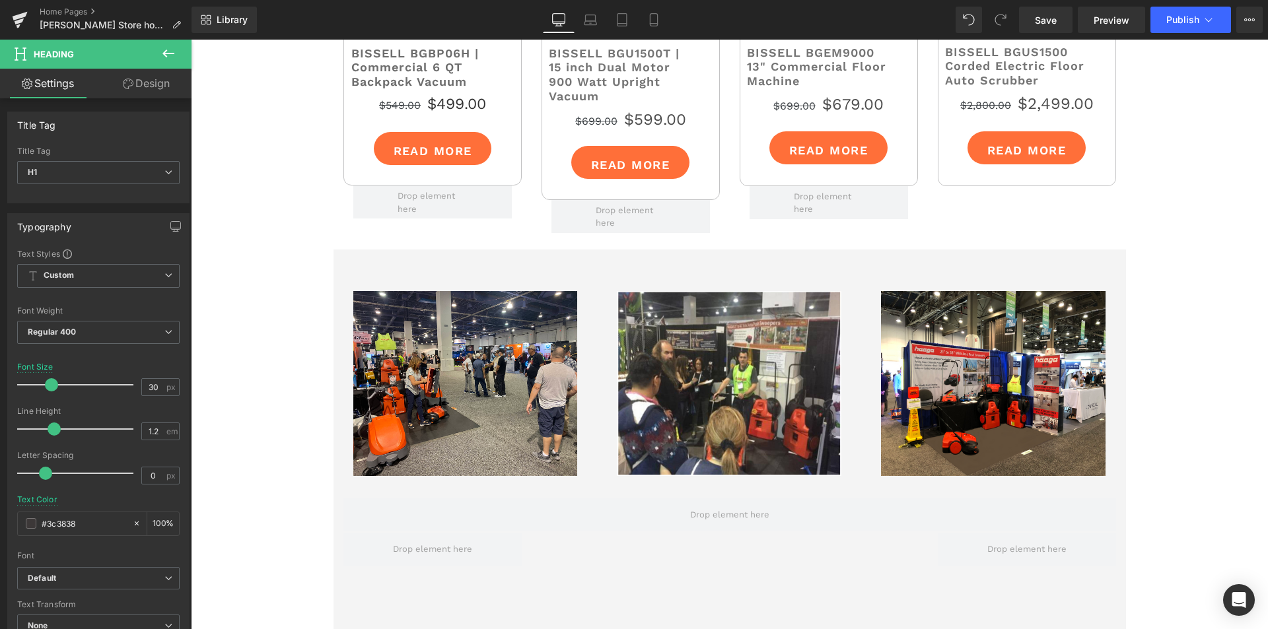
scroll to position [3698, 0]
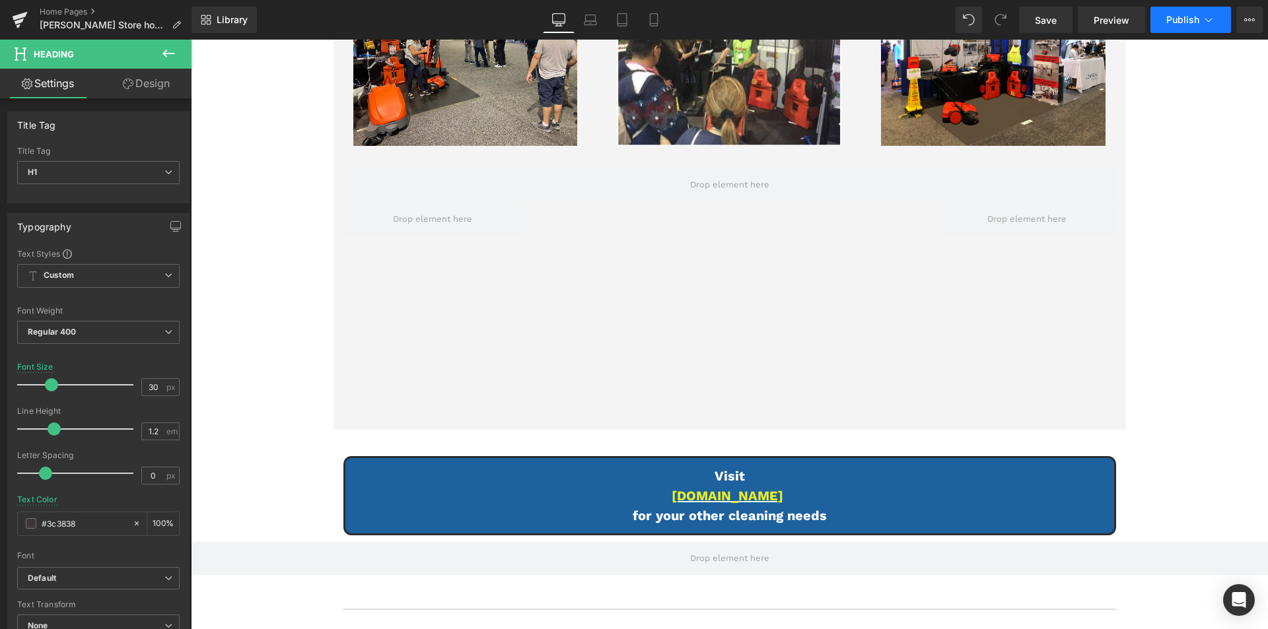
click at [1190, 27] on button "Publish" at bounding box center [1190, 20] width 81 height 26
drag, startPoint x: 1370, startPoint y: 267, endPoint x: 1179, endPoint y: 227, distance: 195.0
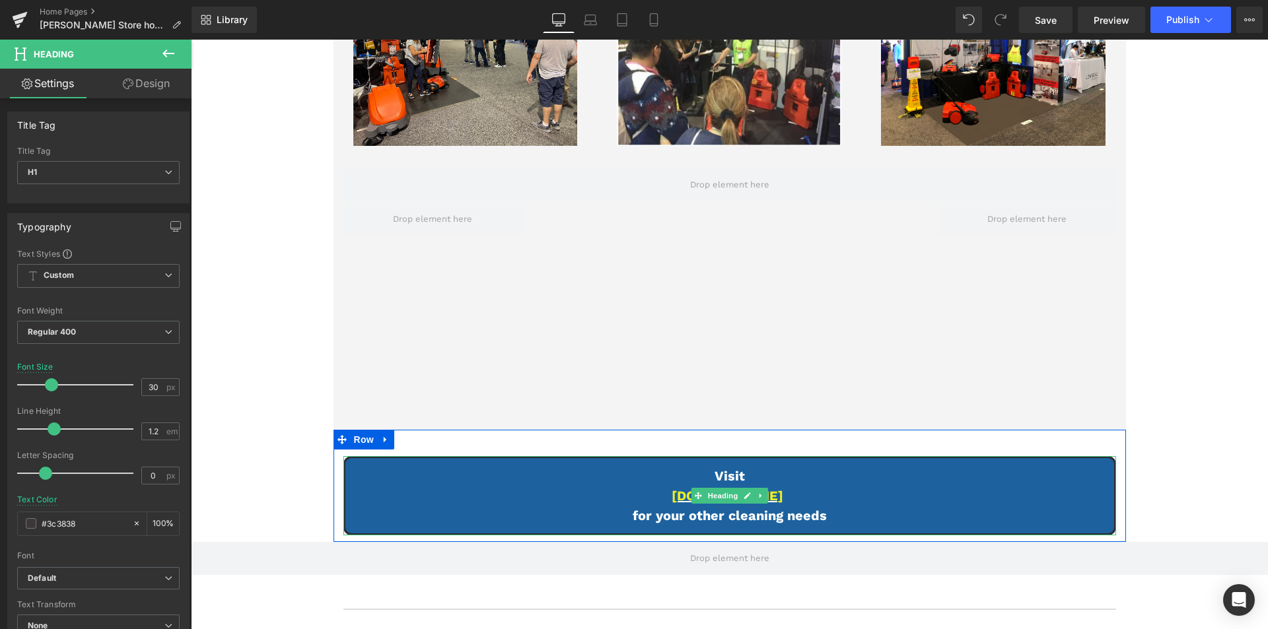
click at [821, 516] on h1 "for your other cleaning needs" at bounding box center [729, 516] width 769 height 20
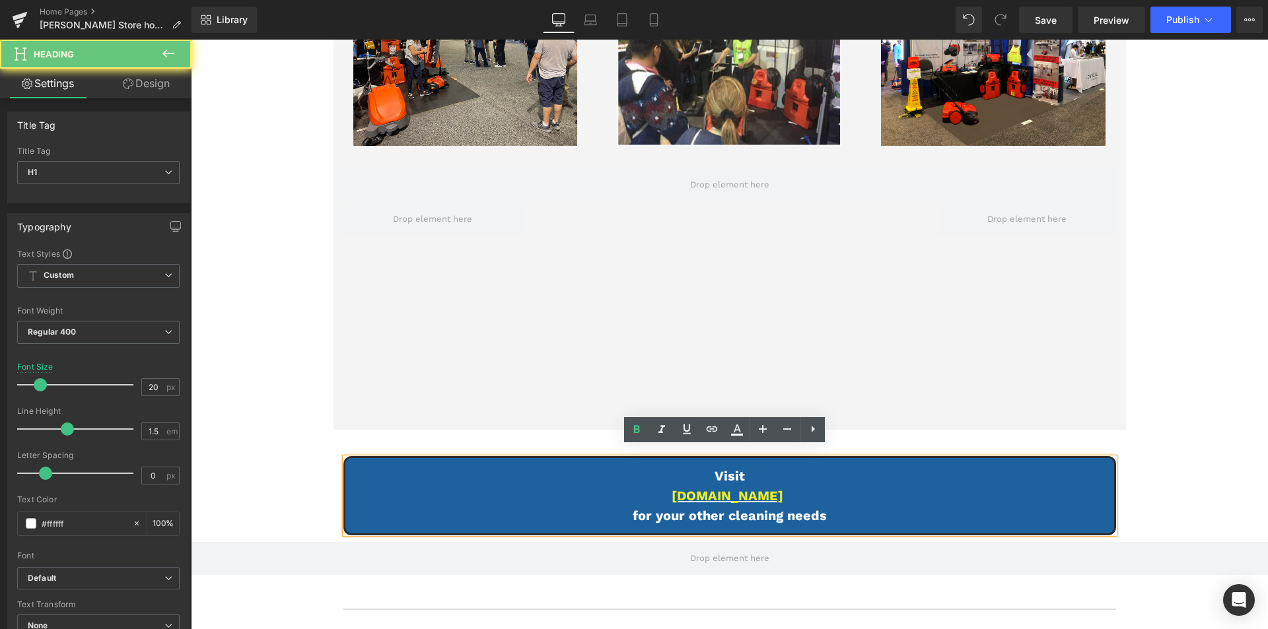
click at [821, 512] on span "for your other cleaning needs" at bounding box center [730, 516] width 194 height 16
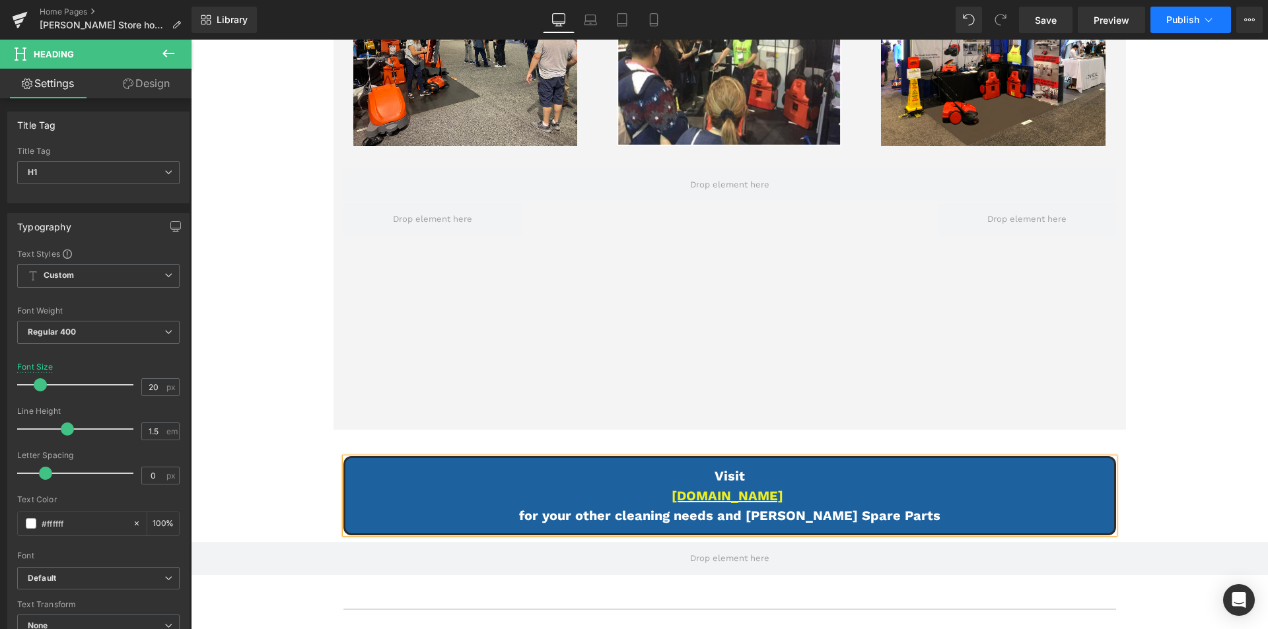
click at [1179, 24] on span "Publish" at bounding box center [1182, 20] width 33 height 11
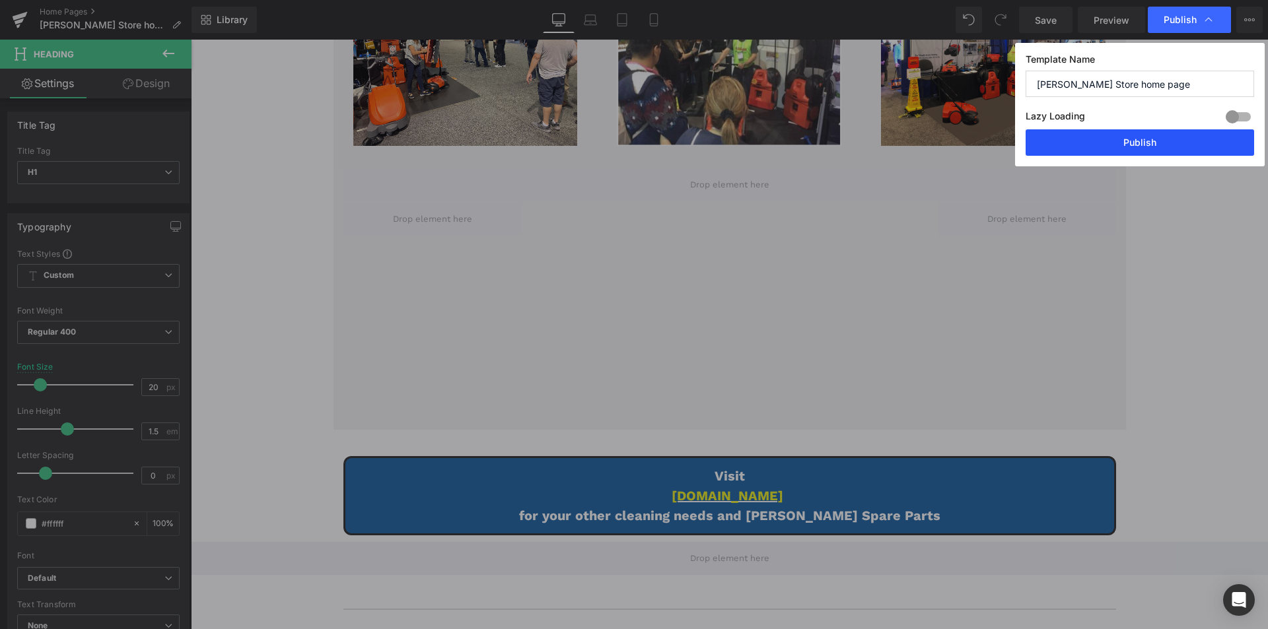
click at [1144, 148] on button "Publish" at bounding box center [1140, 142] width 228 height 26
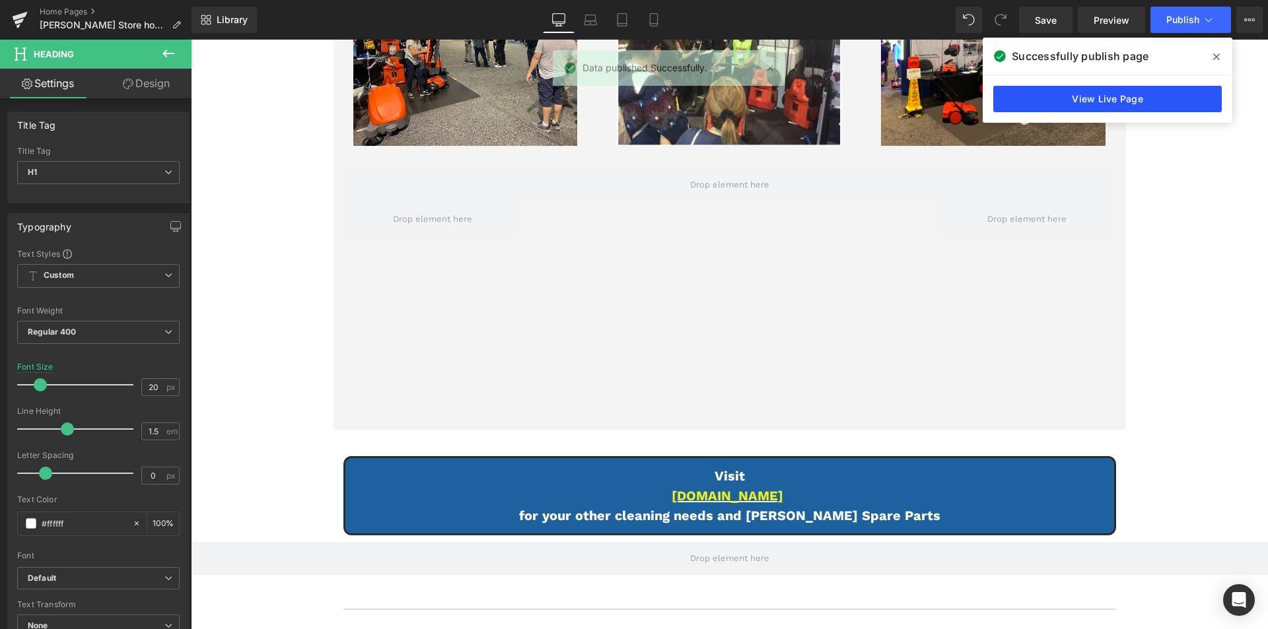
click at [1070, 97] on link "View Live Page" at bounding box center [1107, 99] width 228 height 26
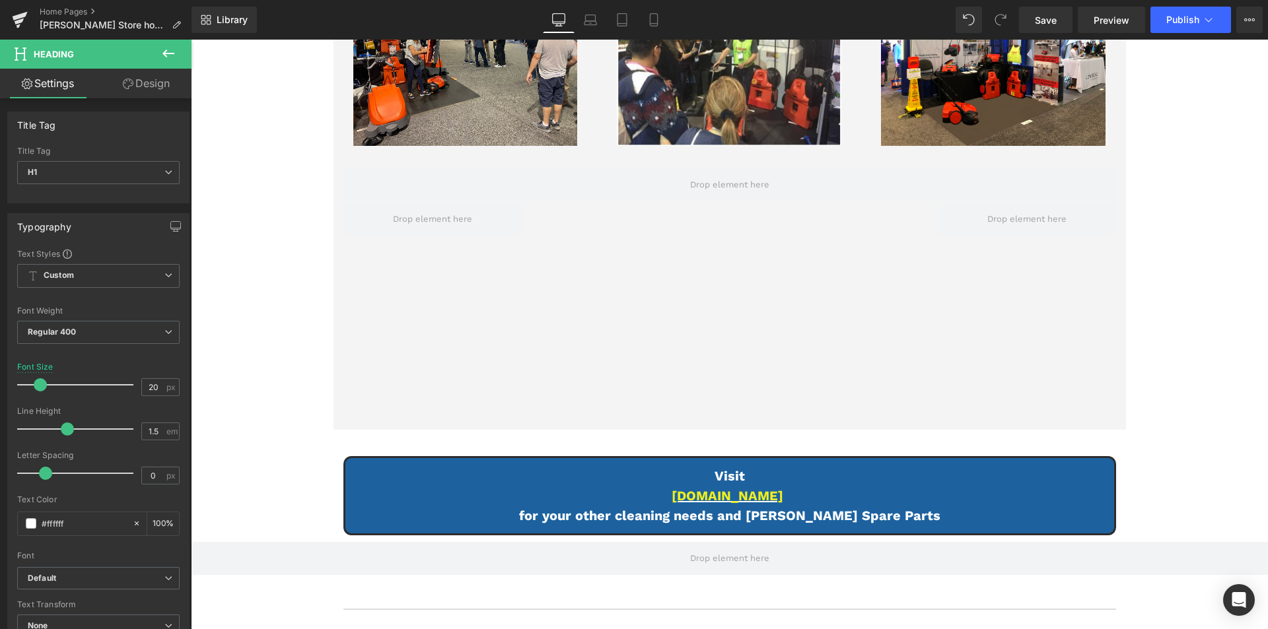
click at [164, 48] on icon at bounding box center [168, 54] width 16 height 16
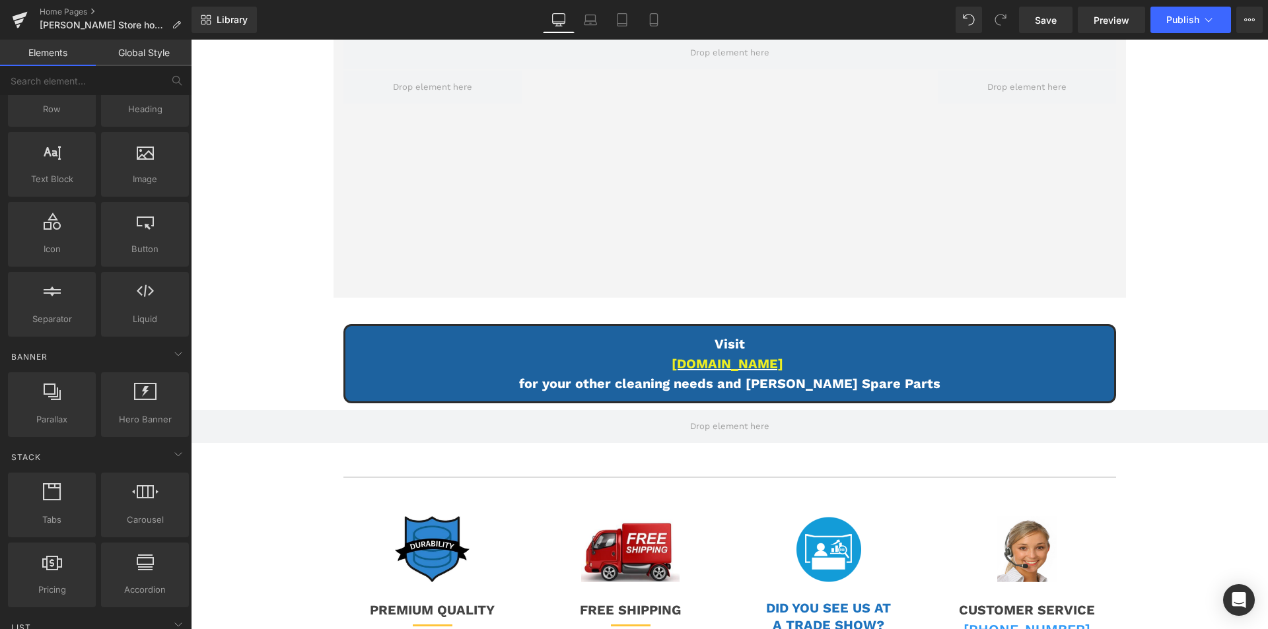
scroll to position [3632, 0]
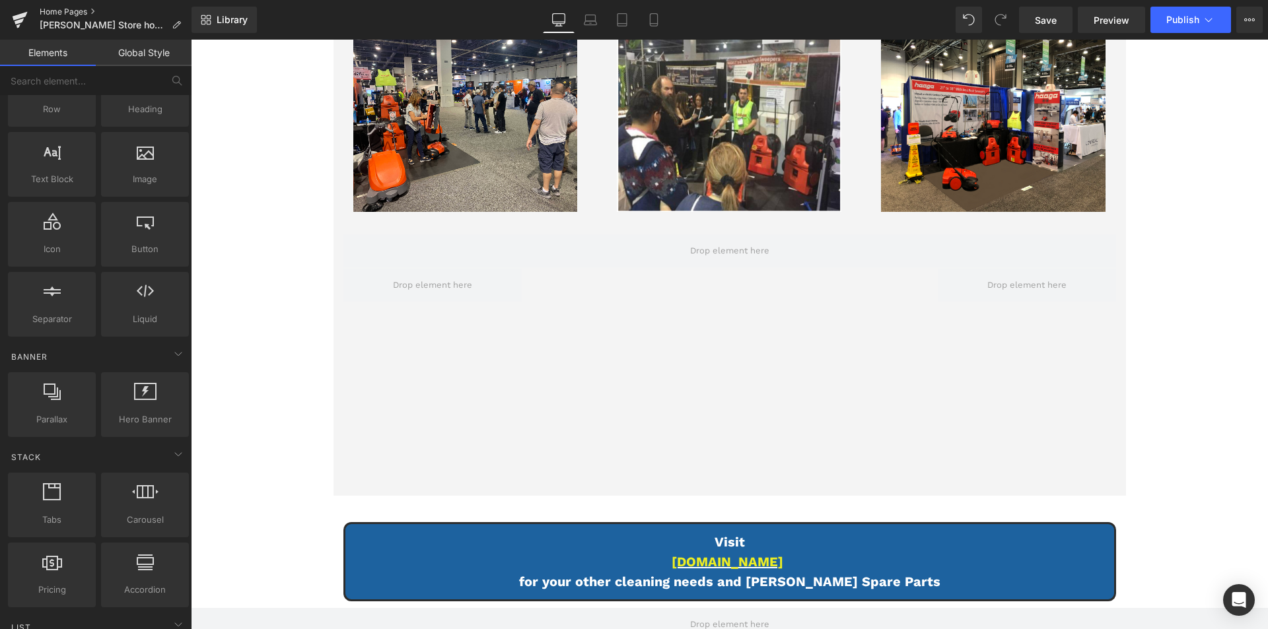
click at [57, 9] on link "Home Pages" at bounding box center [116, 12] width 152 height 11
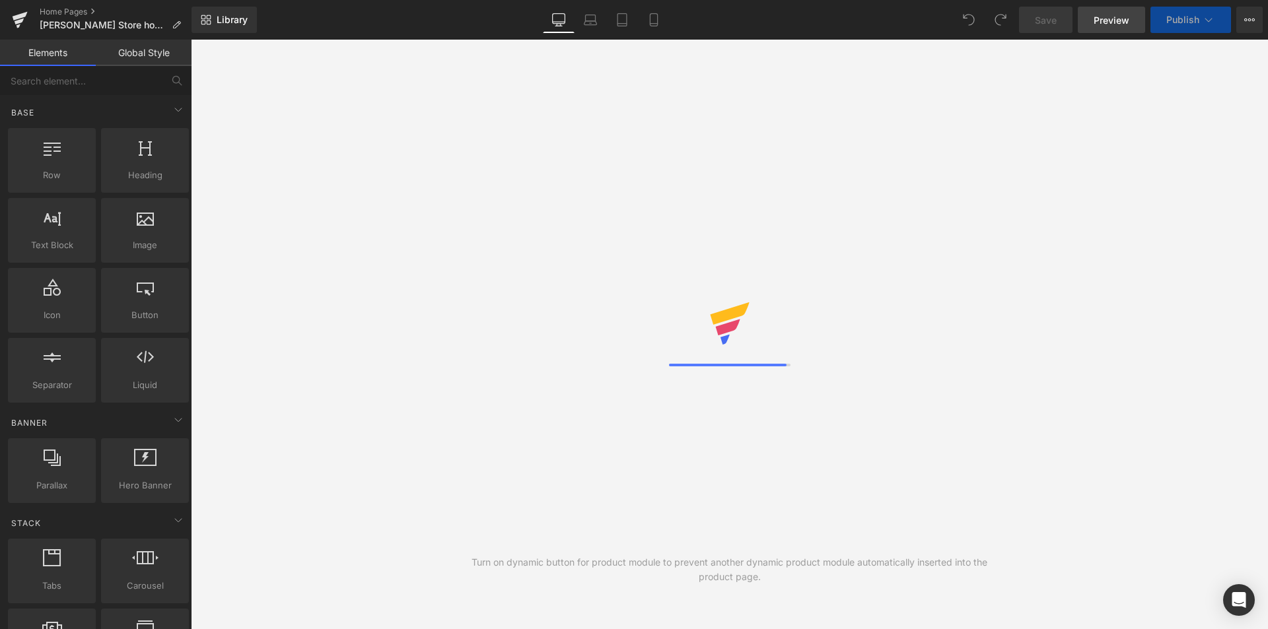
click at [1109, 26] on span "Preview" at bounding box center [1112, 20] width 36 height 14
